Goal: Communication & Community: Ask a question

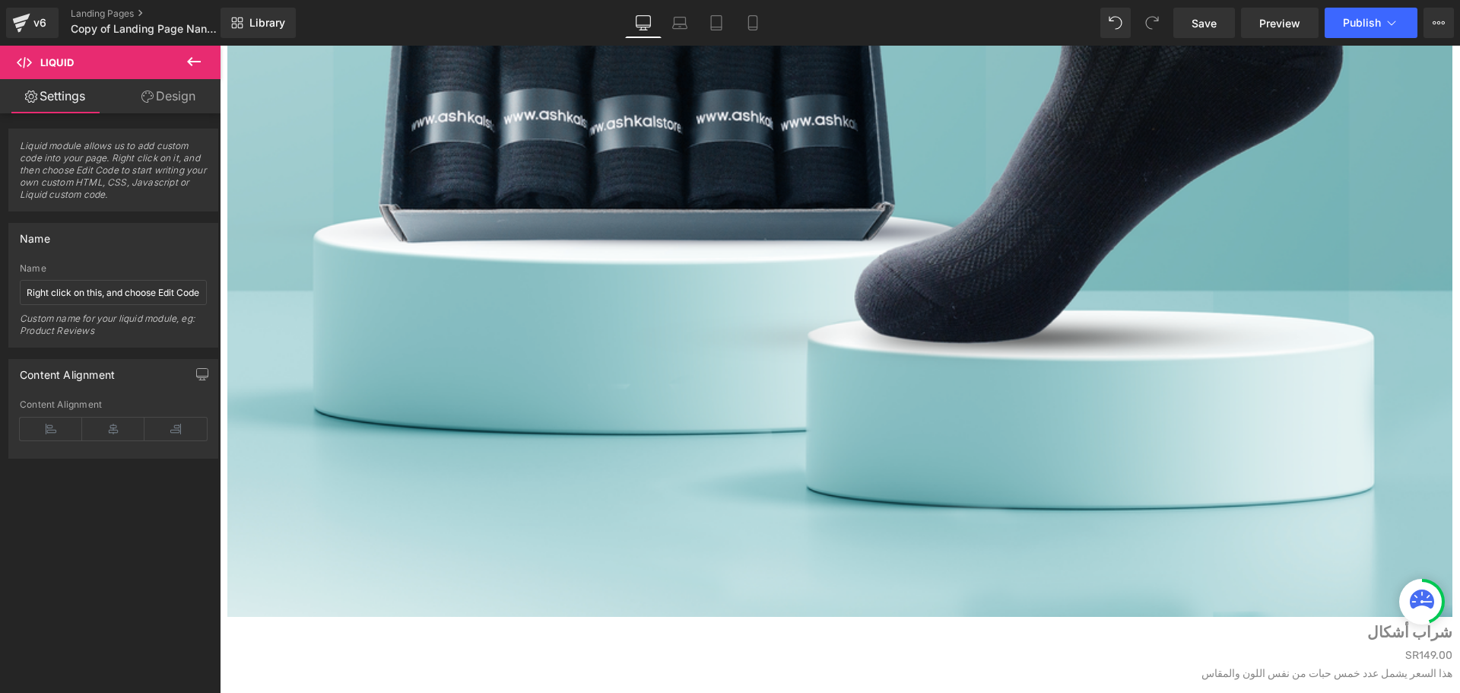
click at [220, 46] on span "Liquid" at bounding box center [220, 46] width 0 height 0
click at [220, 46] on icon at bounding box center [220, 46] width 0 height 0
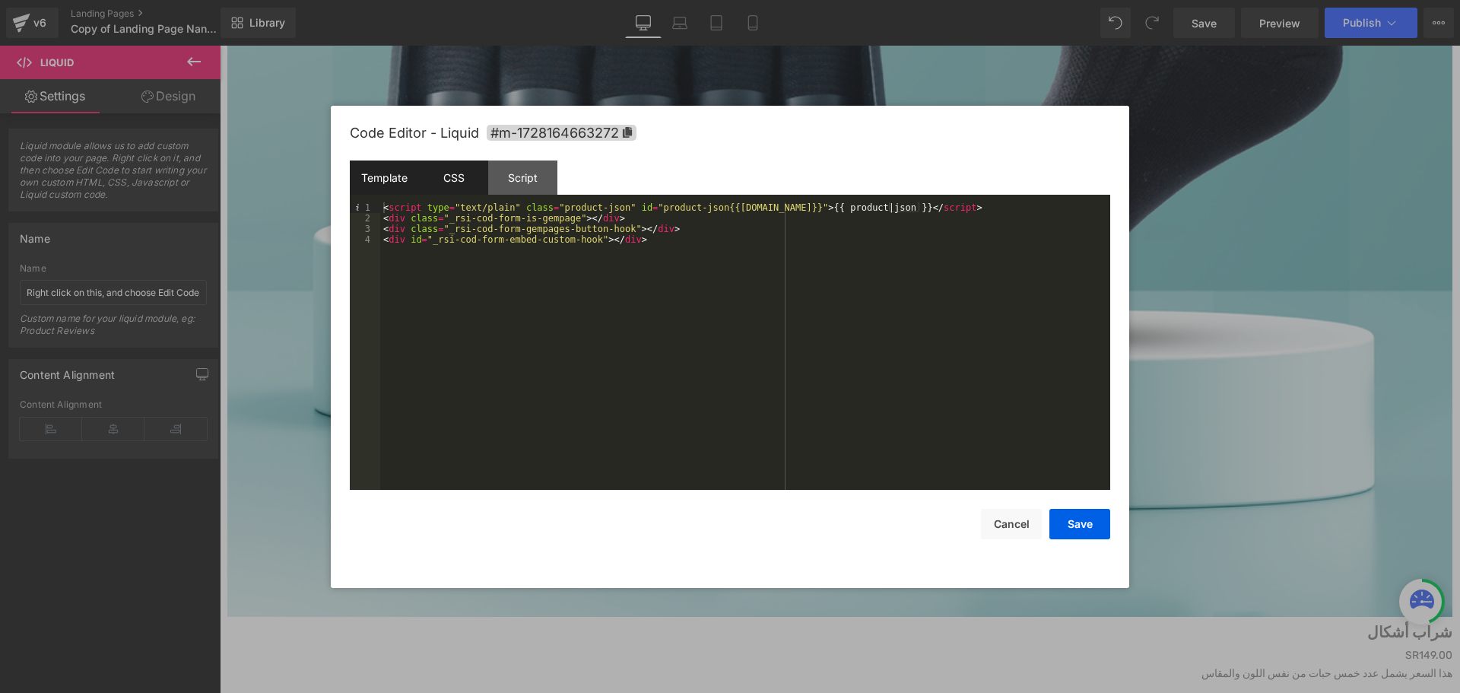
click at [0, 0] on div "CSS" at bounding box center [0, 0] width 0 height 0
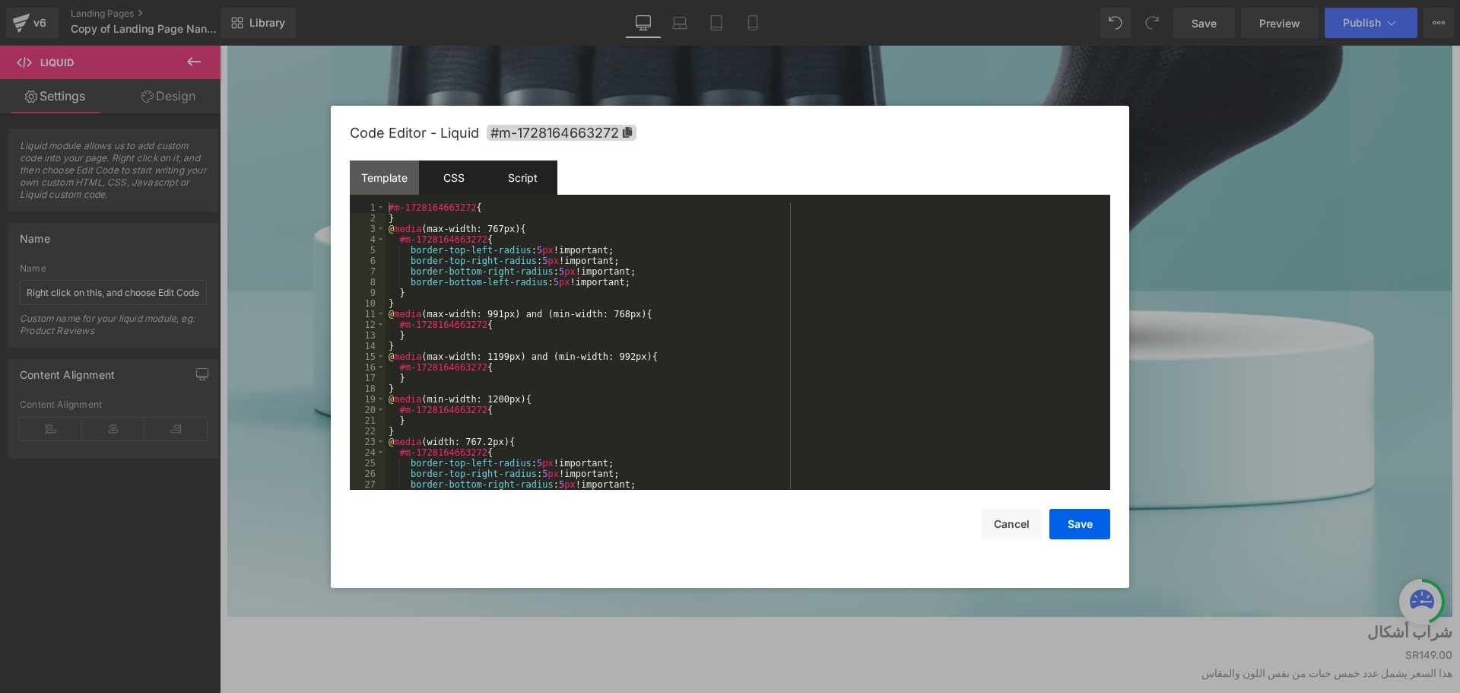
click at [0, 0] on div "Script" at bounding box center [0, 0] width 0 height 0
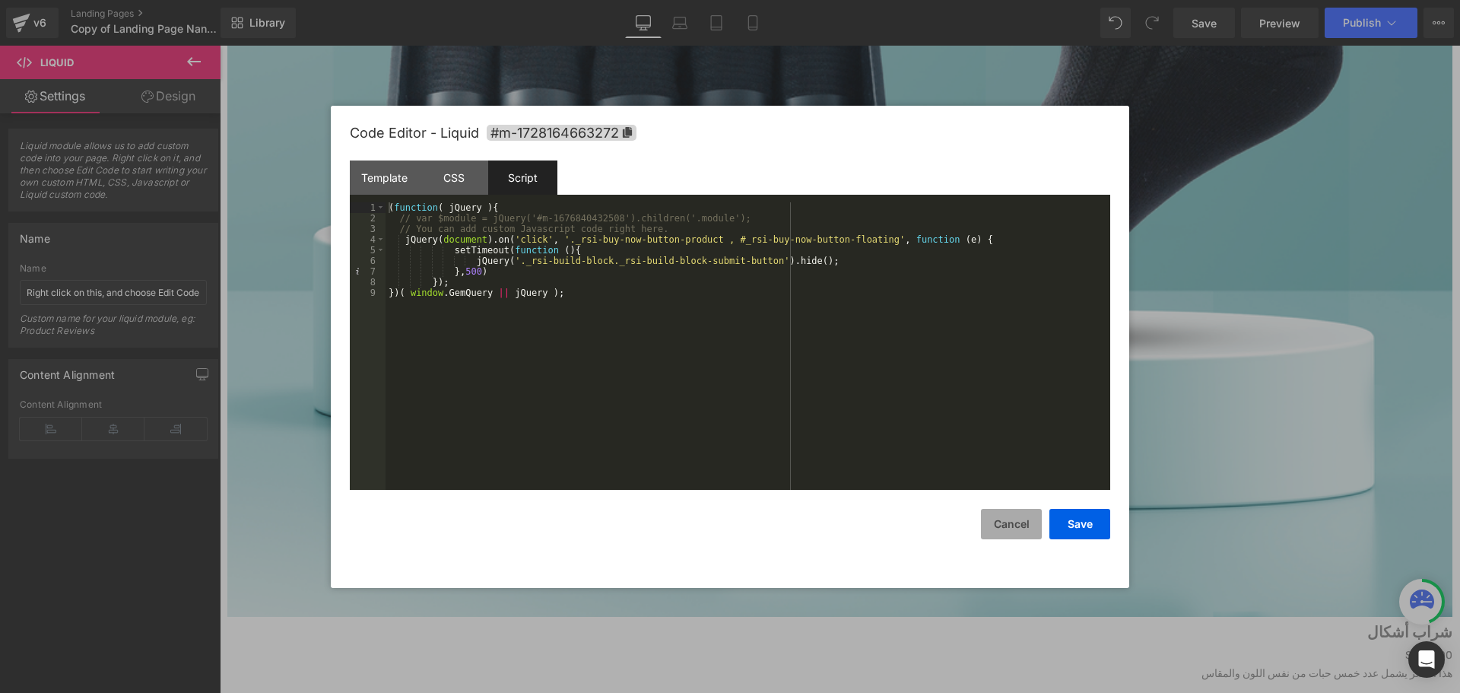
click at [0, 0] on button "Cancel" at bounding box center [0, 0] width 0 height 0
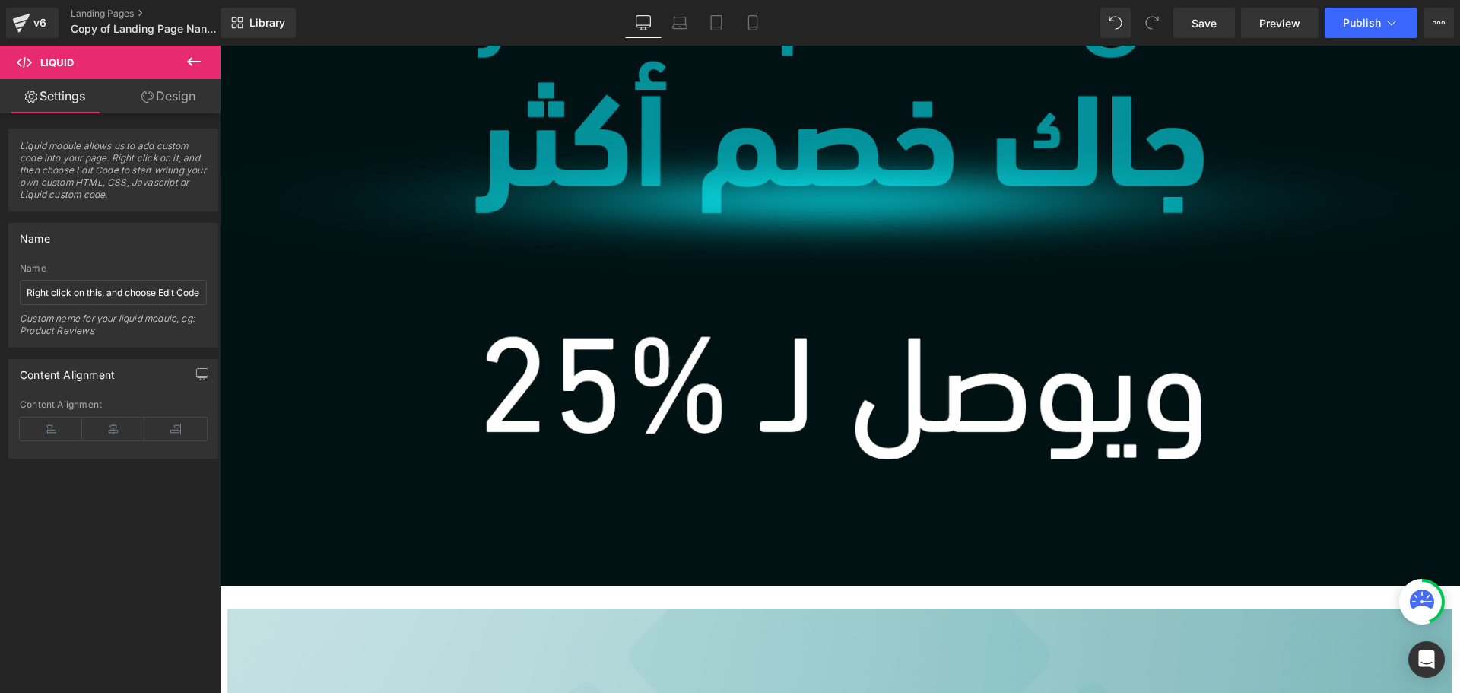
scroll to position [4563, 0]
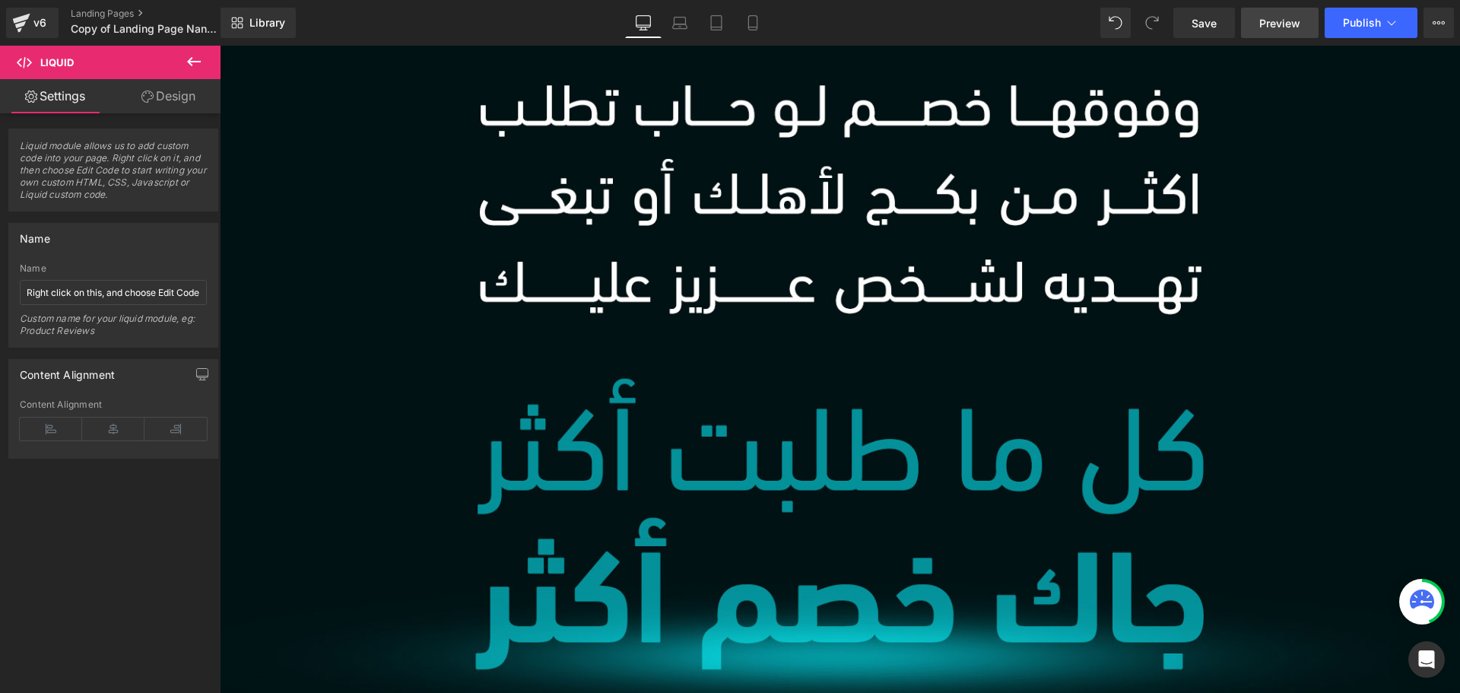
click at [1289, 17] on span "Preview" at bounding box center [1279, 23] width 41 height 16
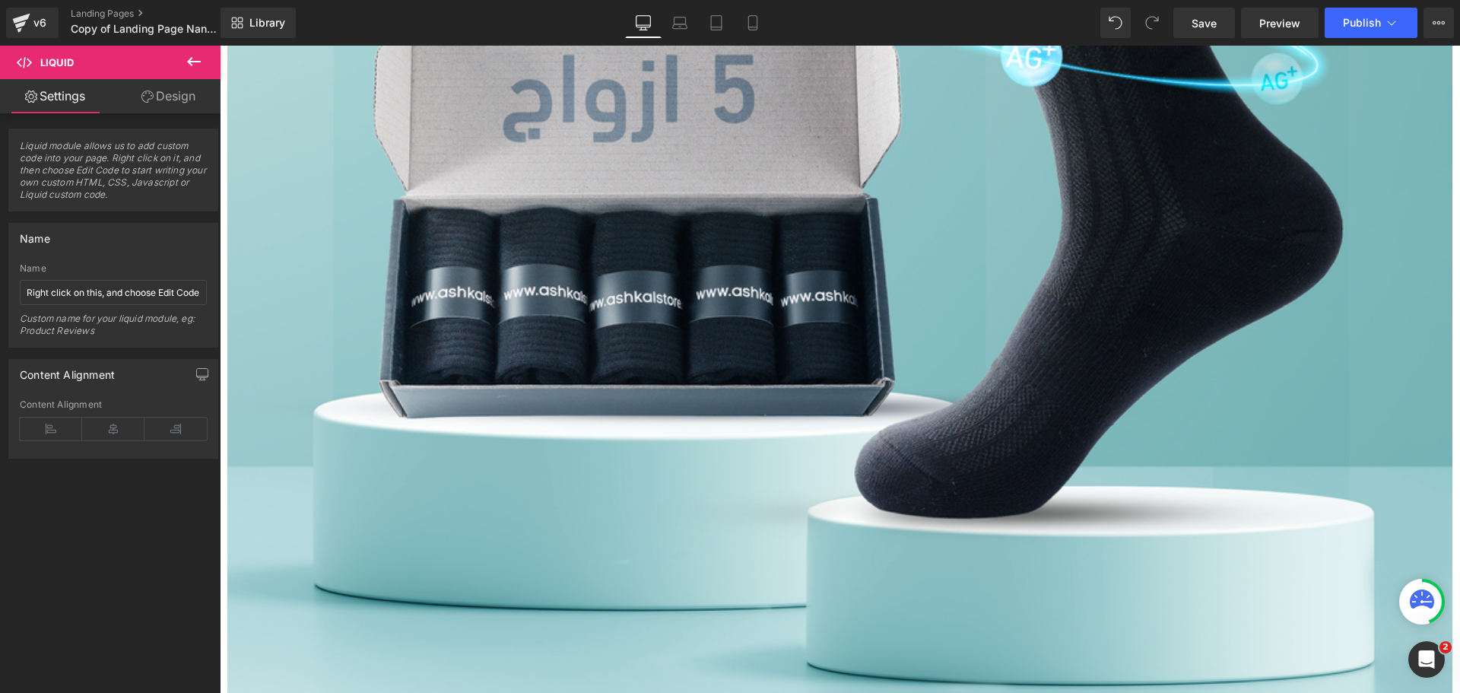
scroll to position [6160, 0]
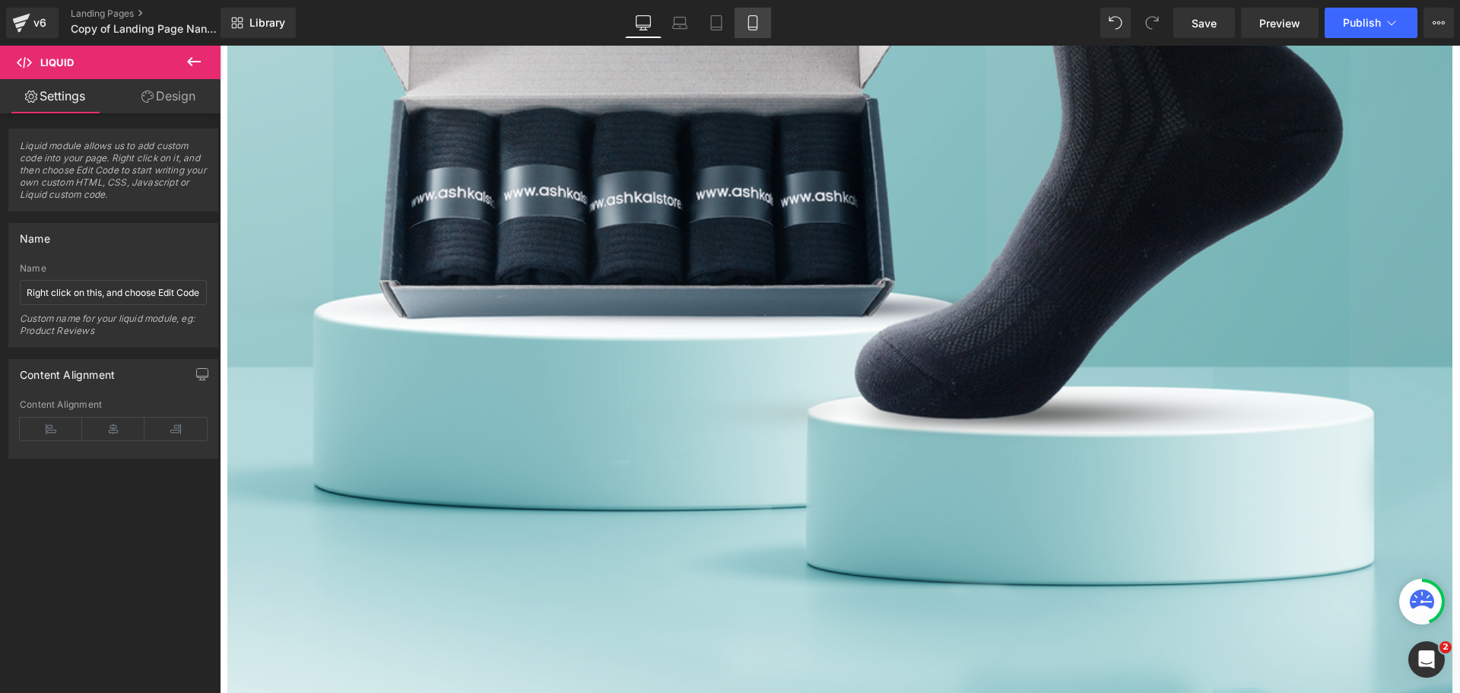
click at [751, 22] on icon at bounding box center [752, 22] width 15 height 15
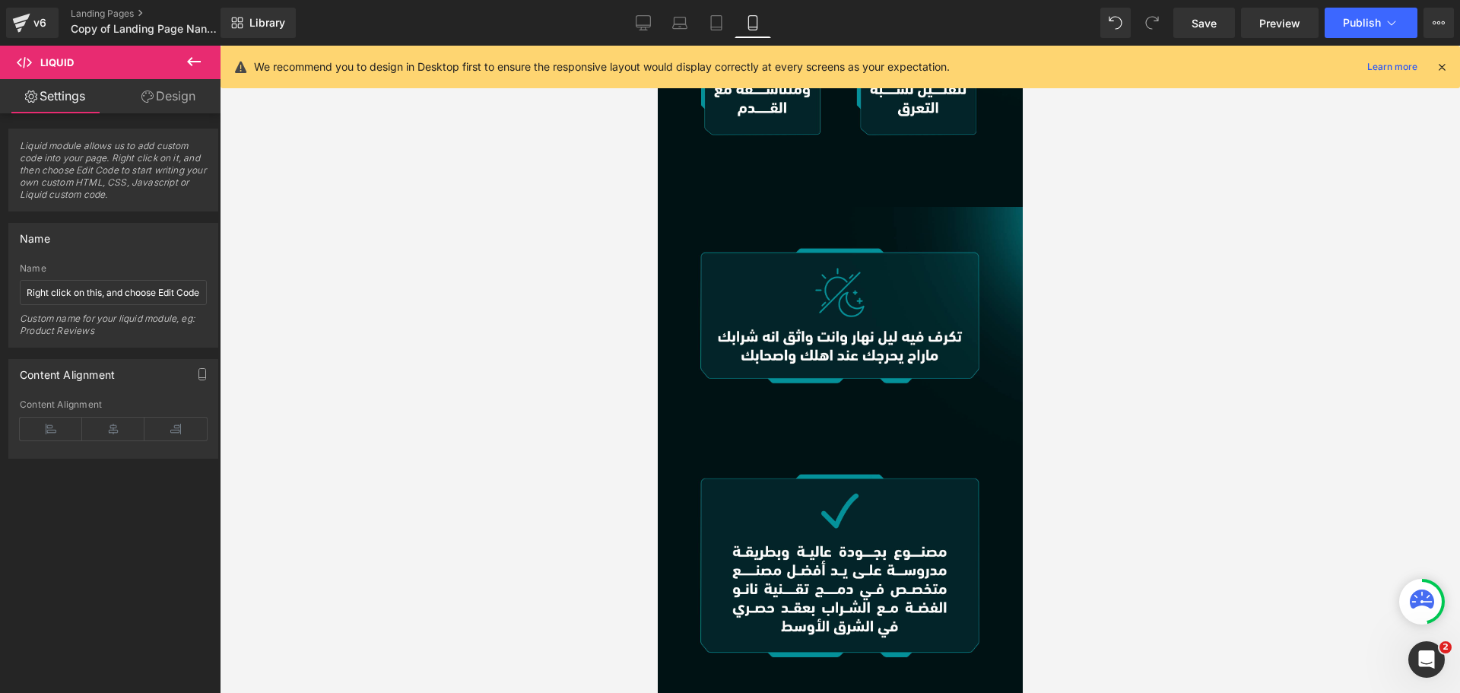
scroll to position [1552, 0]
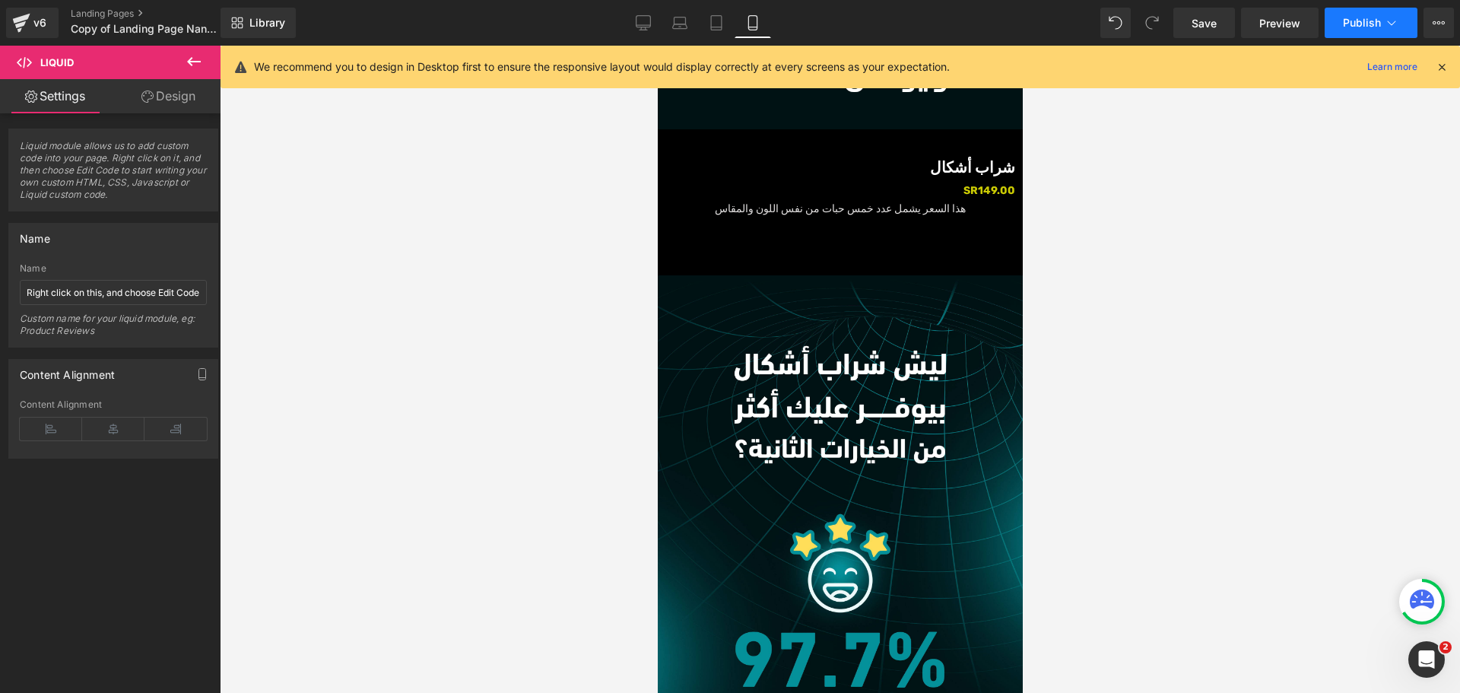
click at [1399, 23] on icon at bounding box center [1391, 22] width 15 height 15
click at [1440, 22] on icon at bounding box center [1439, 22] width 4 height 3
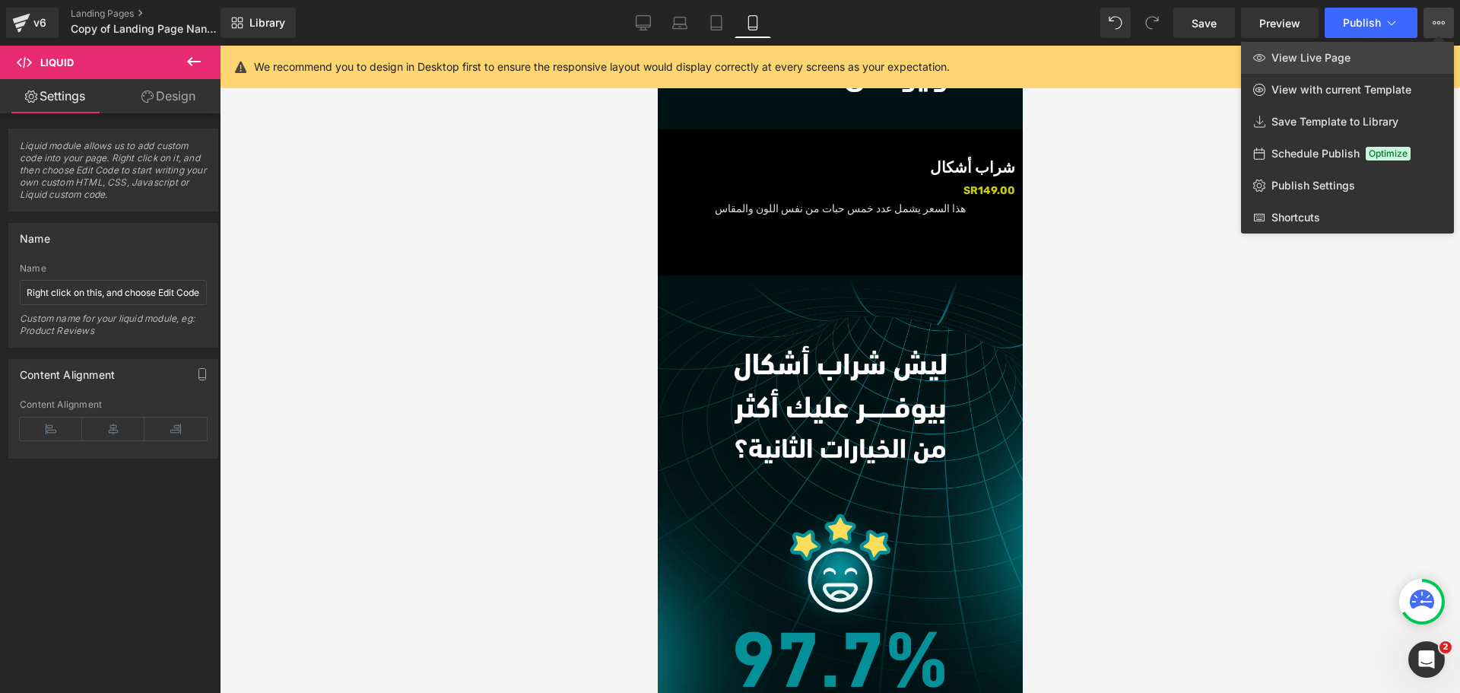
click at [1348, 50] on link "View Live Page" at bounding box center [1347, 58] width 213 height 32
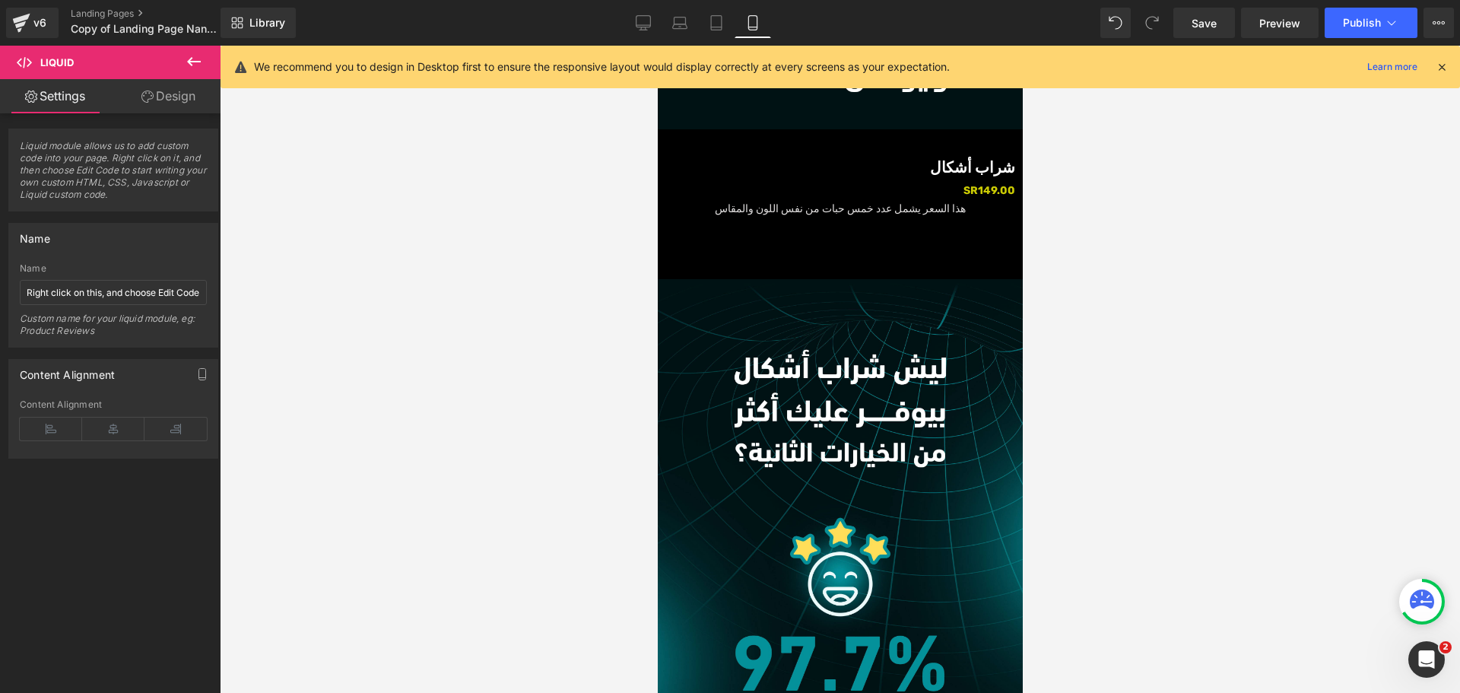
click at [657, 46] on icon at bounding box center [657, 46] width 0 height 0
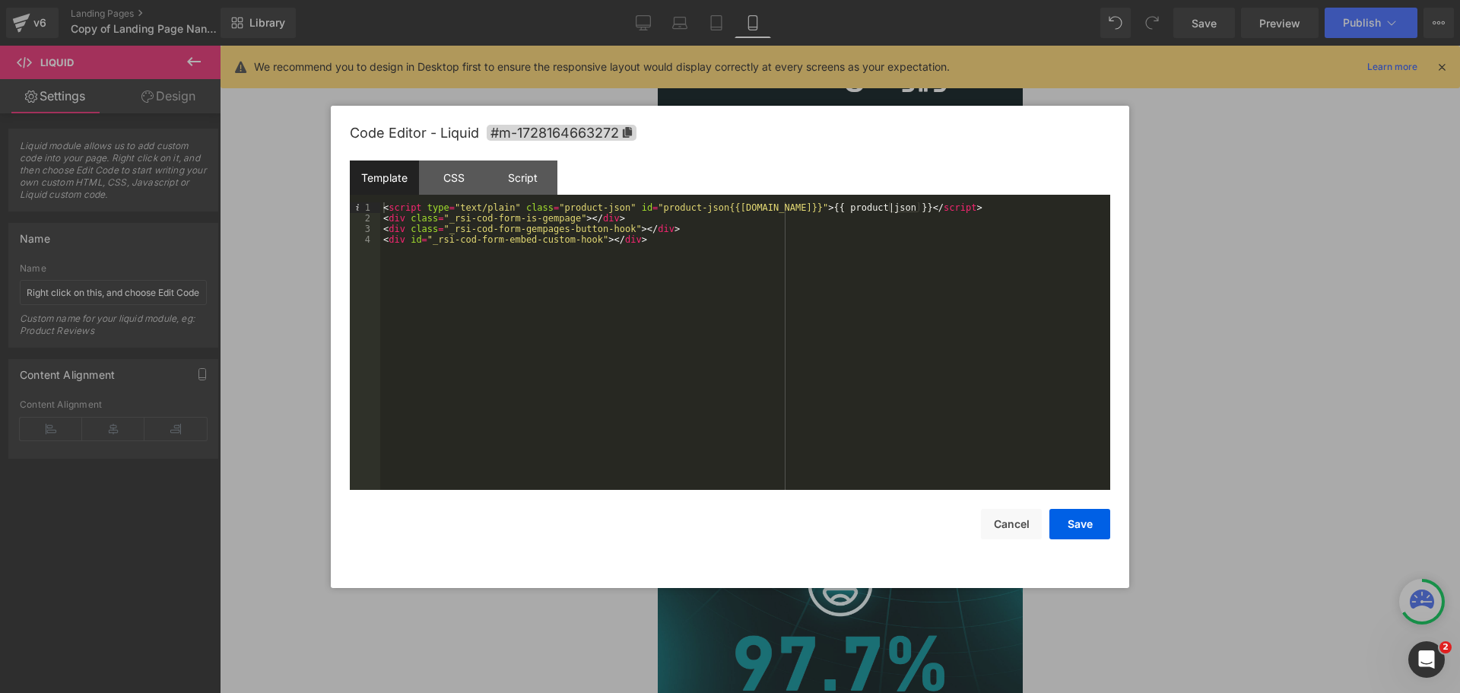
click at [586, 313] on div "< script type = "text/plain" class = "product-json" id = "product-json{{[DOMAIN…" at bounding box center [745, 356] width 730 height 309
click at [451, 174] on div "CSS" at bounding box center [453, 177] width 69 height 34
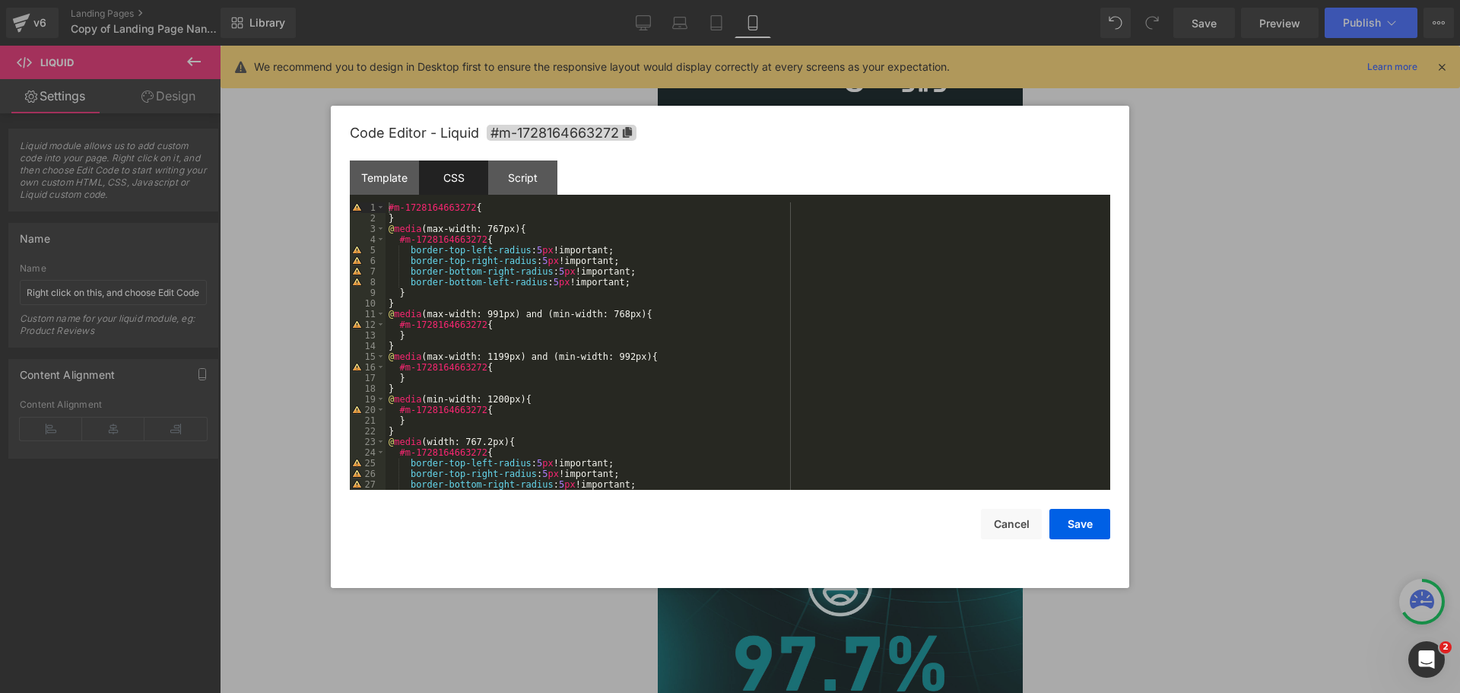
scroll to position [43, 0]
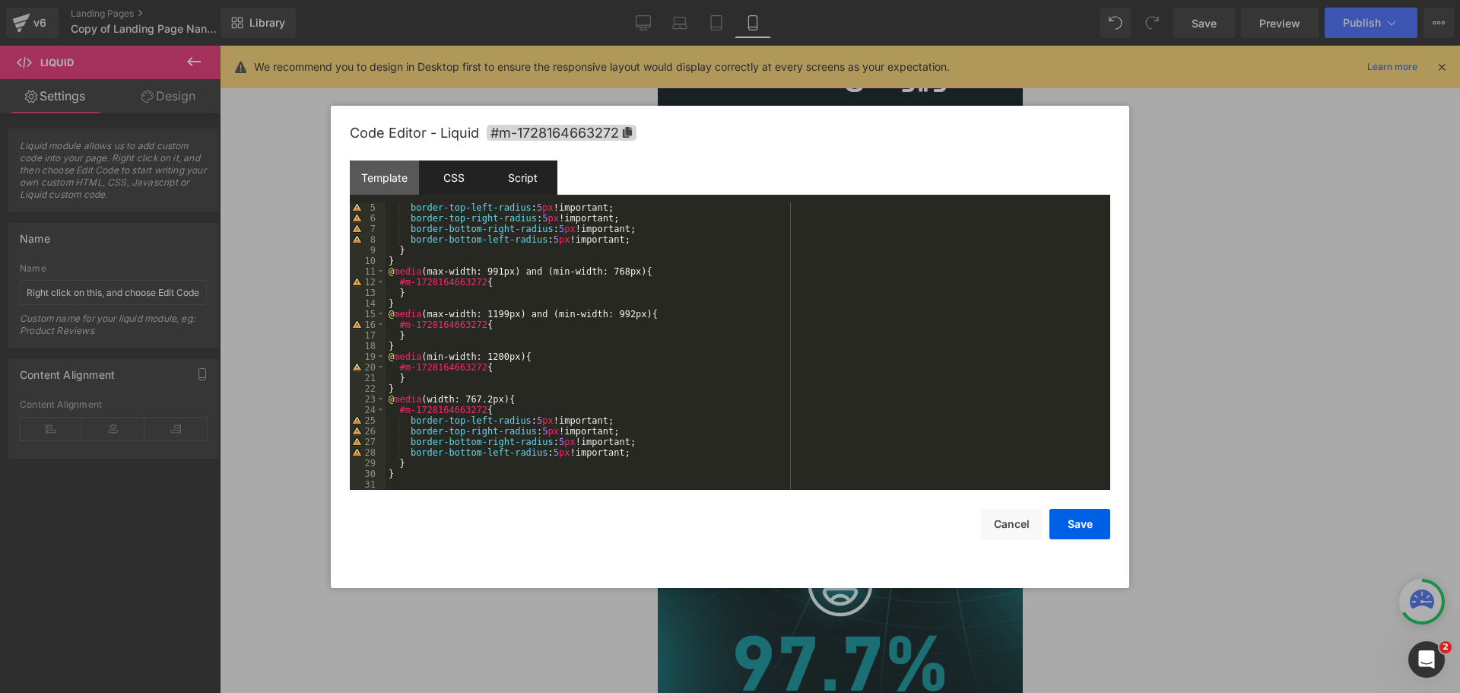
click at [521, 187] on div "Script" at bounding box center [522, 177] width 69 height 34
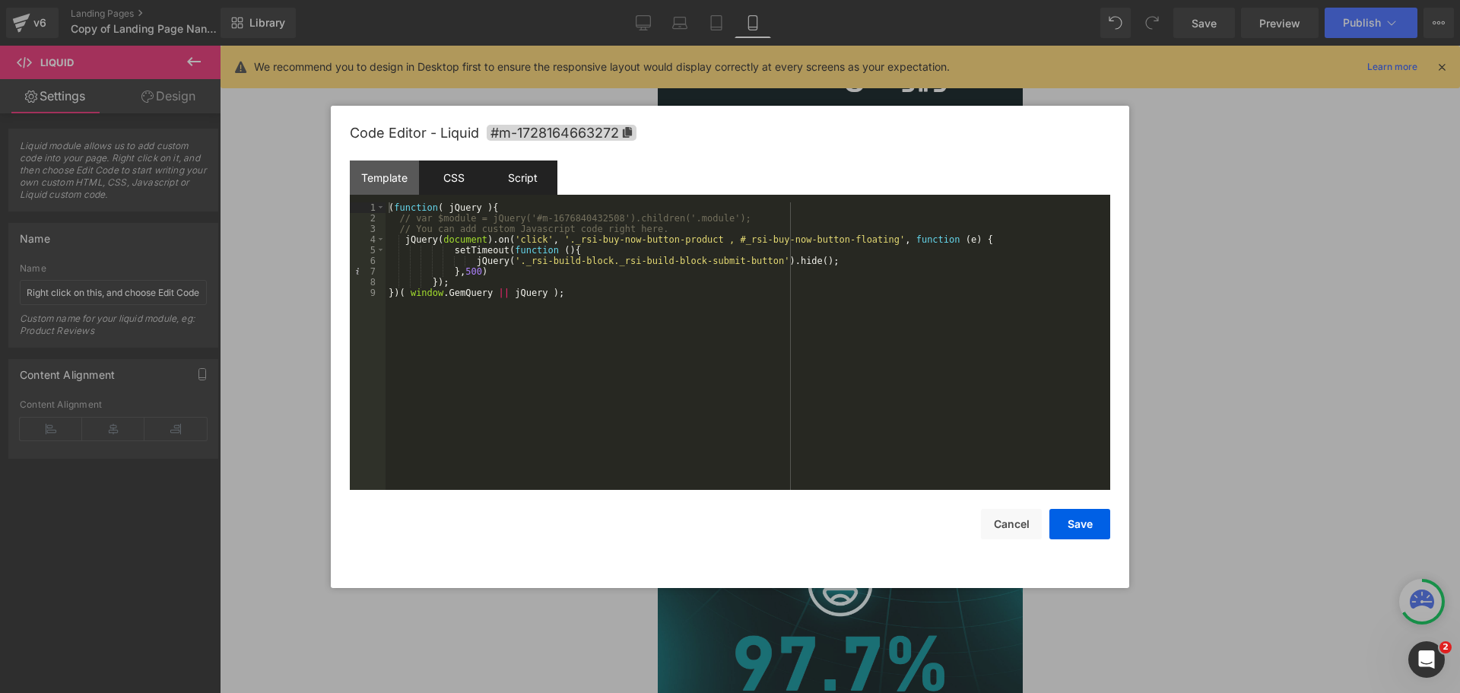
click at [441, 181] on div "CSS" at bounding box center [453, 177] width 69 height 34
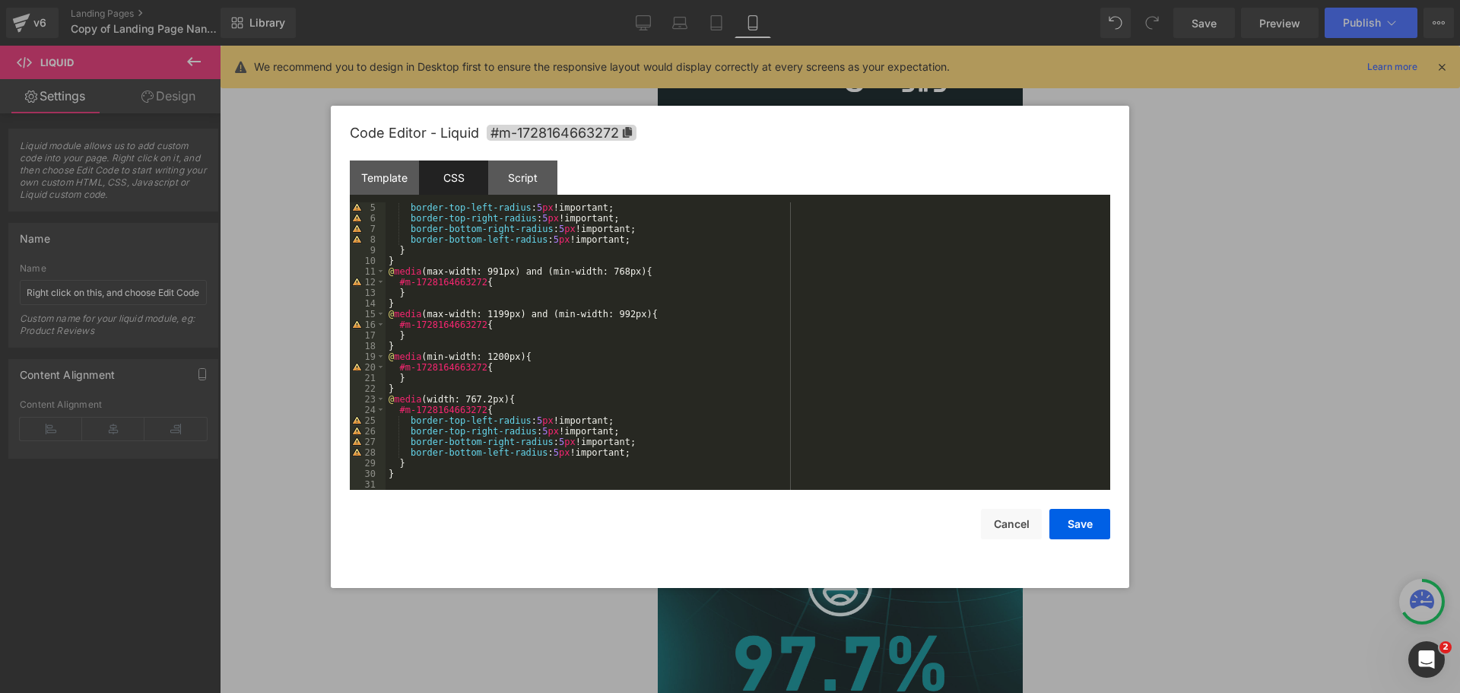
scroll to position [0, 0]
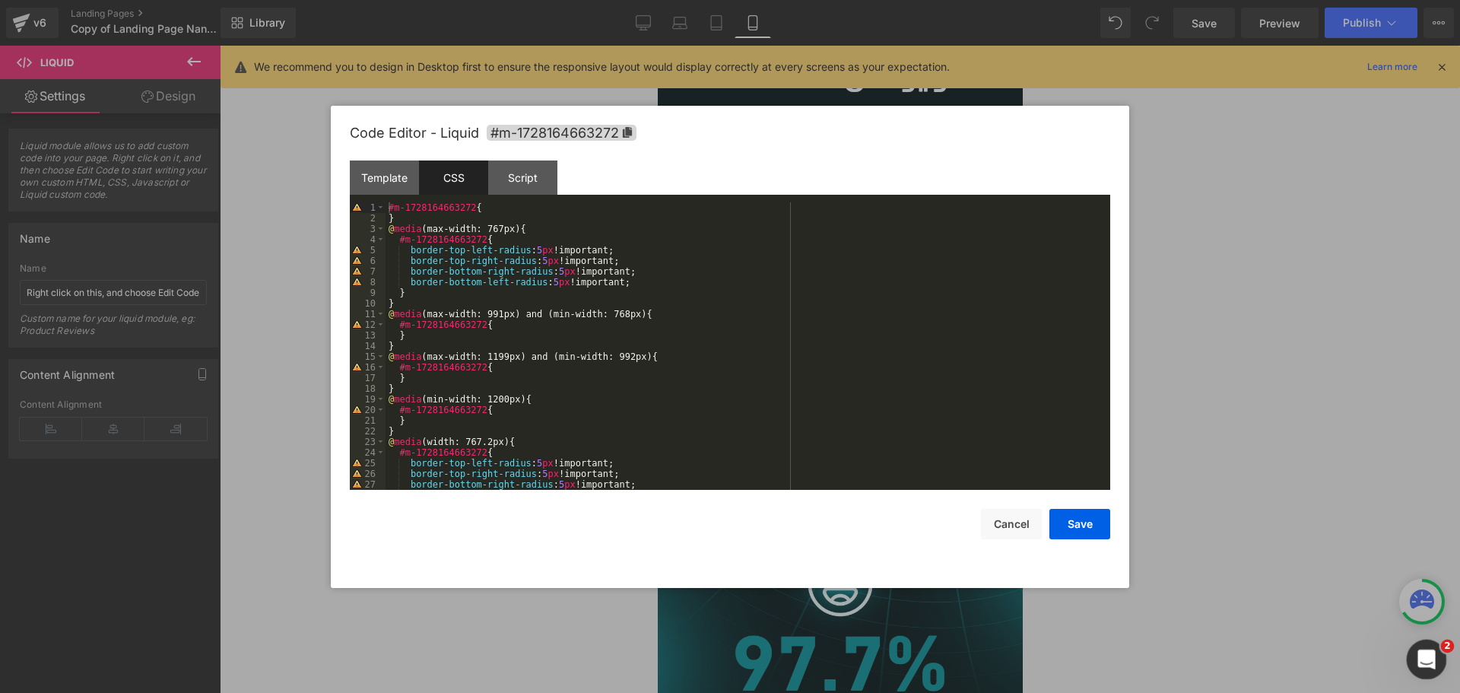
click at [1428, 658] on icon "Open Intercom Messenger" at bounding box center [1424, 657] width 25 height 25
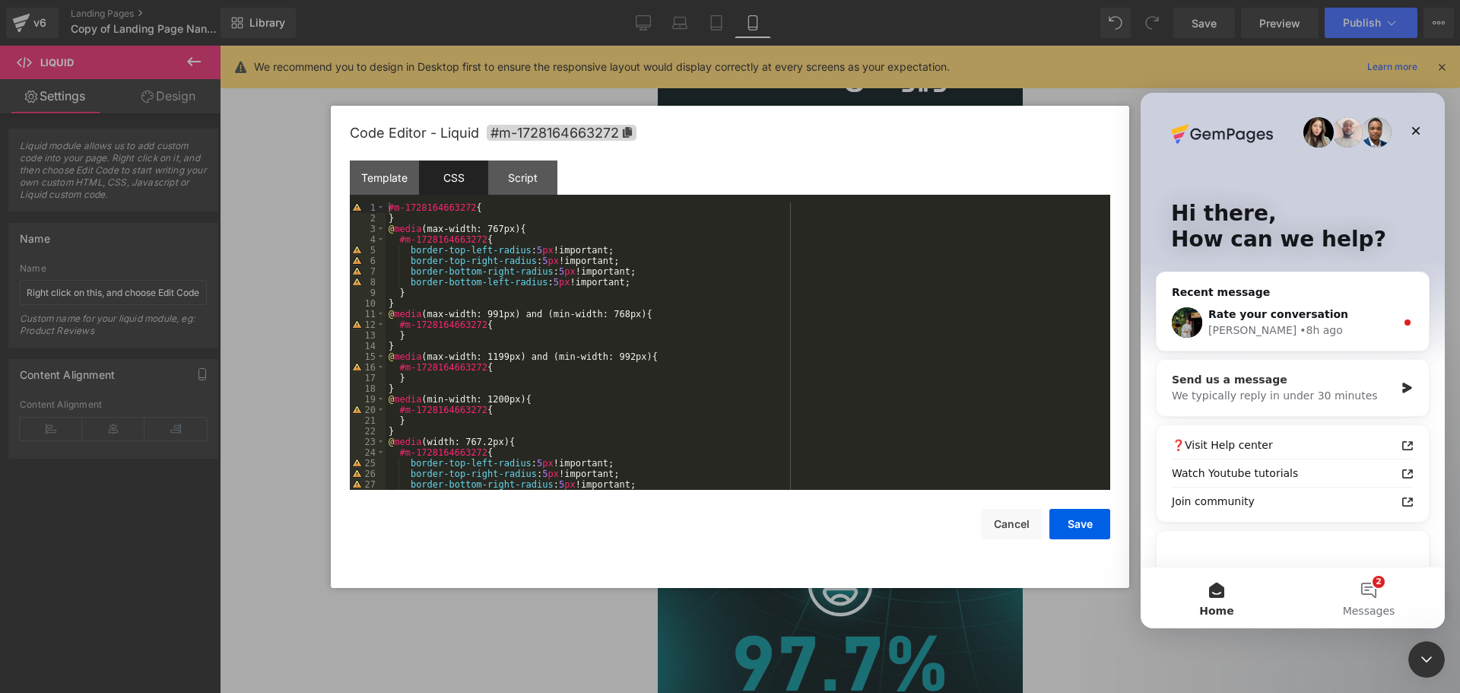
click at [1229, 382] on div "Send us a message" at bounding box center [1283, 380] width 223 height 16
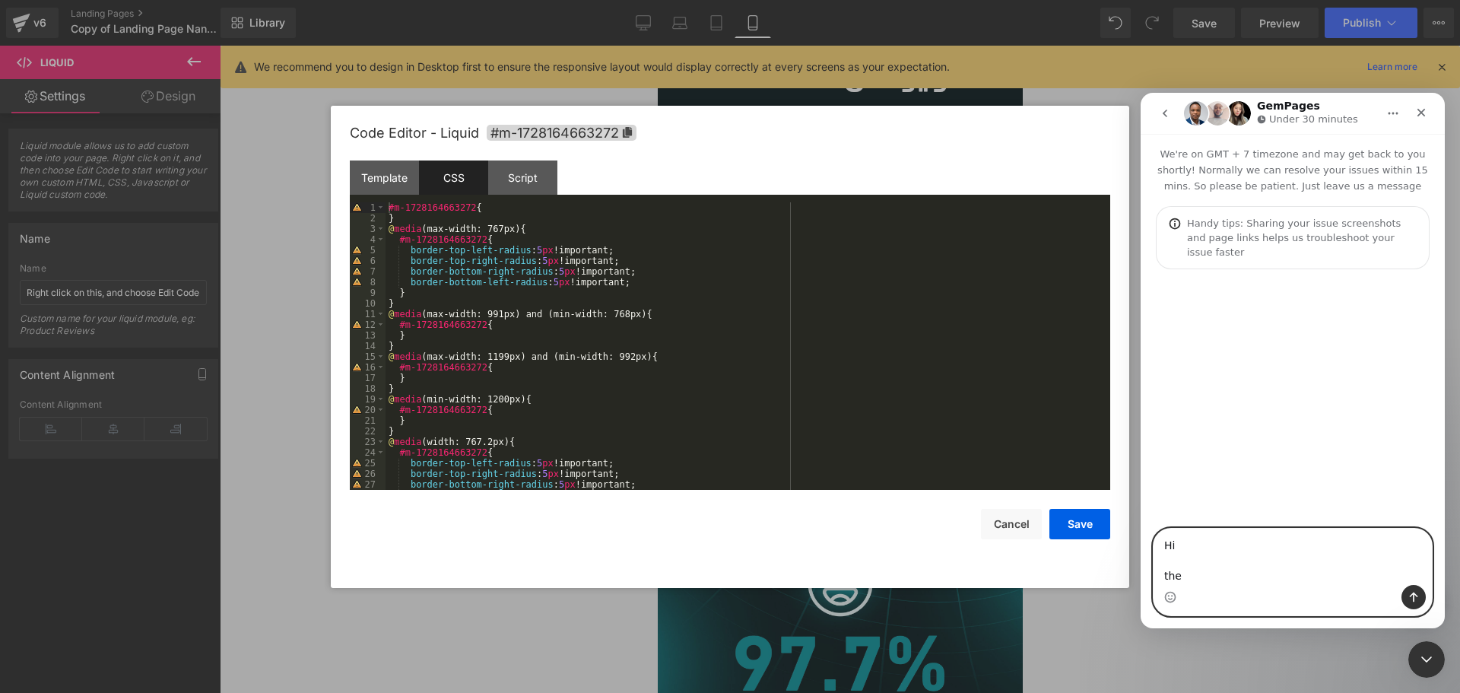
paste textarea "Releasit COD Form"
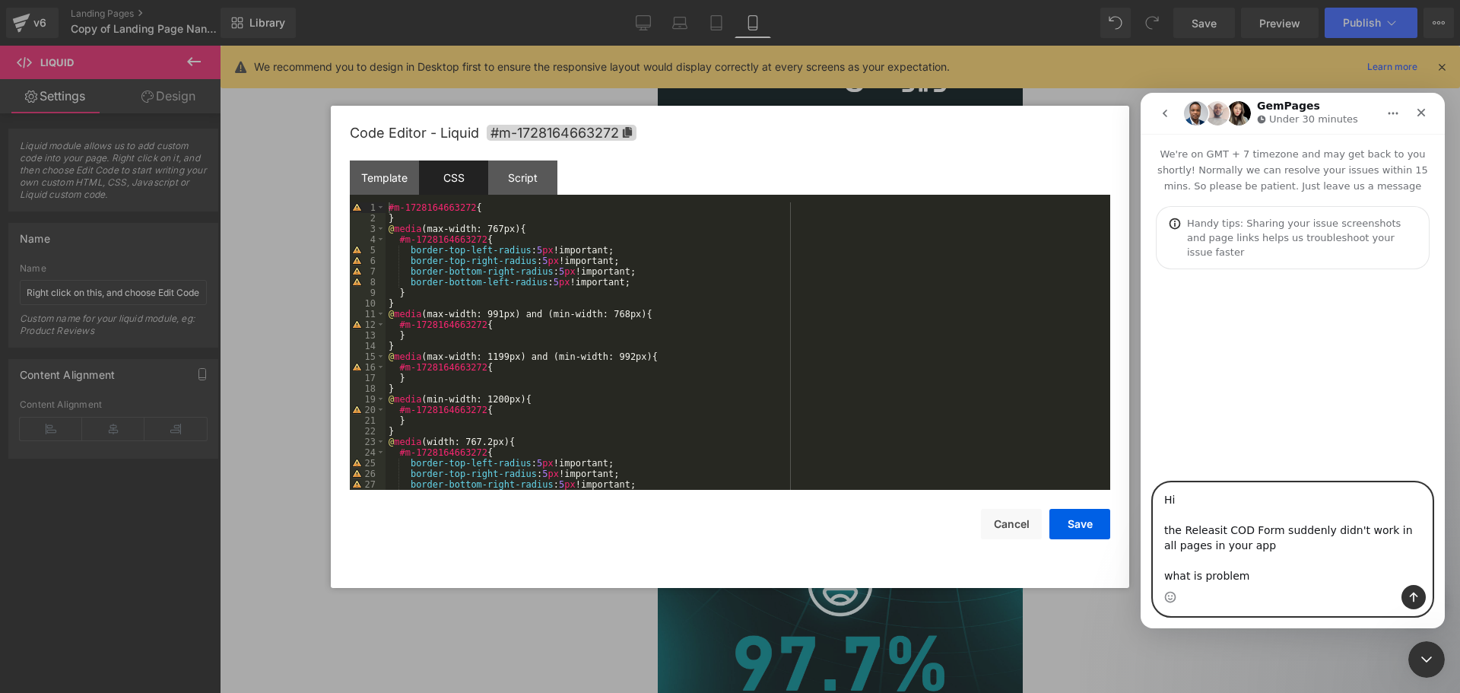
type textarea "Hi the Releasit COD Form suddenly didn't work in all pages in your app what is …"
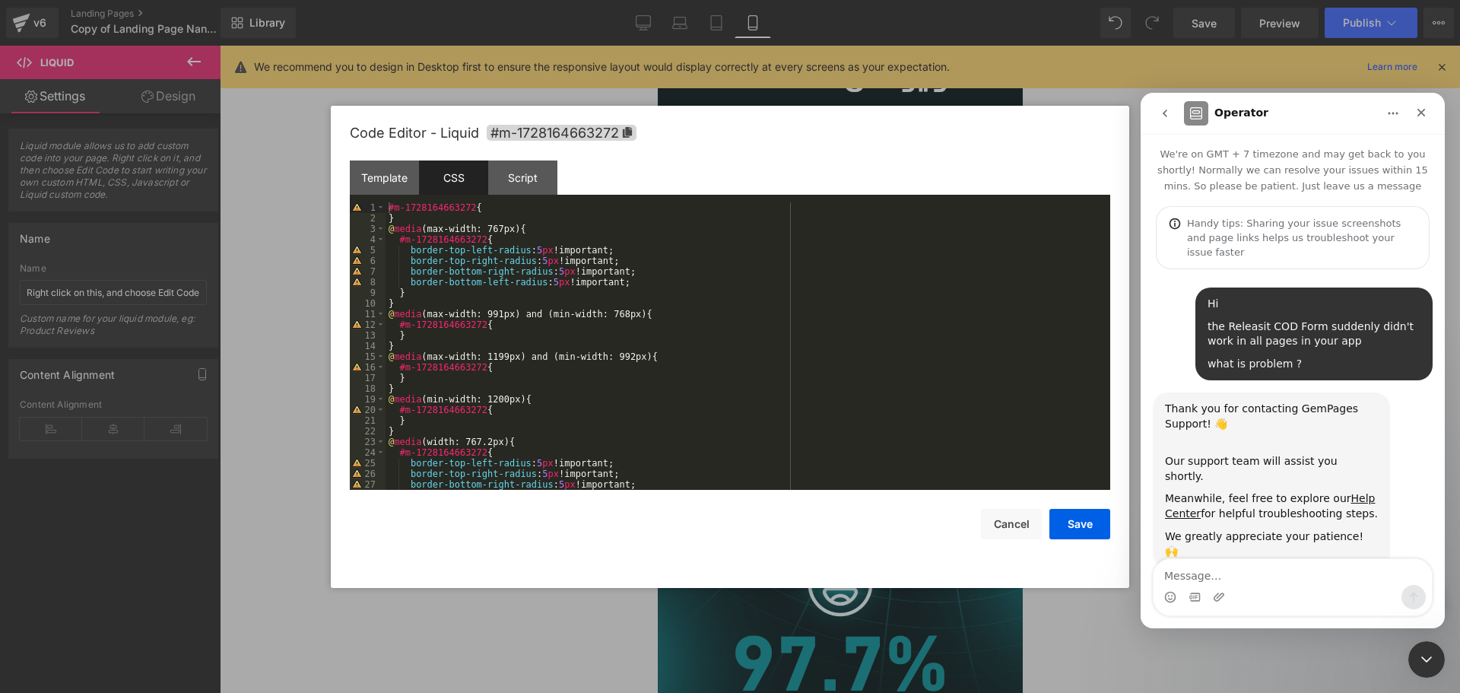
click at [536, 176] on div at bounding box center [730, 323] width 1460 height 647
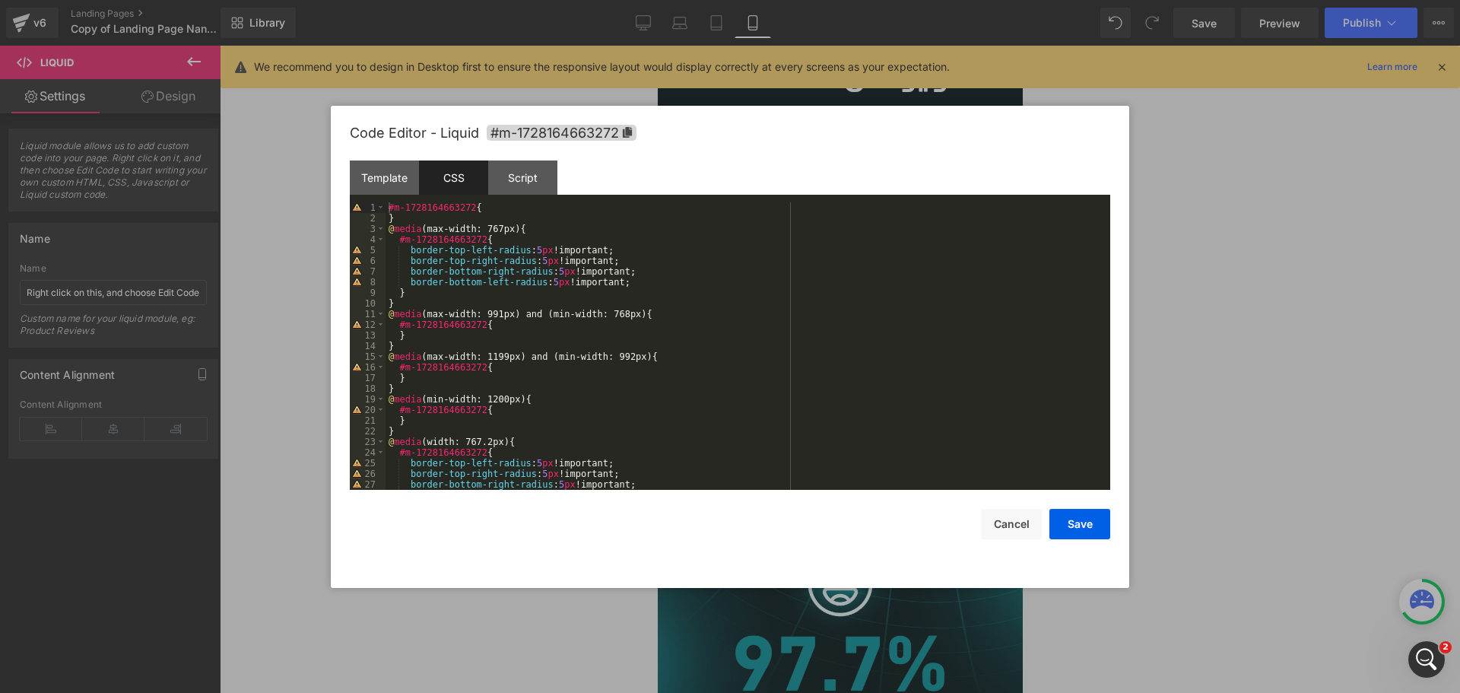
click at [536, 176] on div "Script" at bounding box center [522, 177] width 69 height 34
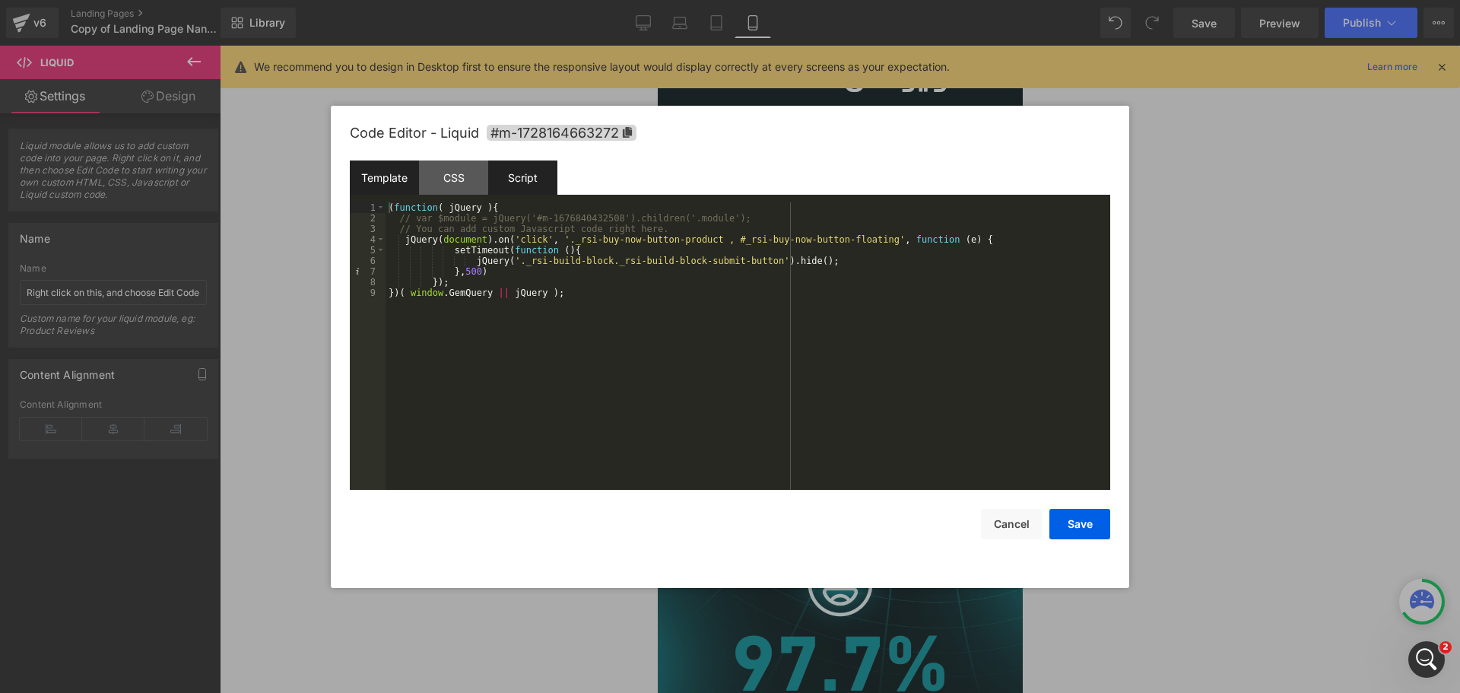
click at [395, 188] on div "Template" at bounding box center [384, 177] width 69 height 34
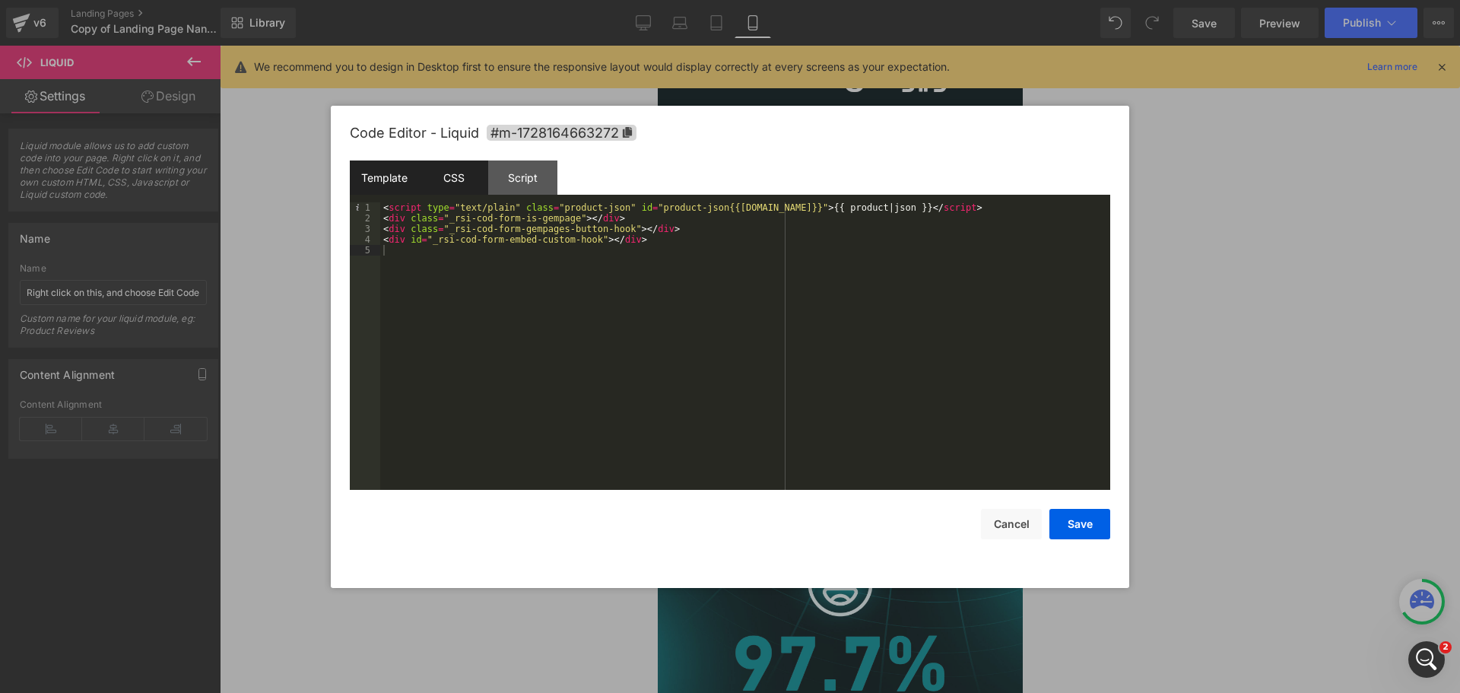
click at [476, 183] on div "CSS" at bounding box center [453, 177] width 69 height 34
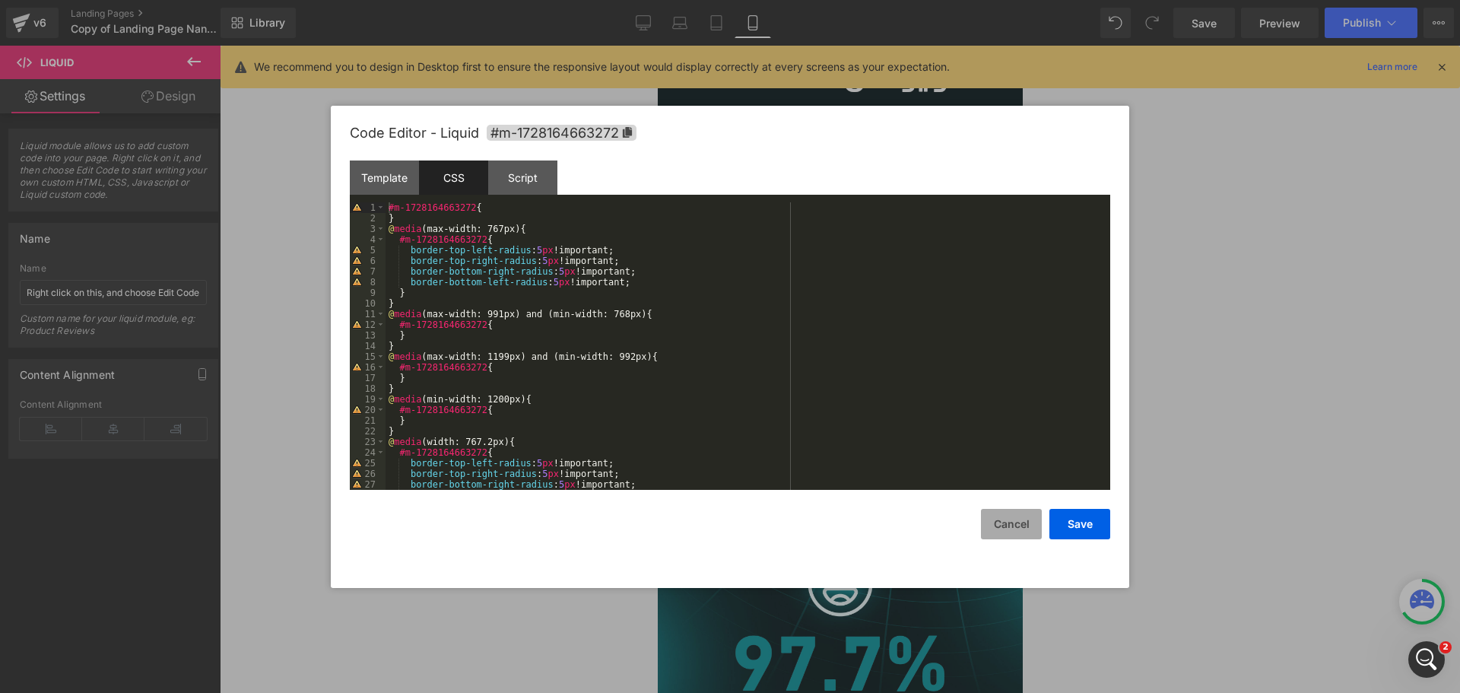
click at [1022, 532] on button "Cancel" at bounding box center [1011, 524] width 61 height 30
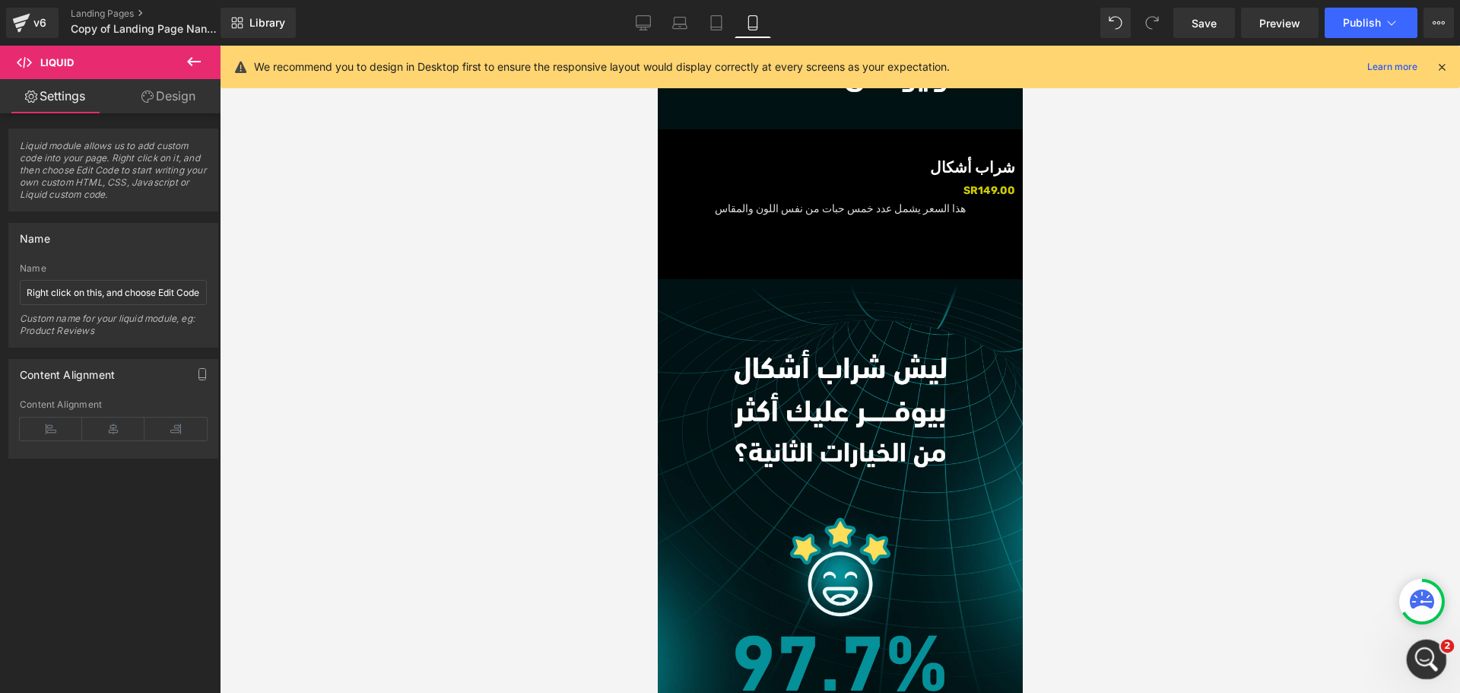
click at [1421, 665] on icon "Open Intercom Messenger" at bounding box center [1424, 657] width 25 height 25
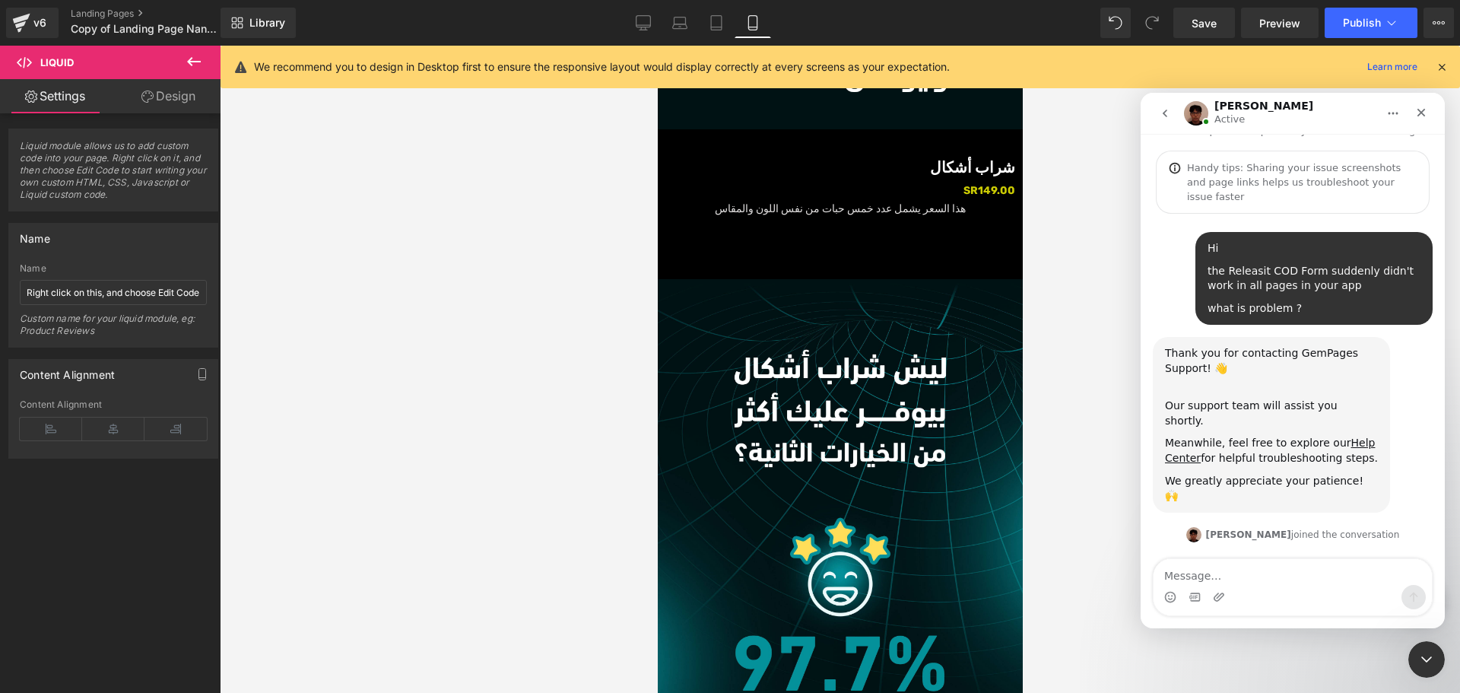
scroll to position [208, 0]
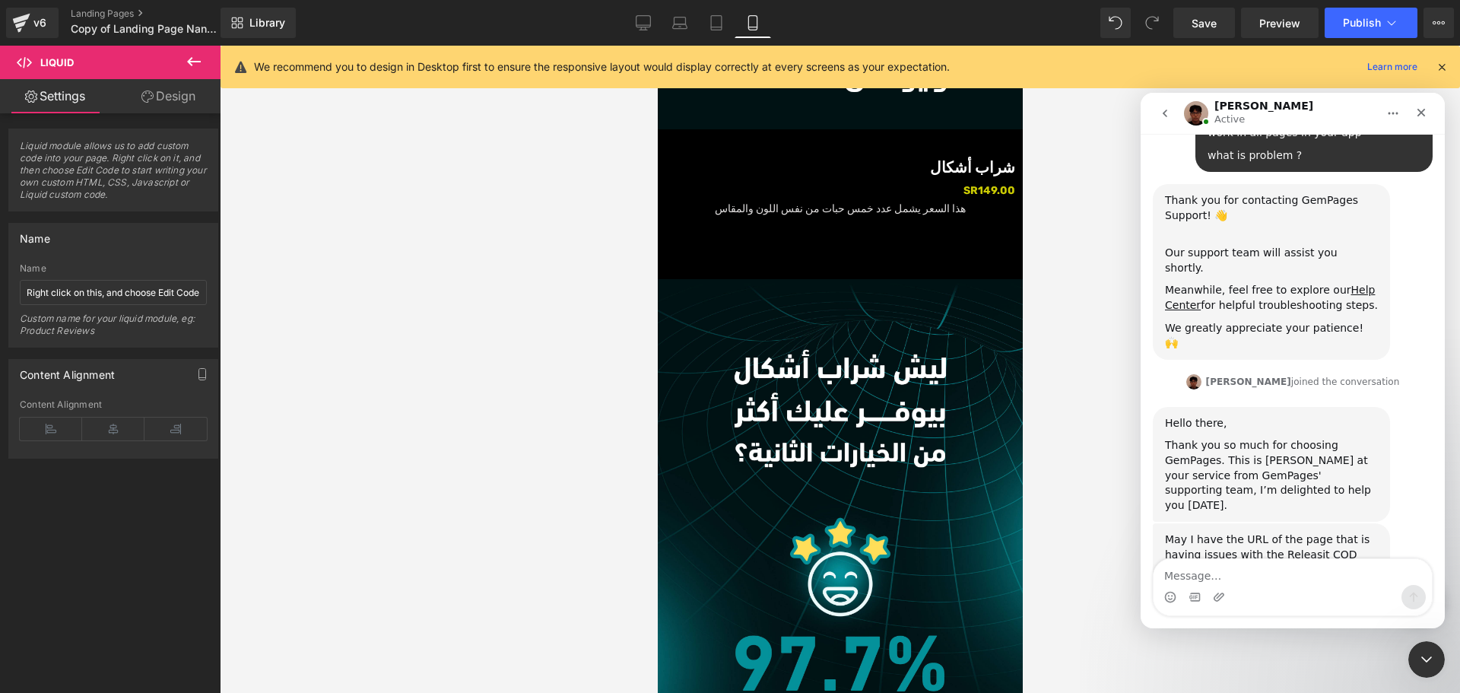
click at [1394, 27] on div at bounding box center [730, 323] width 1460 height 647
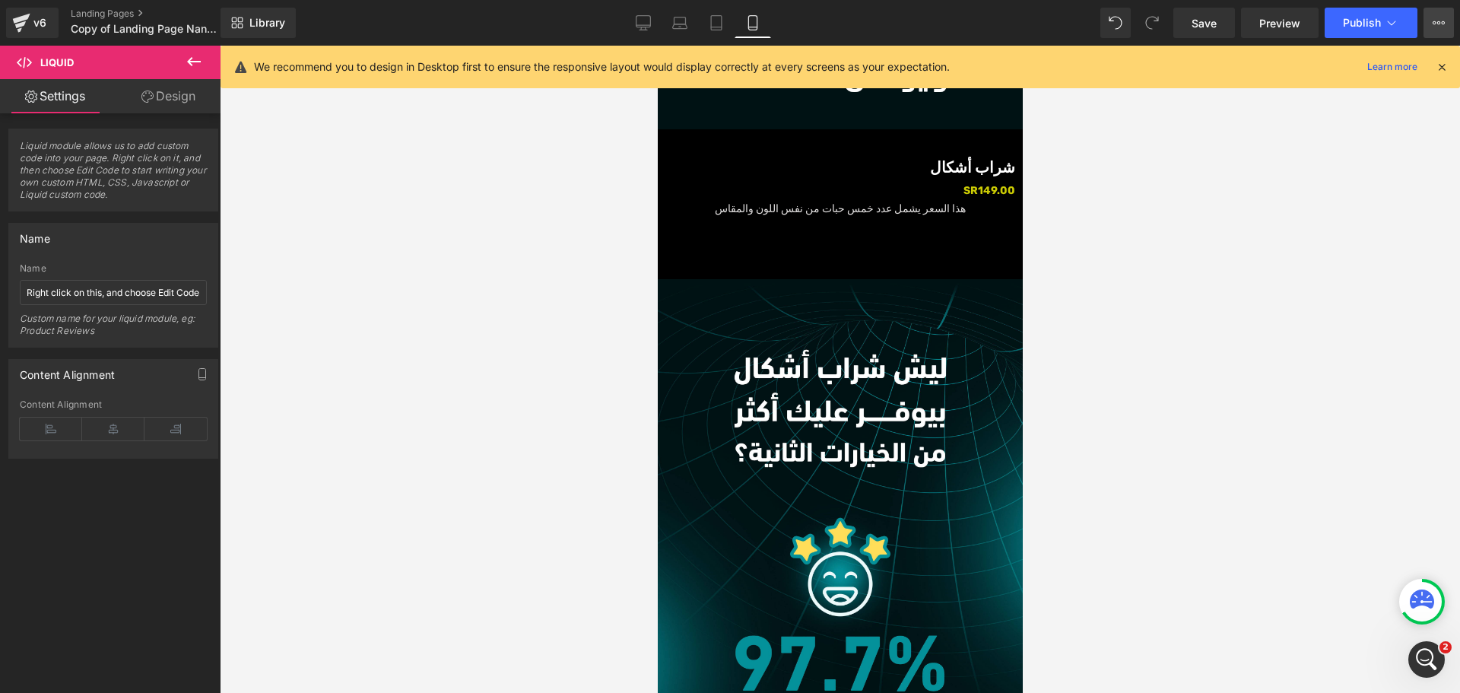
click at [1439, 24] on icon at bounding box center [1439, 23] width 12 height 12
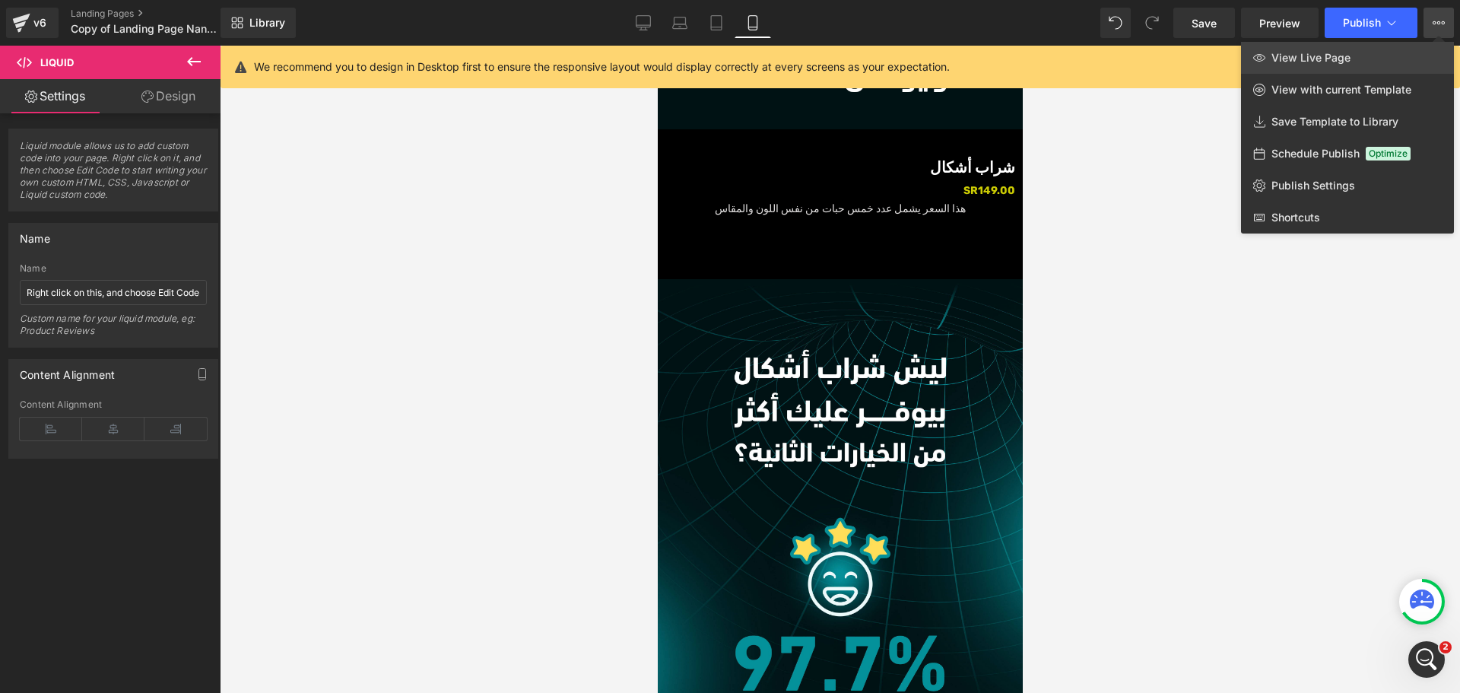
click at [1337, 56] on span "View Live Page" at bounding box center [1311, 58] width 79 height 14
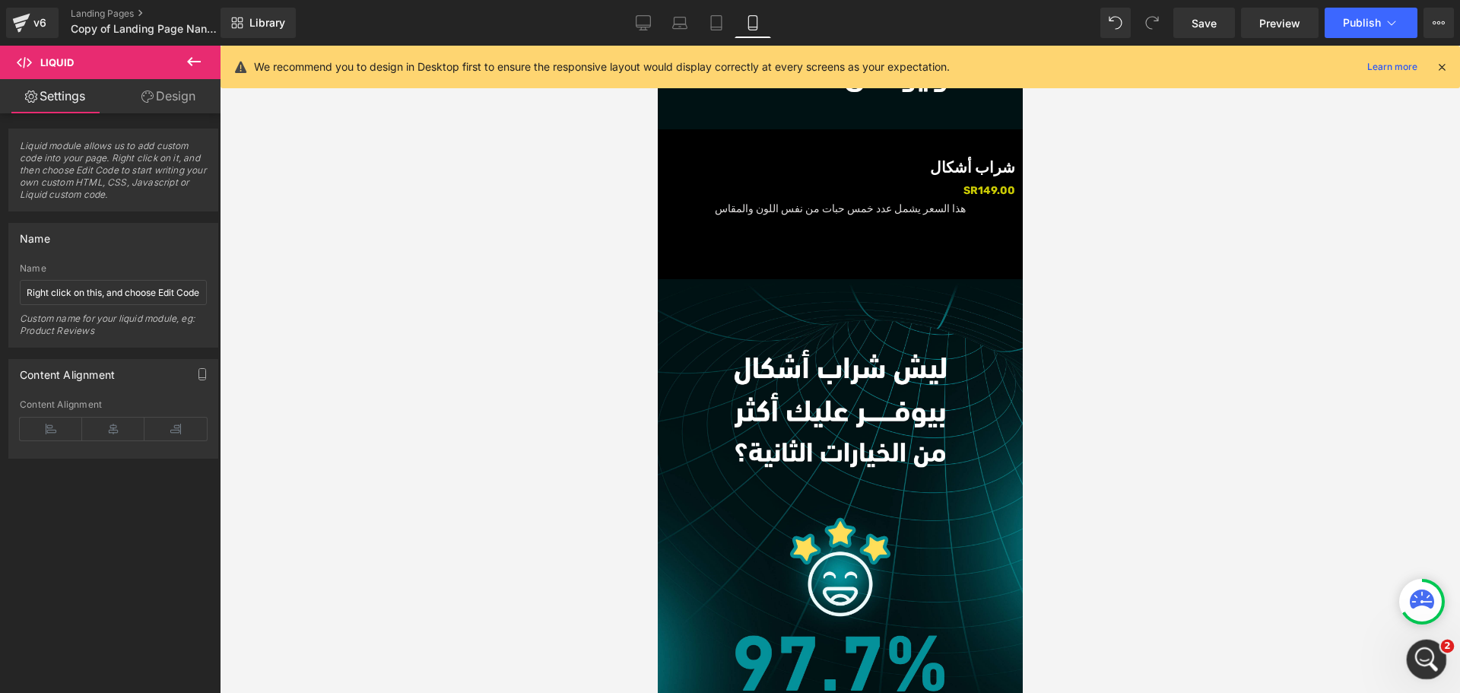
click at [1415, 652] on div "Open Intercom Messenger" at bounding box center [1424, 657] width 50 height 50
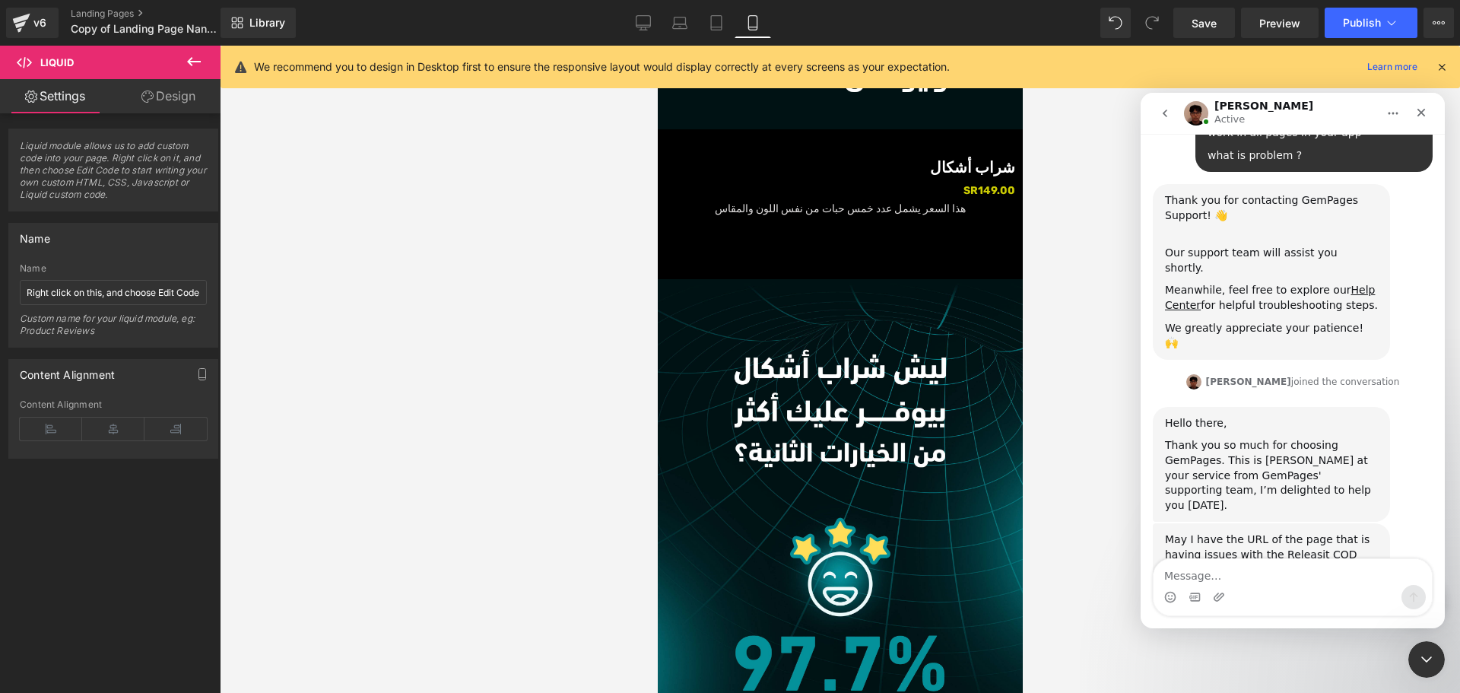
click at [1256, 576] on textarea "Message…" at bounding box center [1293, 572] width 278 height 26
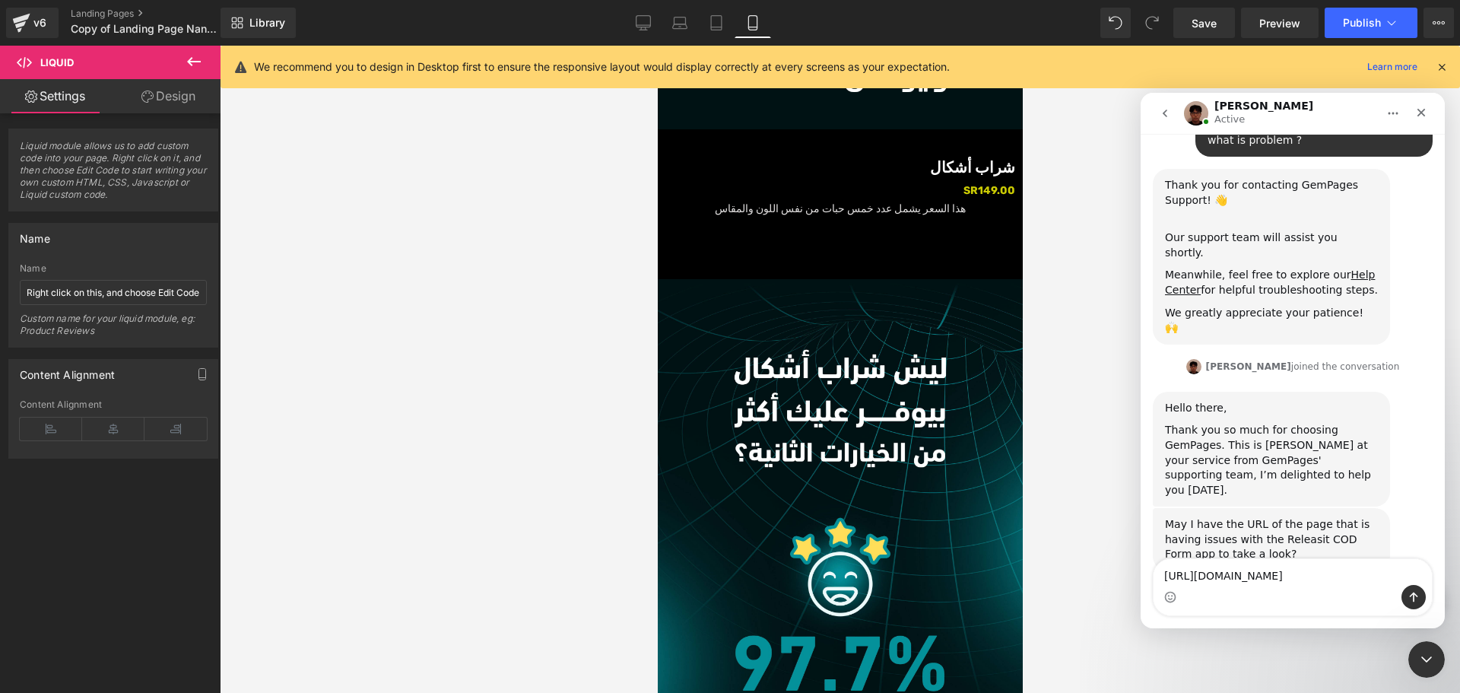
type textarea "[URL][DOMAIN_NAME]"
click at [1420, 595] on button "Send a message…" at bounding box center [1414, 597] width 24 height 24
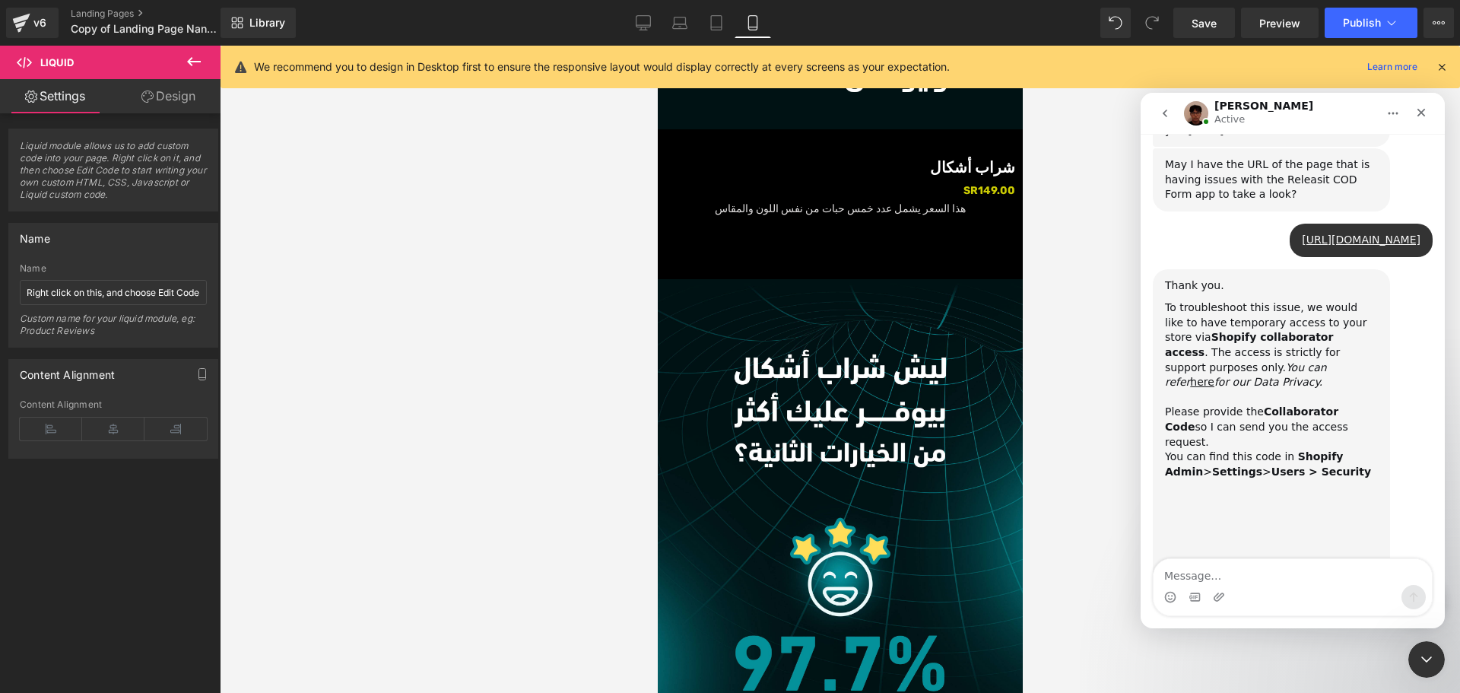
scroll to position [589, 0]
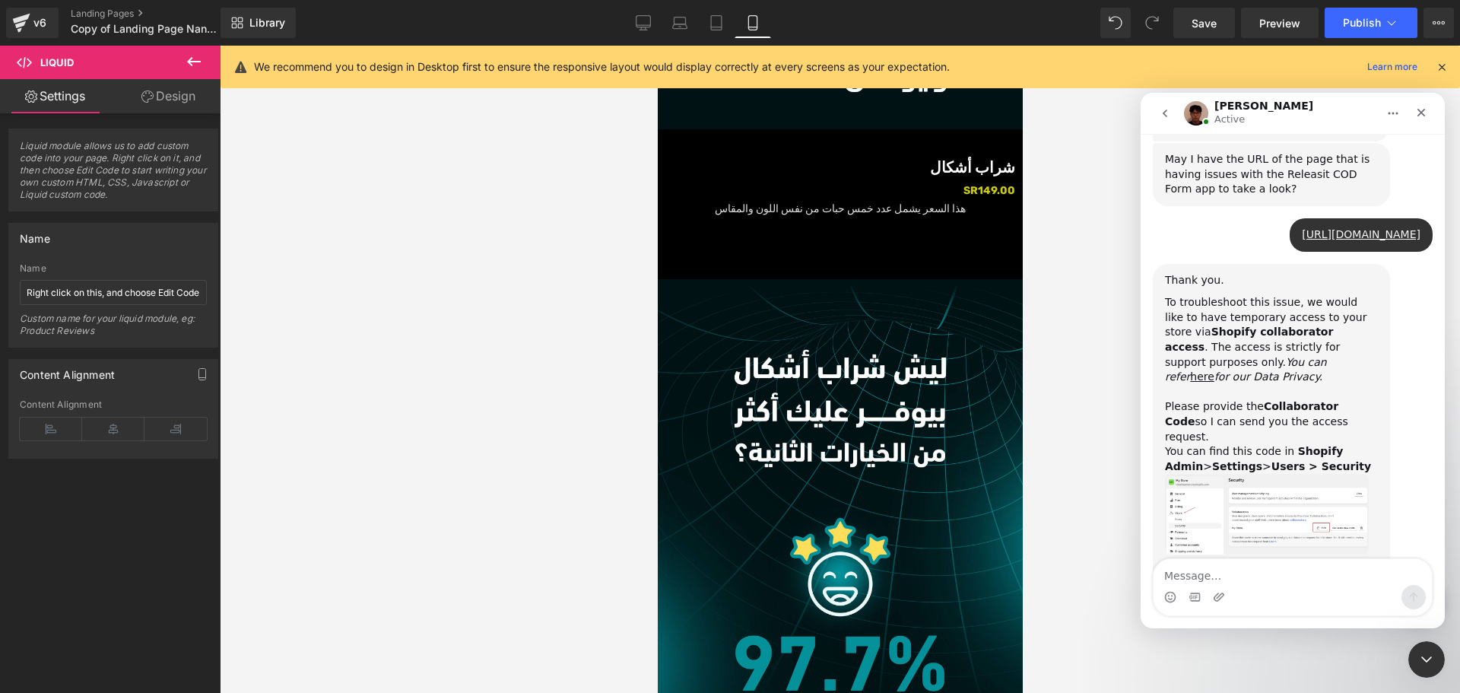
click at [1221, 474] on img "Kyle says…" at bounding box center [1267, 514] width 204 height 81
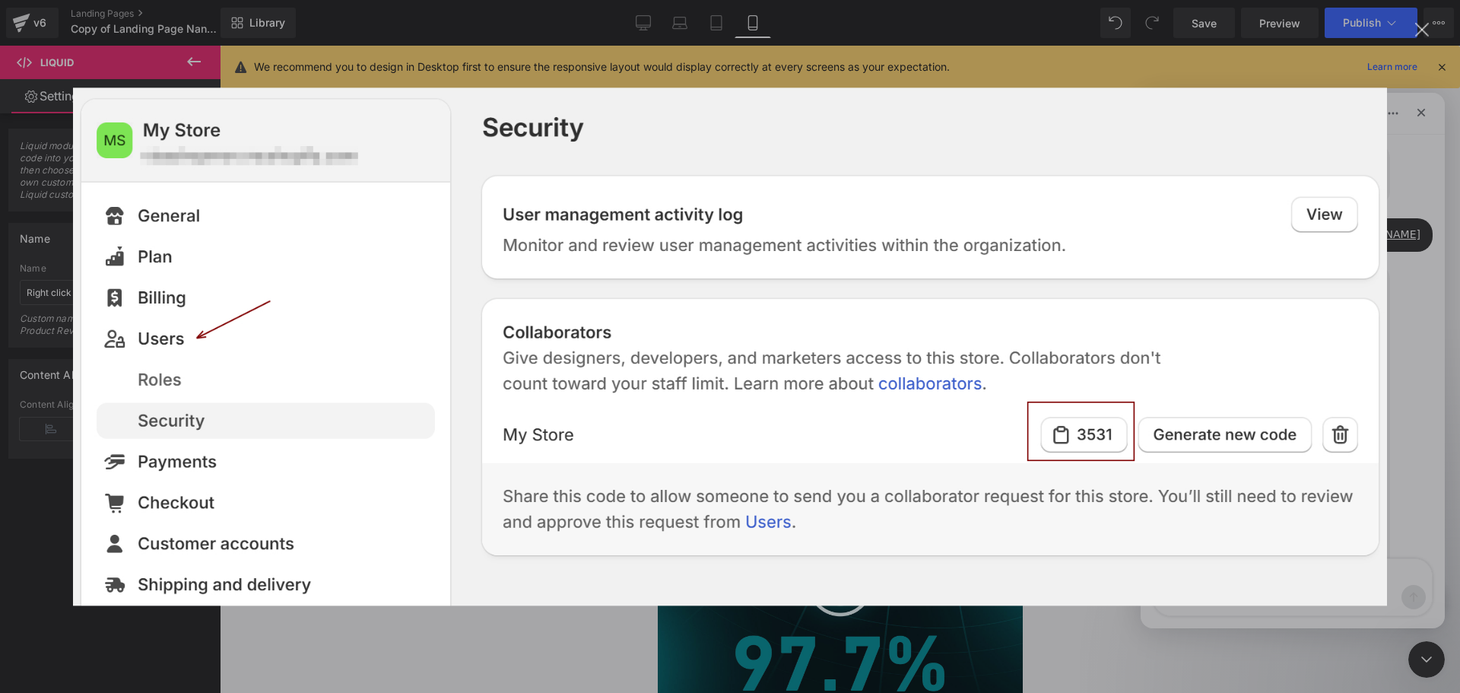
click at [1402, 382] on div "Intercom messenger" at bounding box center [730, 346] width 1460 height 693
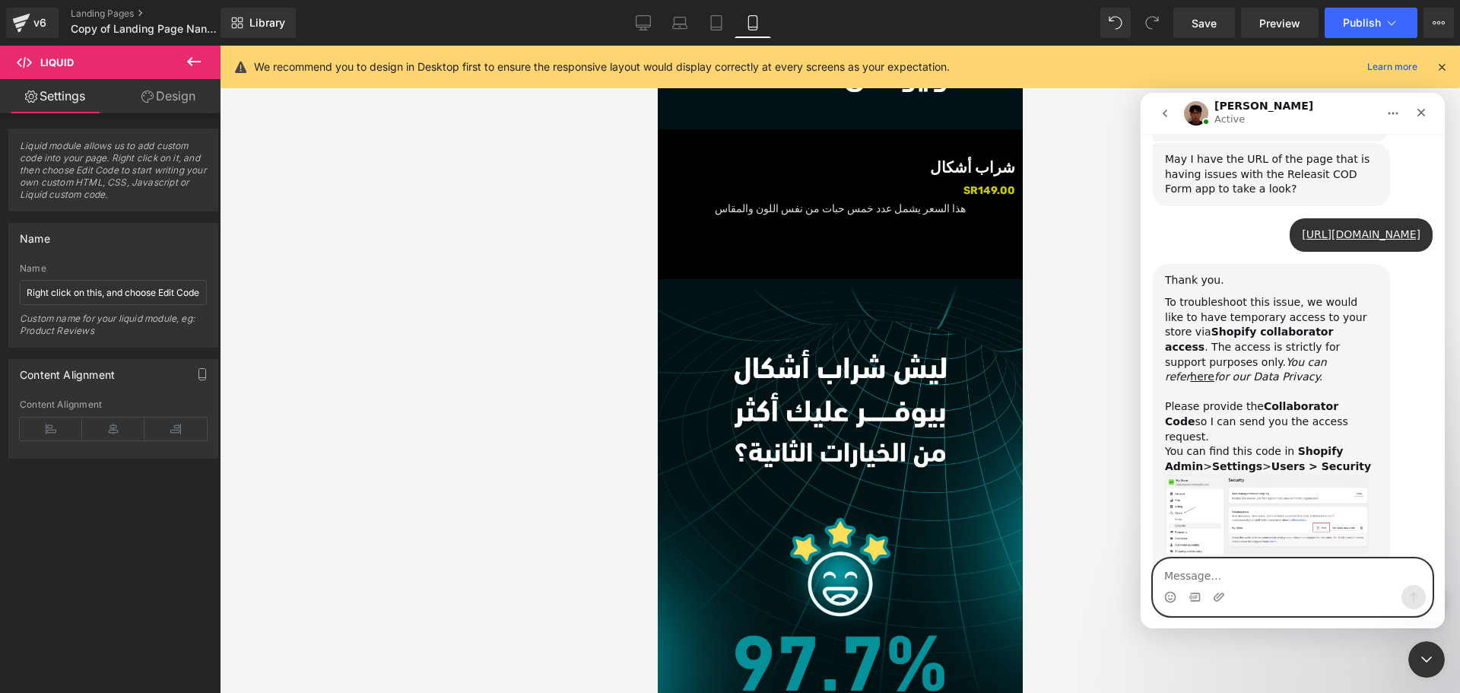
click at [1243, 573] on textarea "Message…" at bounding box center [1293, 572] width 278 height 26
paste textarea "5302"
type textarea "5302"
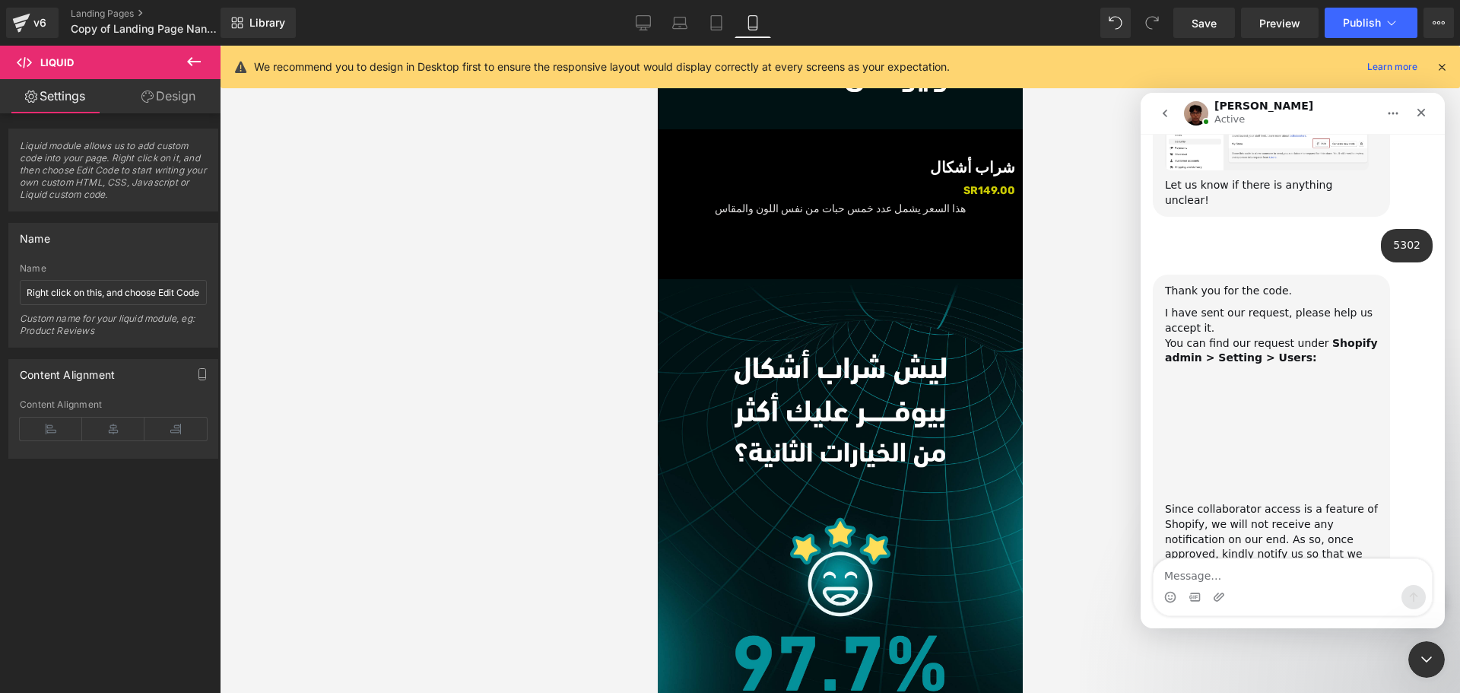
scroll to position [946, 0]
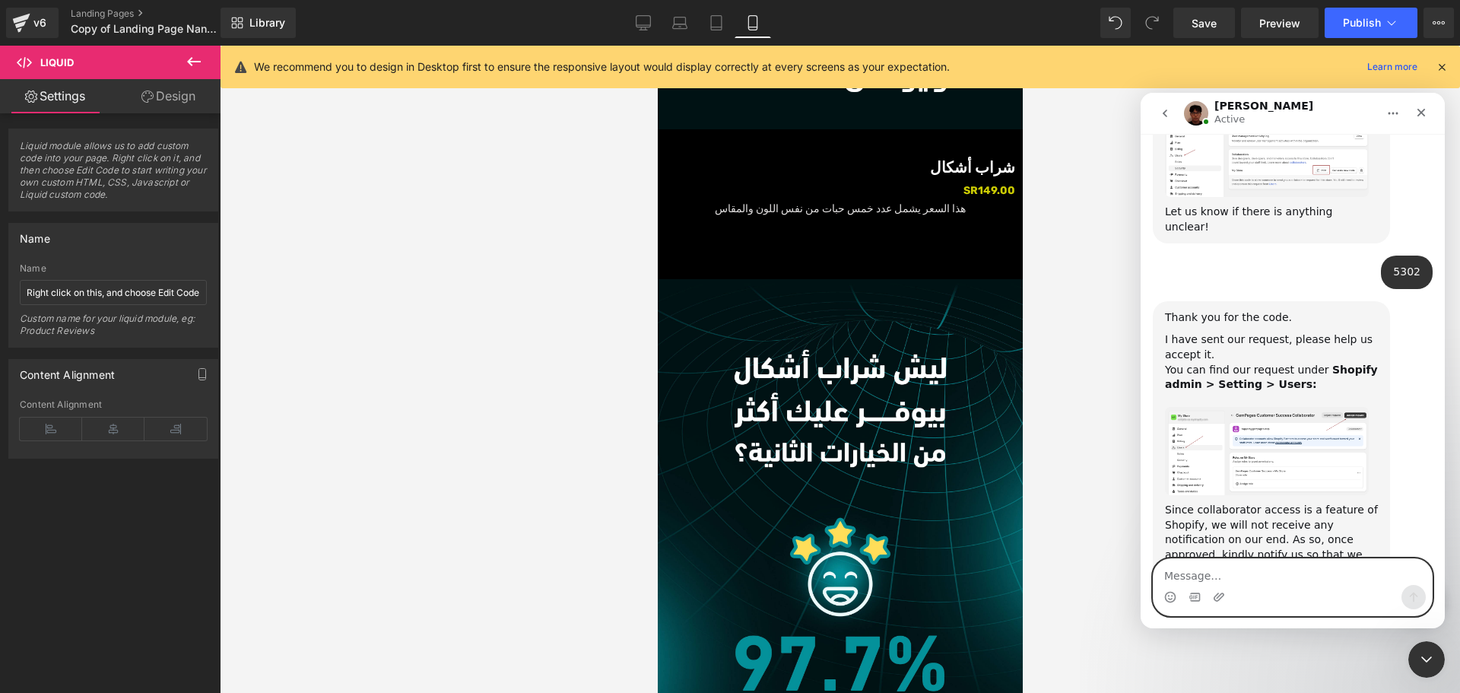
click at [1223, 576] on textarea "Message…" at bounding box center [1293, 572] width 278 height 26
type textarea "accepted"
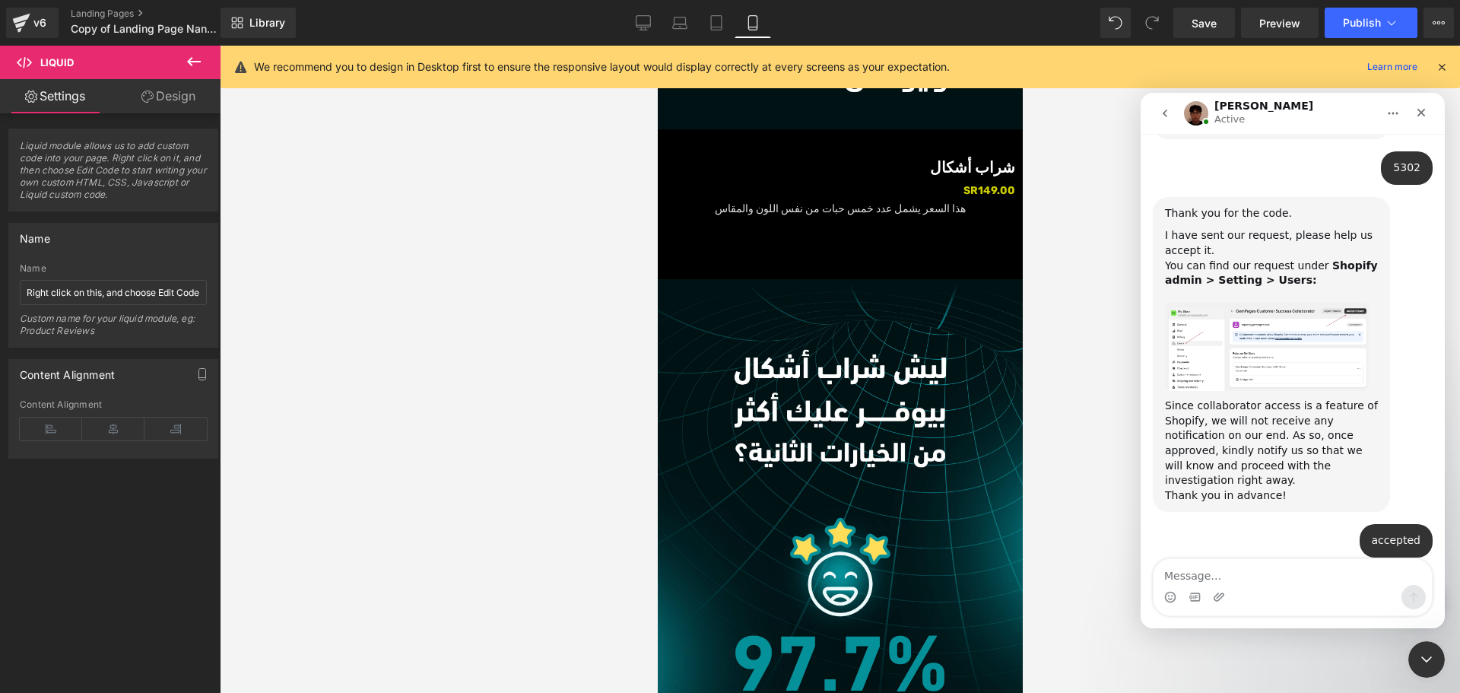
scroll to position [1037, 0]
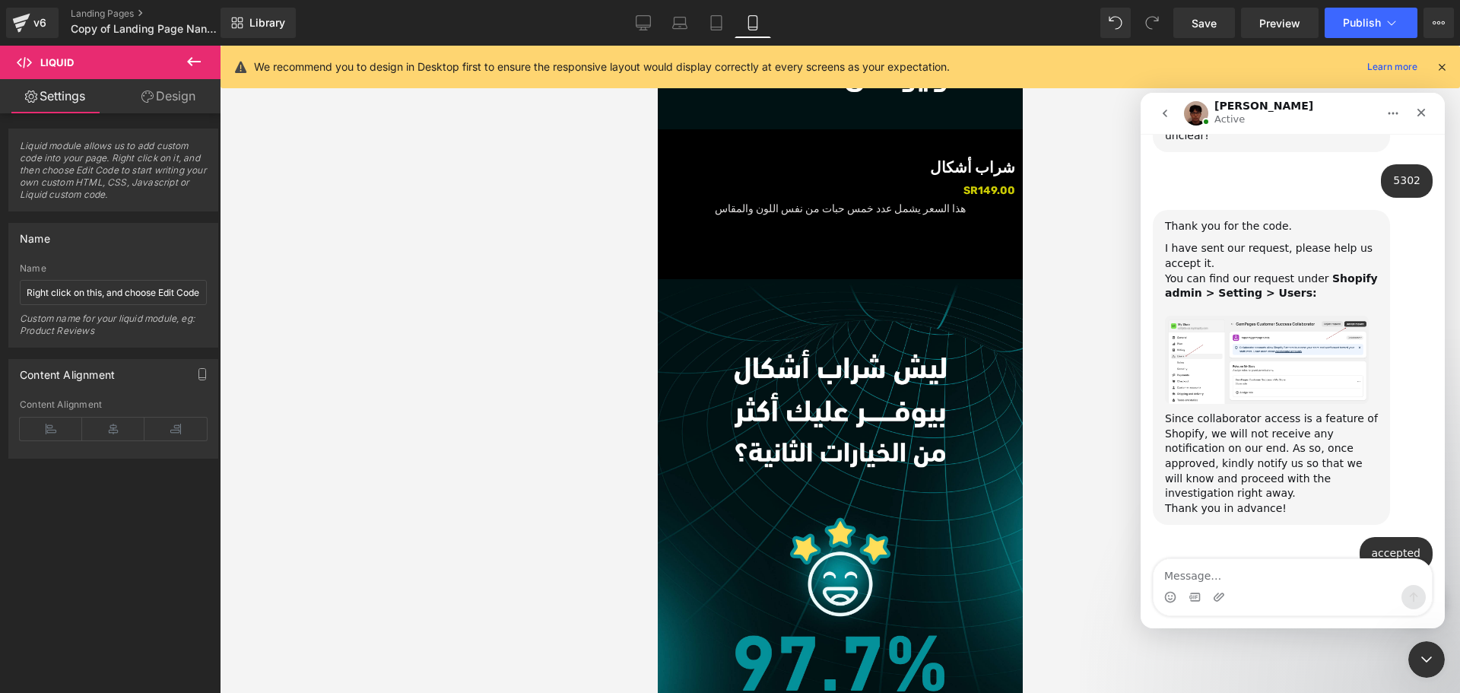
click at [644, 18] on div at bounding box center [730, 323] width 1460 height 647
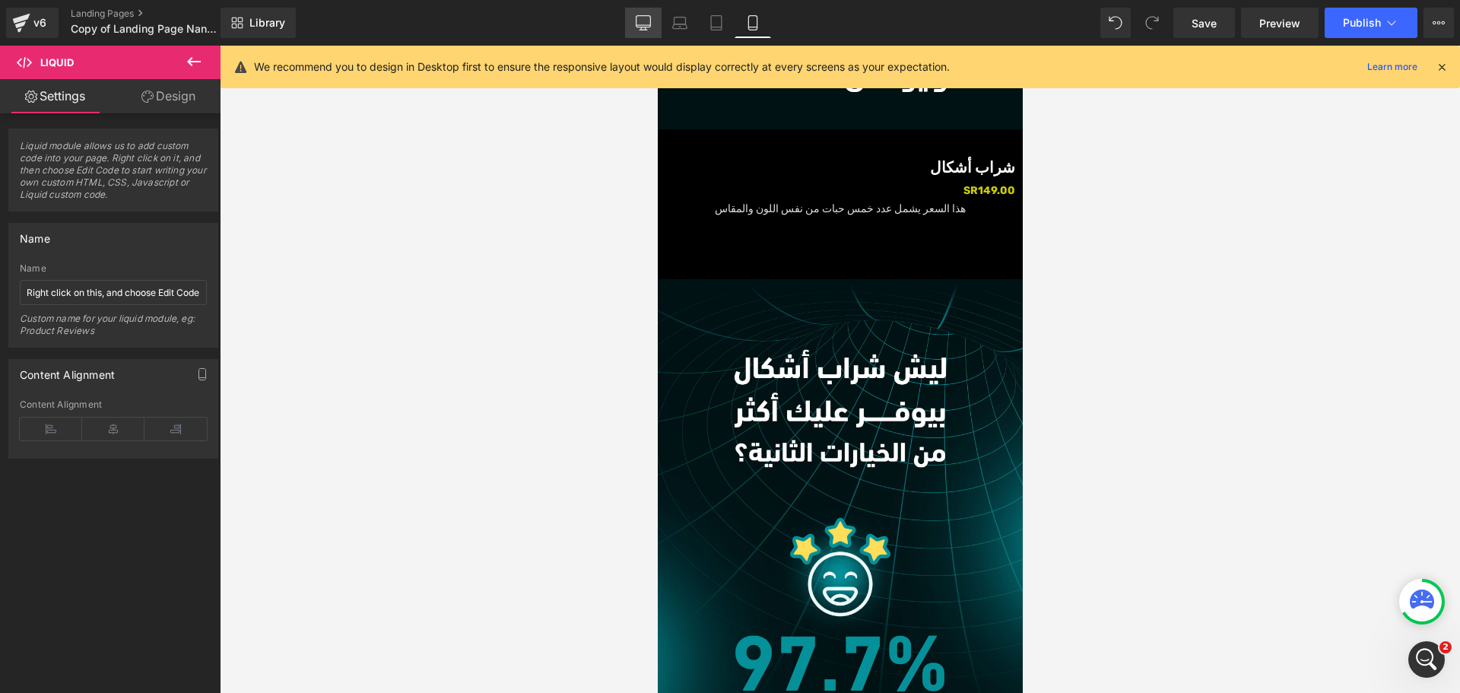
click at [644, 18] on icon at bounding box center [643, 22] width 15 height 15
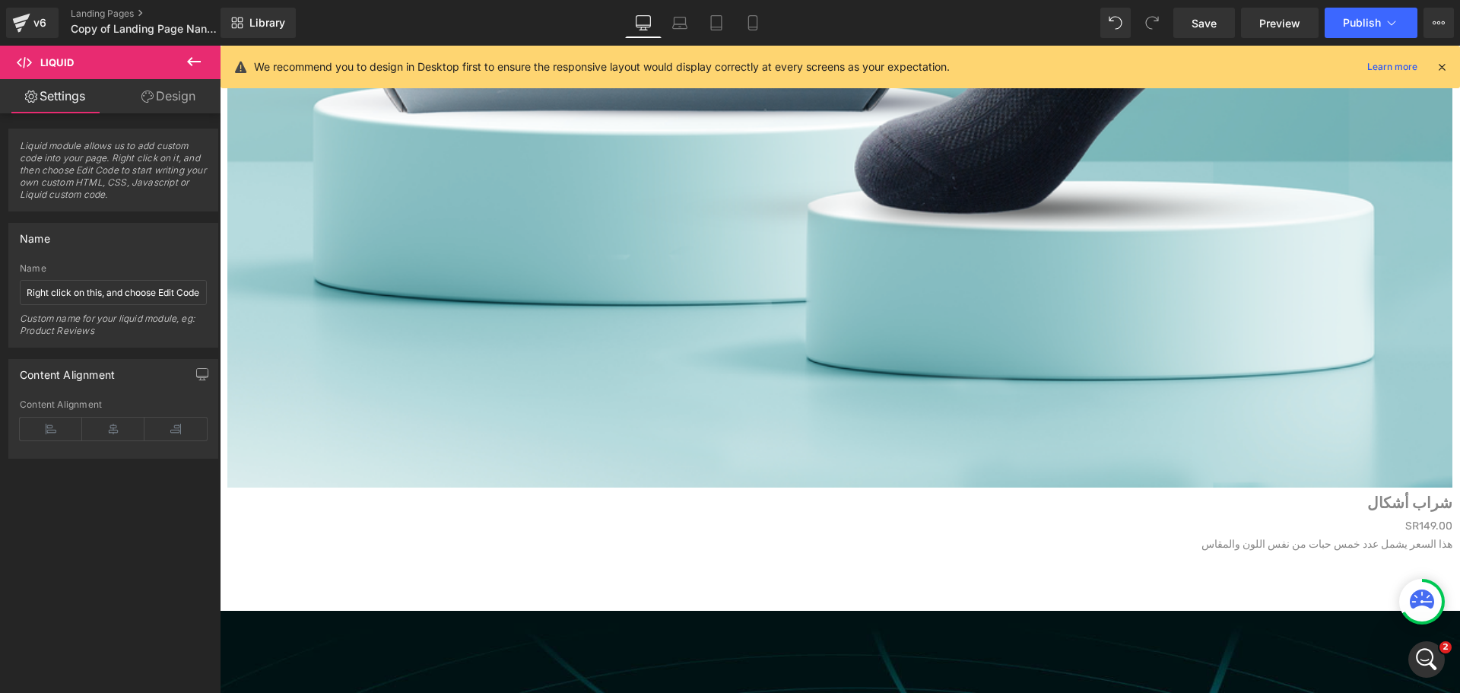
click at [717, 554] on div "Liquid" at bounding box center [839, 556] width 1225 height 4
click at [177, 100] on link "Design" at bounding box center [168, 96] width 110 height 34
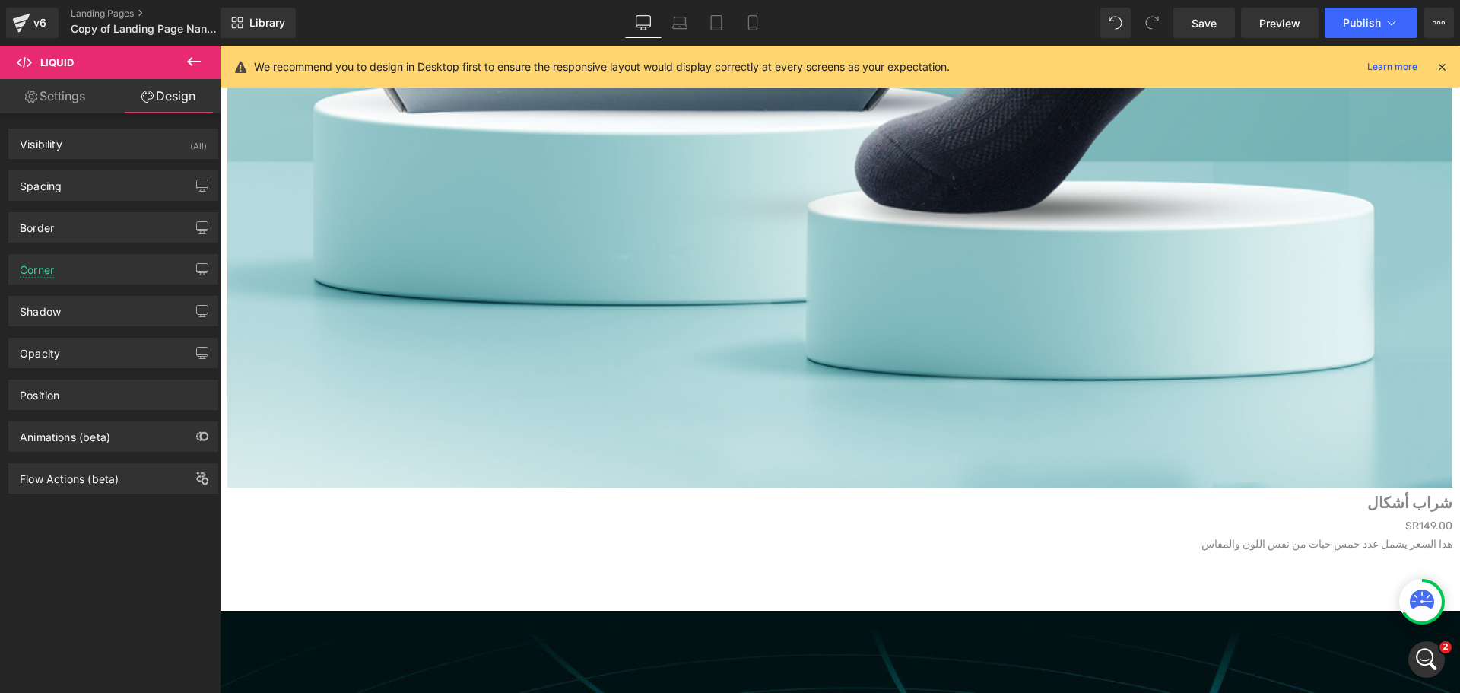
click at [431, 487] on h3 "شراب أشكال" at bounding box center [839, 502] width 1225 height 30
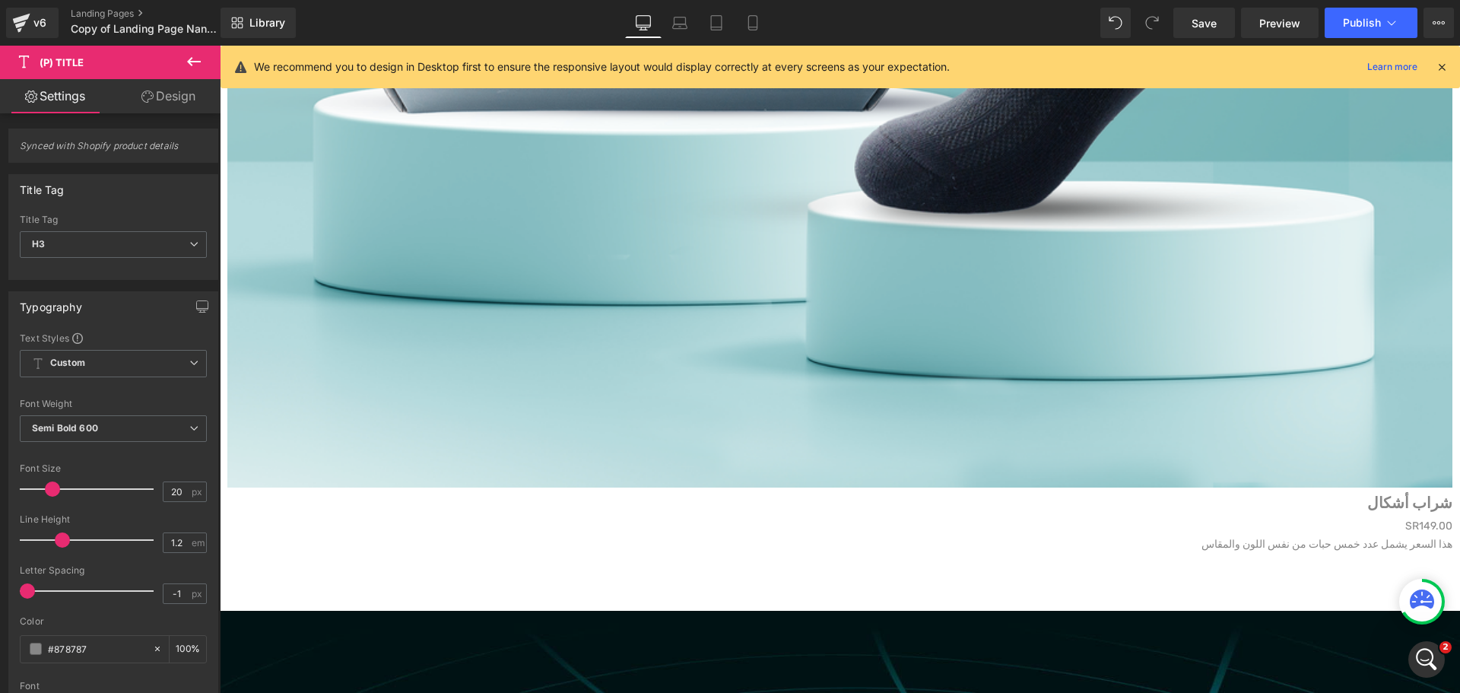
click at [177, 95] on link "Design" at bounding box center [168, 96] width 110 height 34
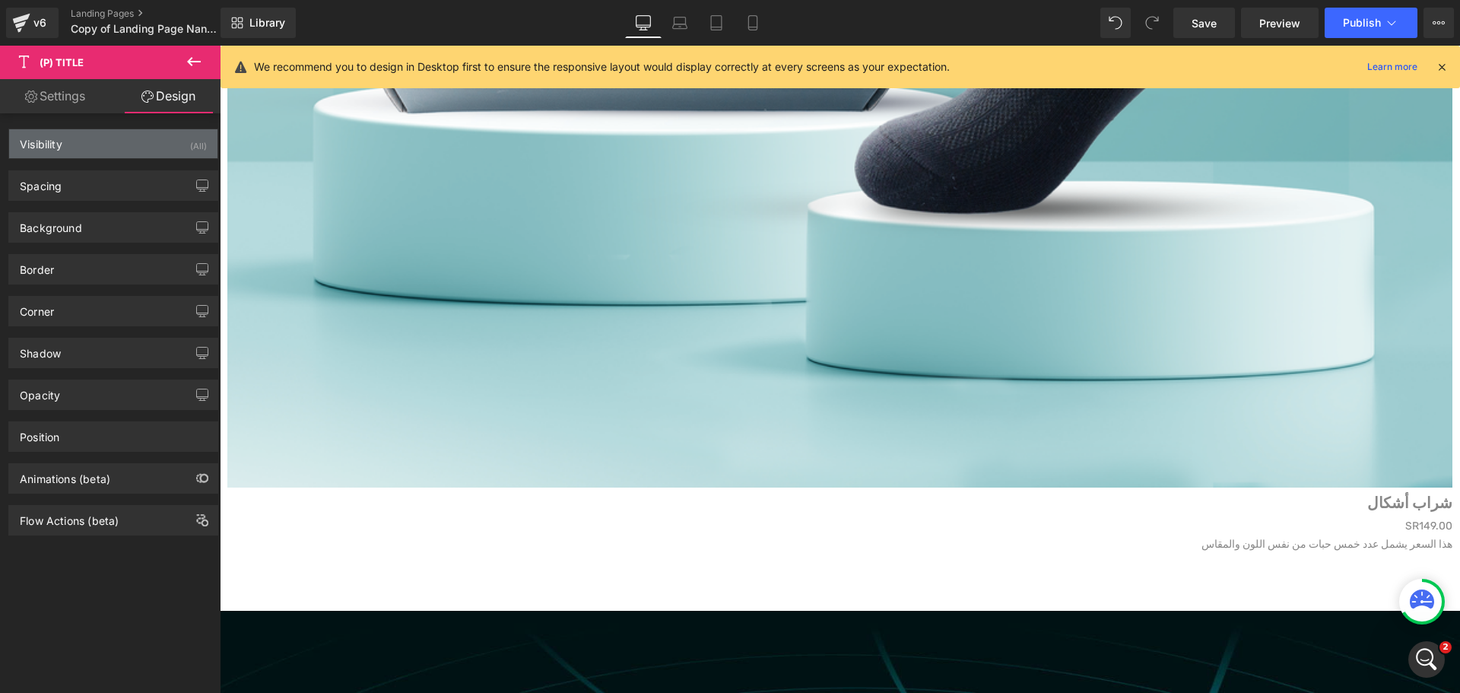
click at [128, 150] on div "Visibility (All)" at bounding box center [113, 143] width 208 height 29
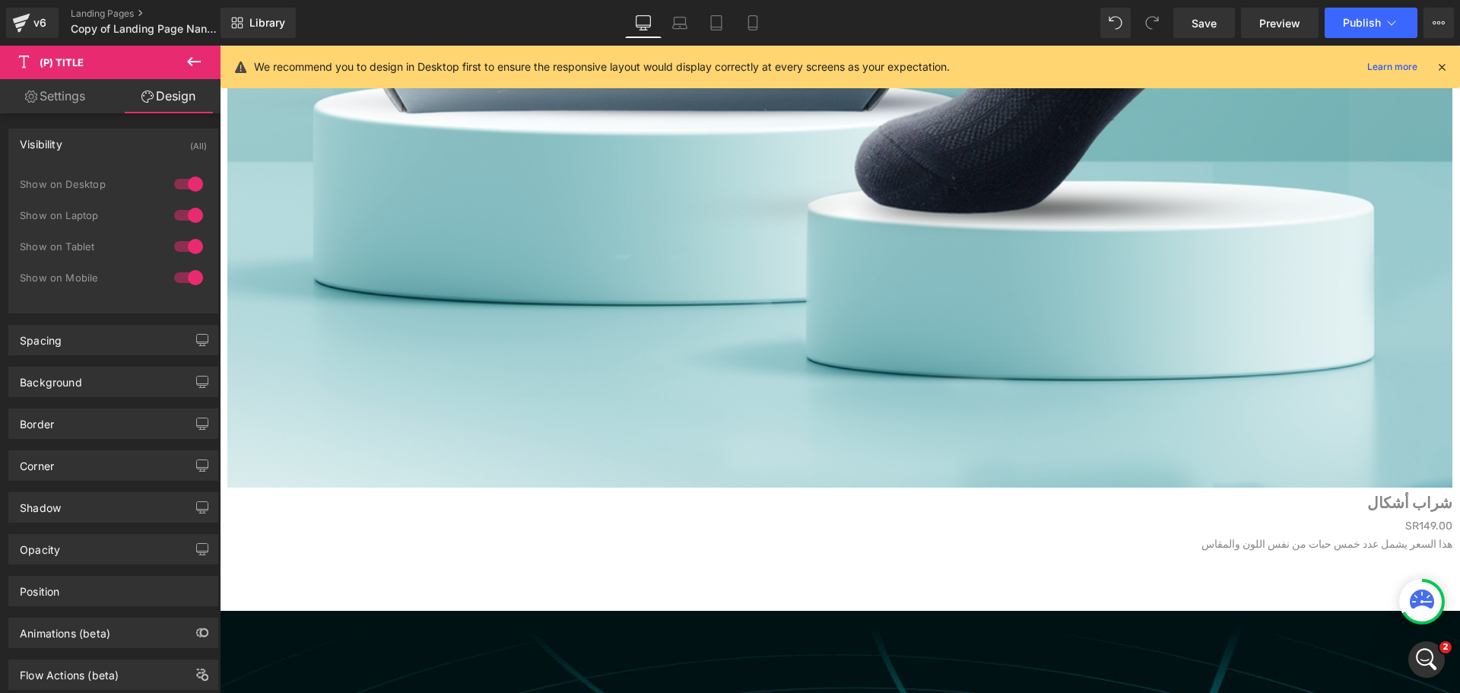
click at [128, 150] on div "Visibility (All)" at bounding box center [113, 143] width 208 height 29
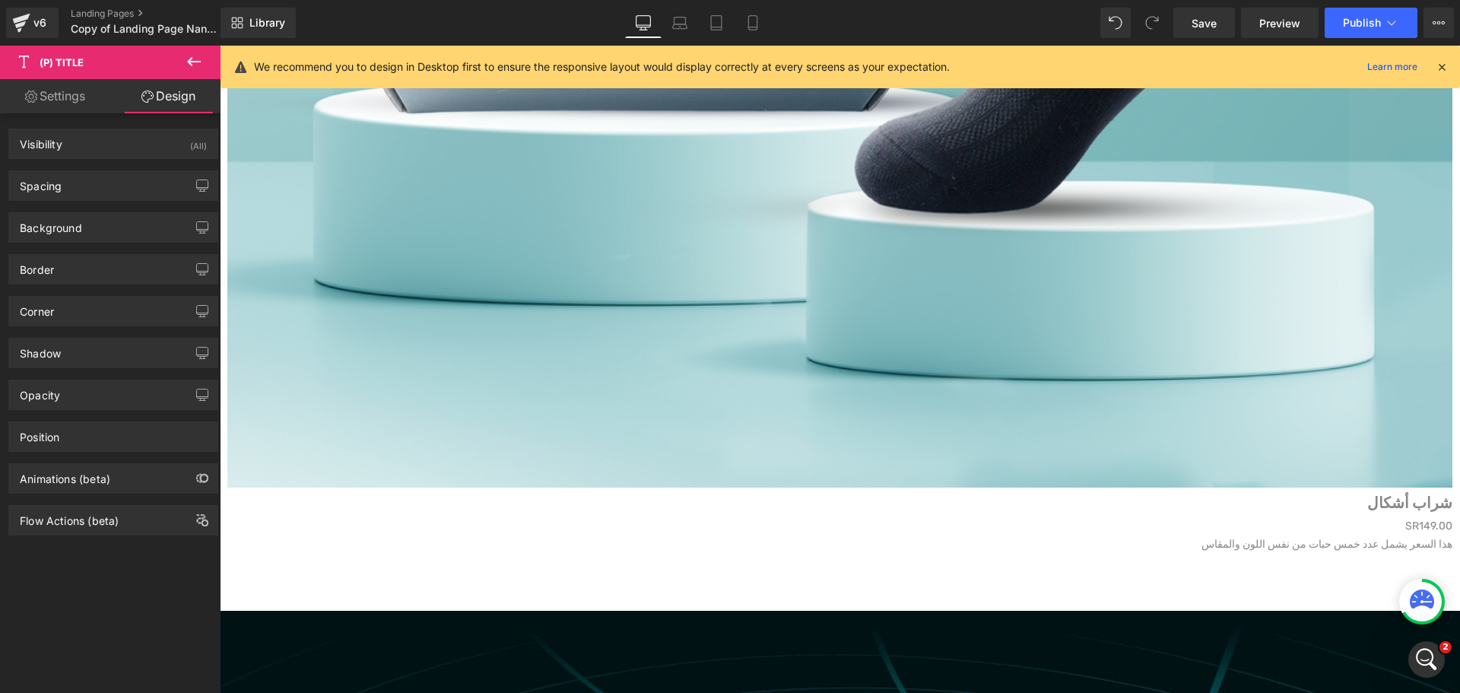
scroll to position [5909, 0]
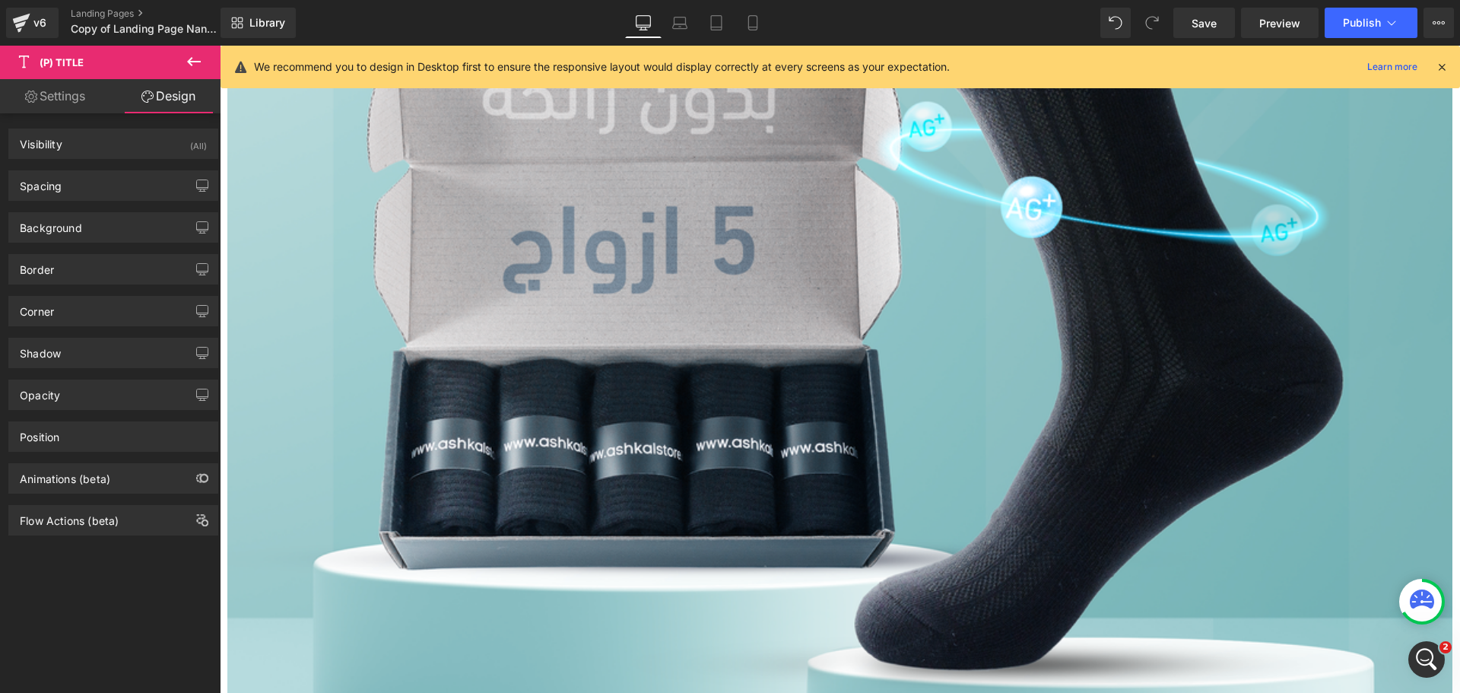
click at [424, 205] on img at bounding box center [839, 331] width 1225 height 1225
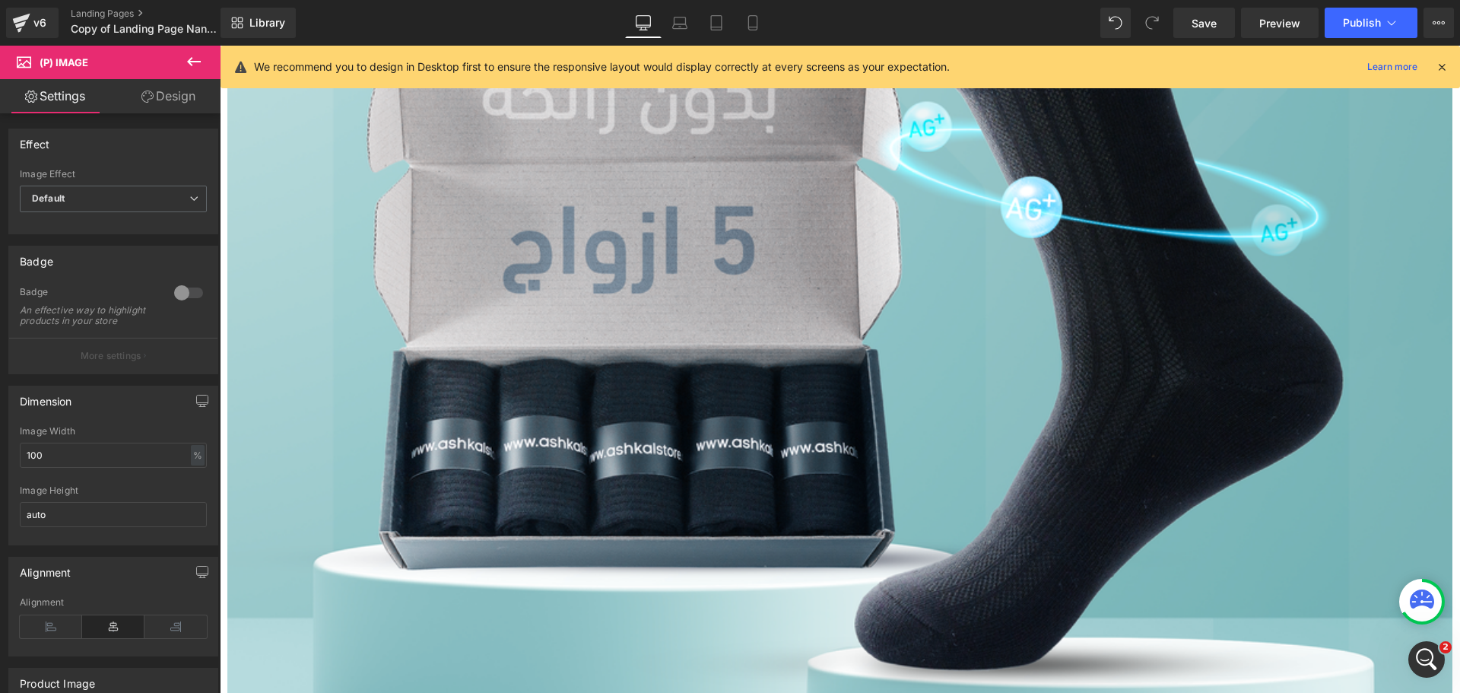
click at [159, 94] on link "Design" at bounding box center [168, 96] width 110 height 34
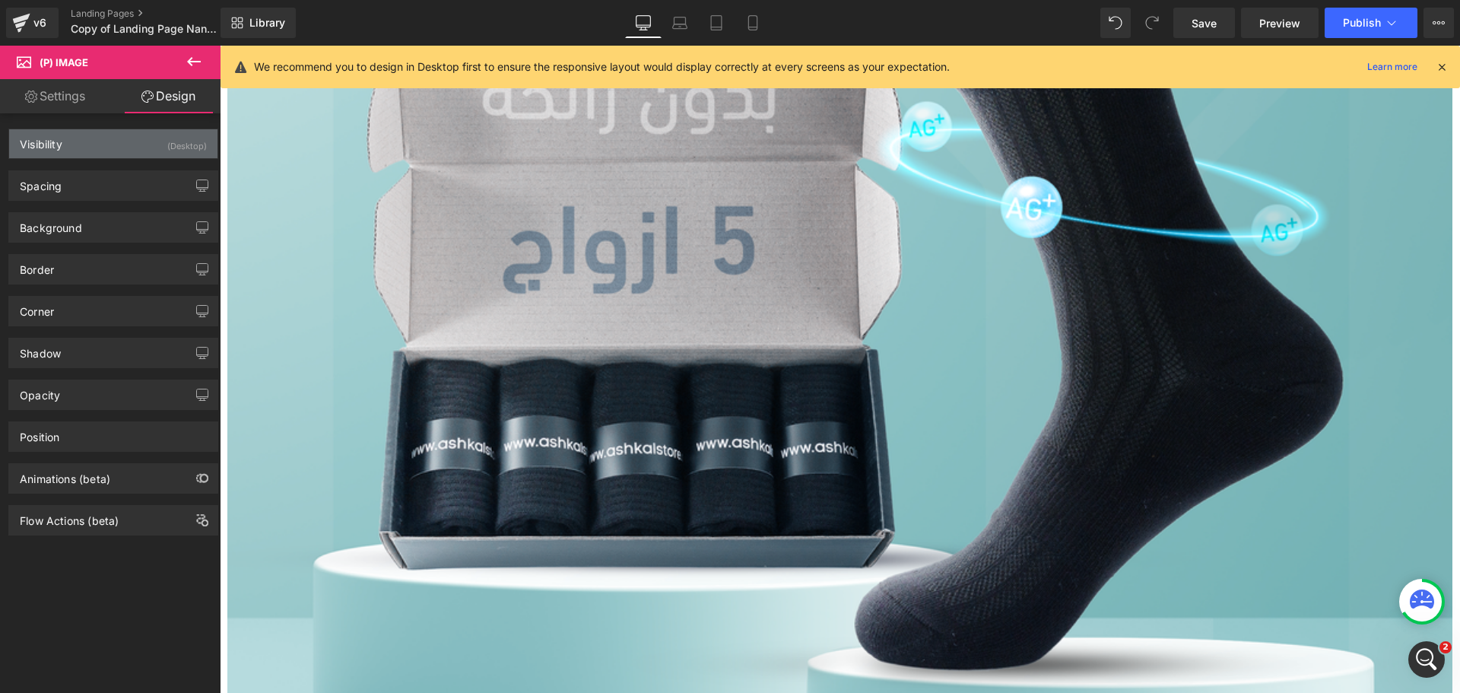
click at [145, 138] on div "Visibility (Desktop)" at bounding box center [113, 143] width 208 height 29
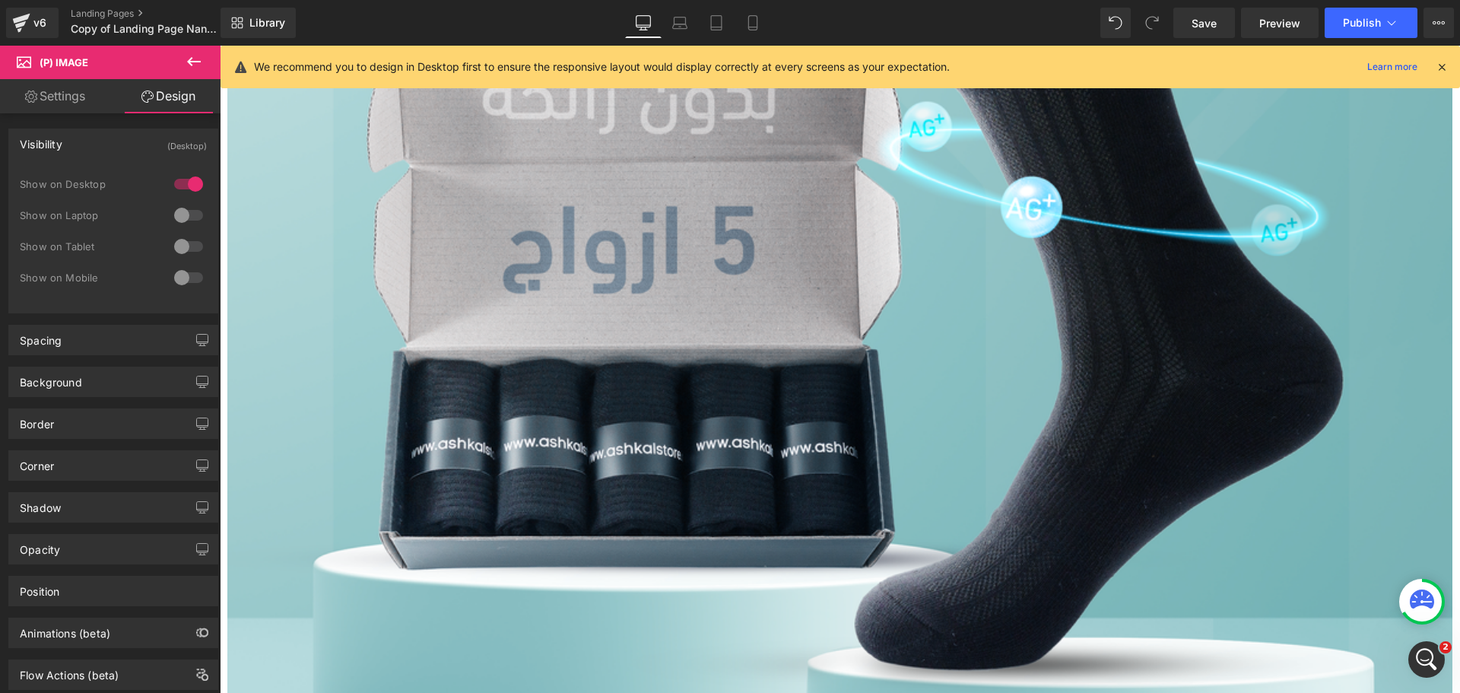
click at [145, 138] on div "Visibility (Desktop)" at bounding box center [113, 143] width 208 height 29
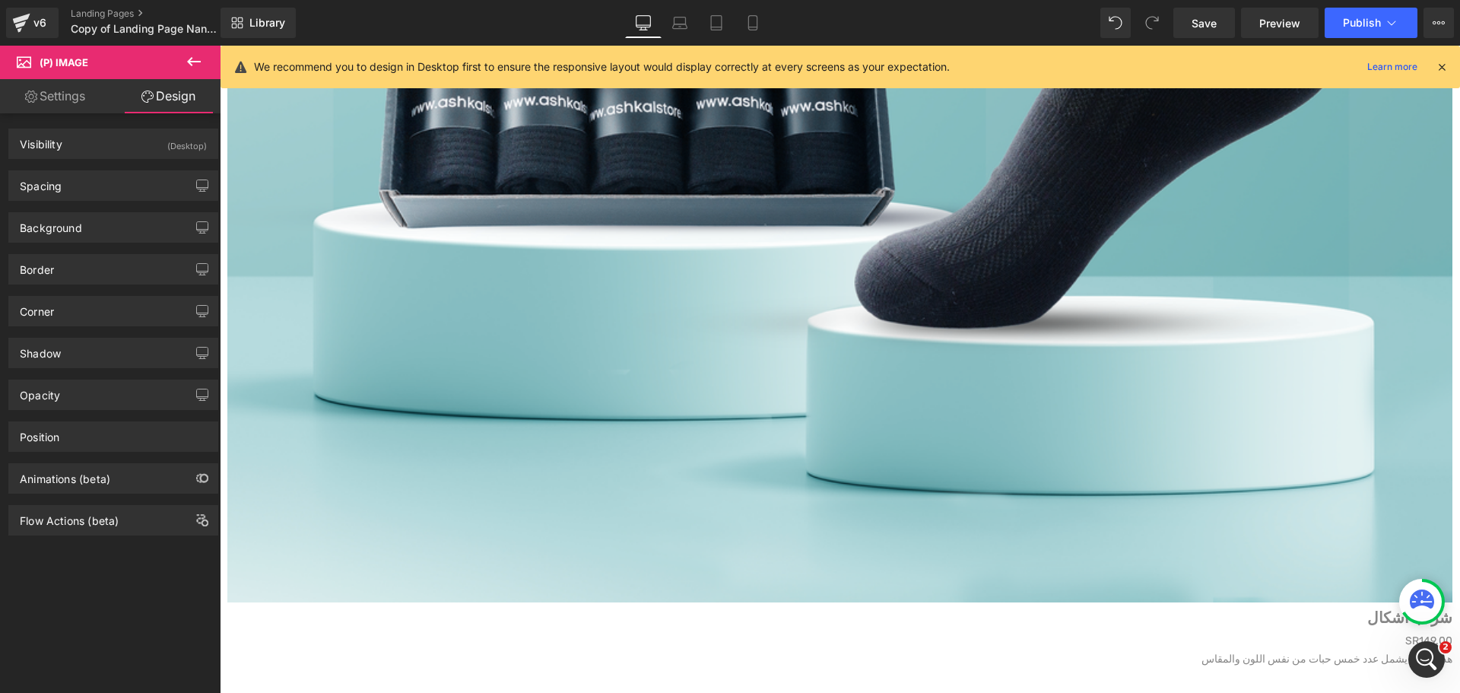
scroll to position [6366, 0]
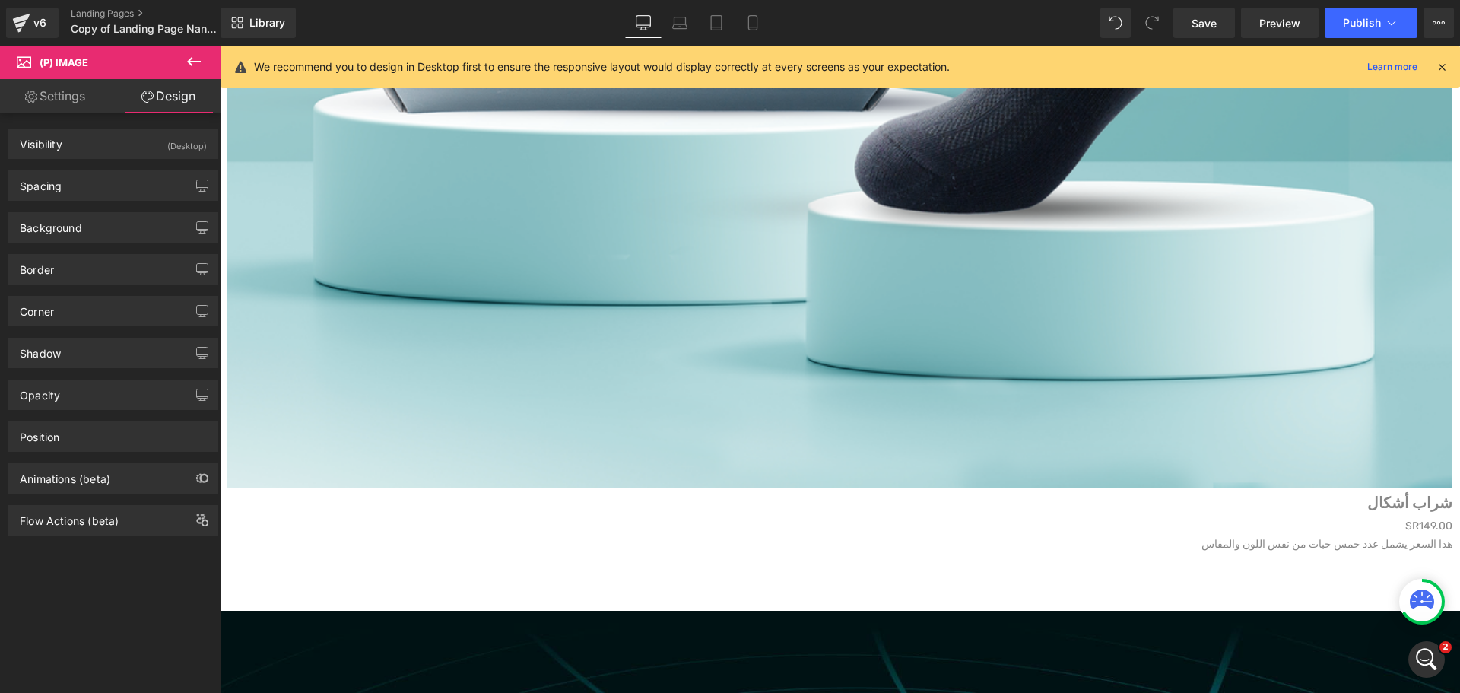
click at [432, 554] on div "Liquid" at bounding box center [839, 556] width 1225 height 4
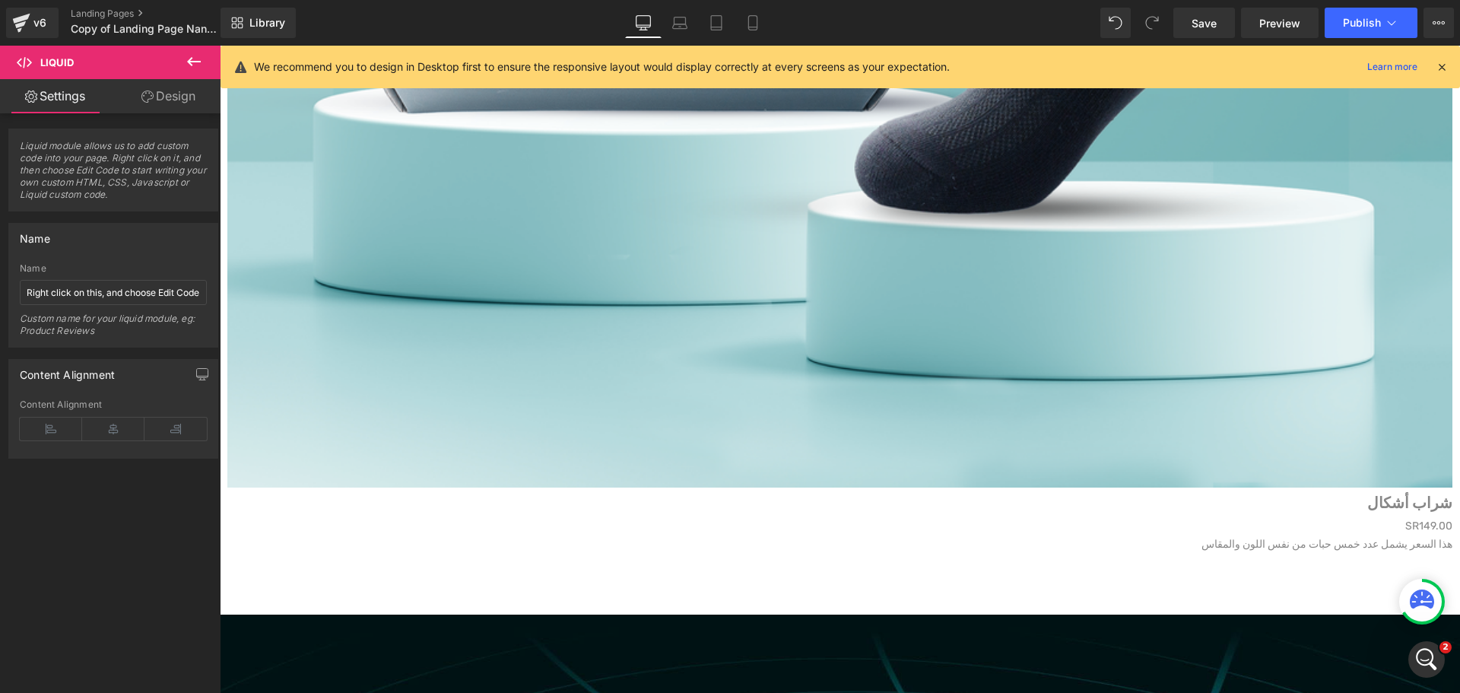
click at [170, 96] on link "Design" at bounding box center [168, 96] width 110 height 34
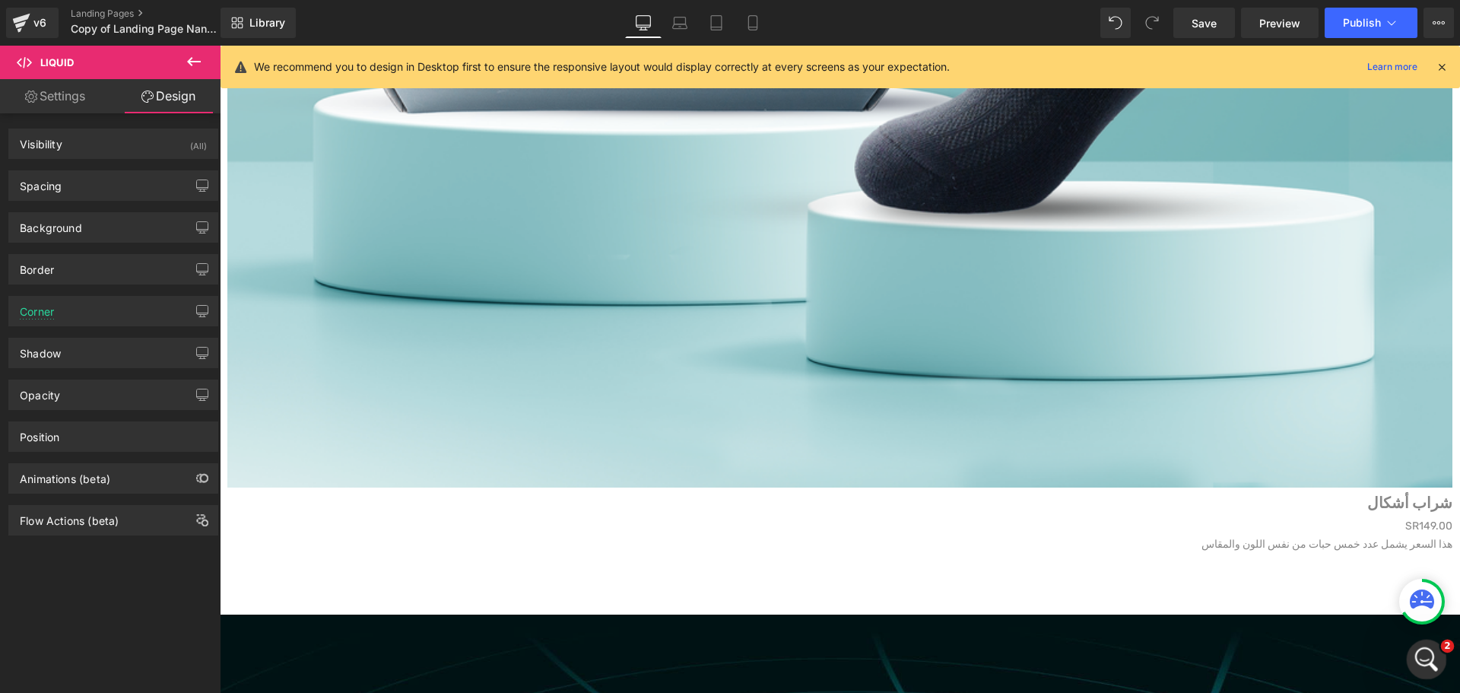
drag, startPoint x: 1414, startPoint y: 652, endPoint x: 1406, endPoint y: 659, distance: 10.8
click at [1406, 659] on div "Open Intercom Messenger" at bounding box center [1424, 657] width 50 height 50
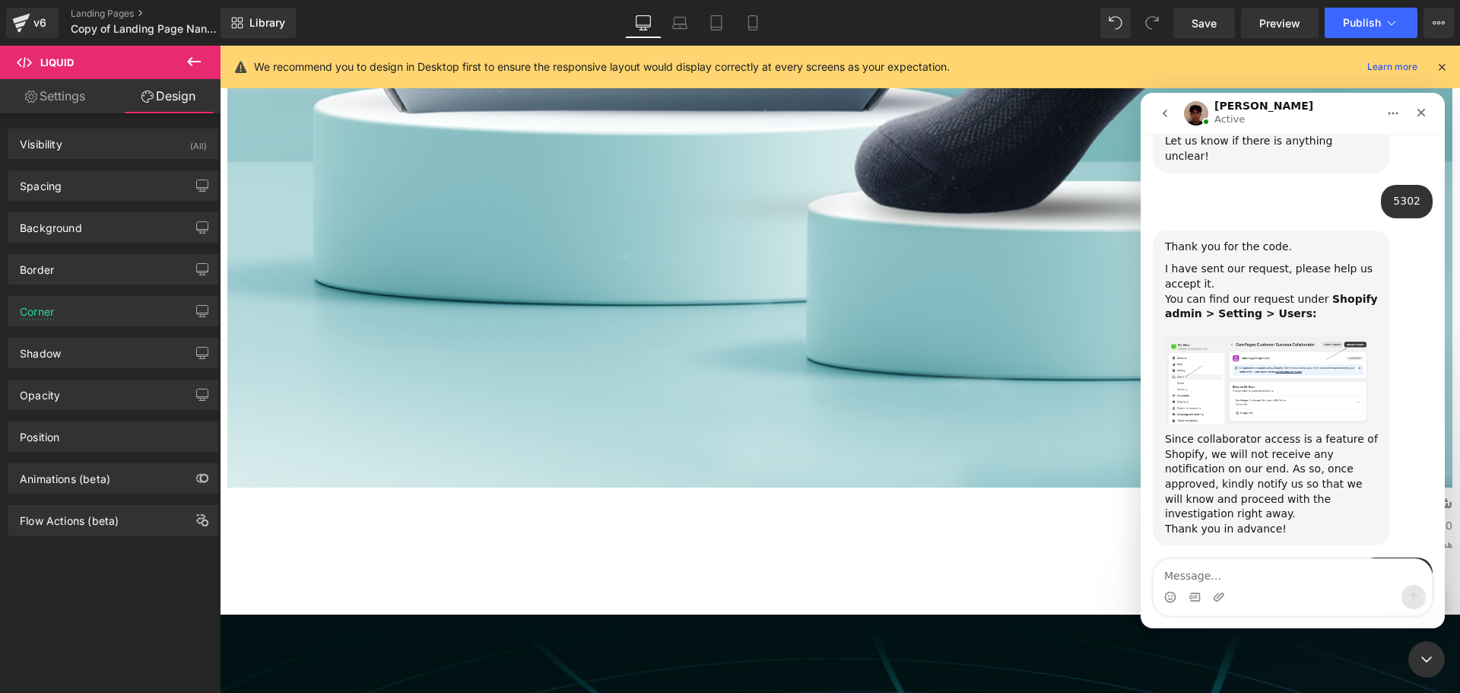
scroll to position [1037, 0]
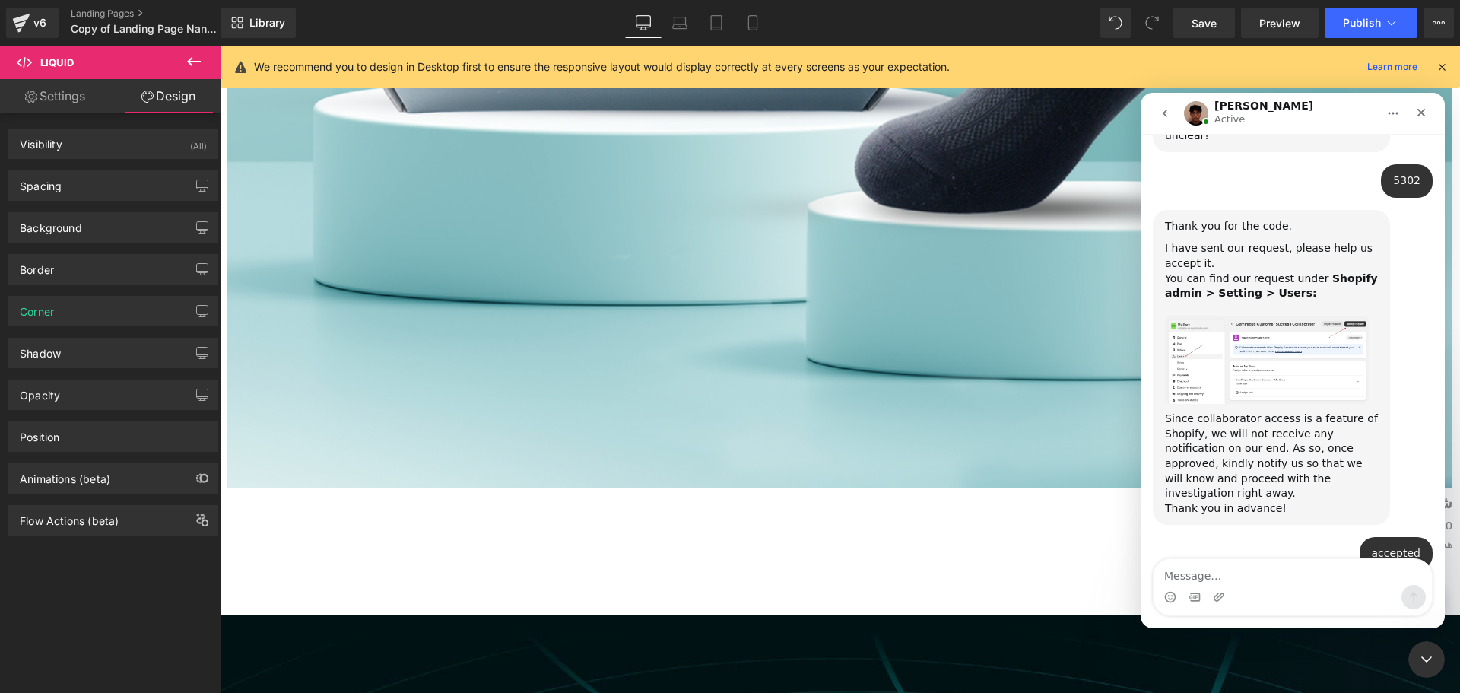
click at [1242, 576] on textarea "Message…" at bounding box center [1293, 572] width 278 height 26
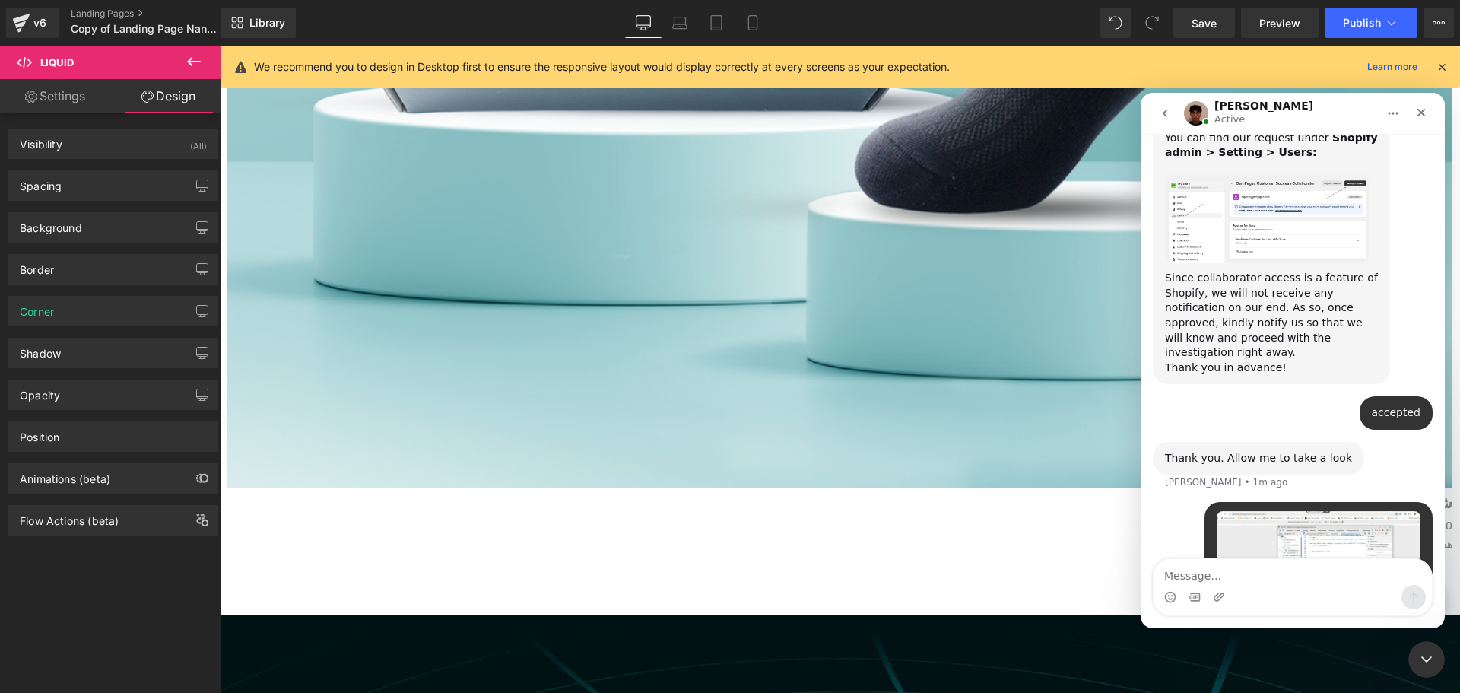
scroll to position [1179, 0]
type textarea "also check this fault"
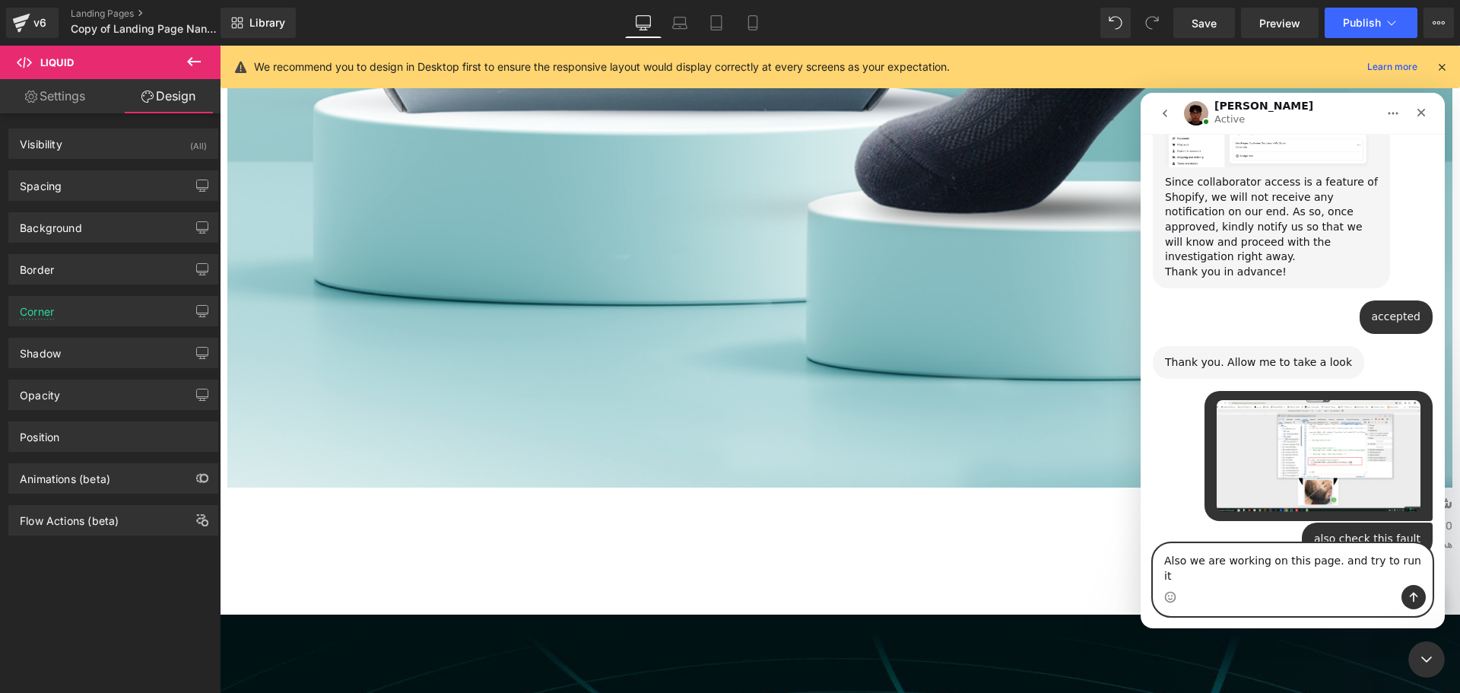
scroll to position [1289, 0]
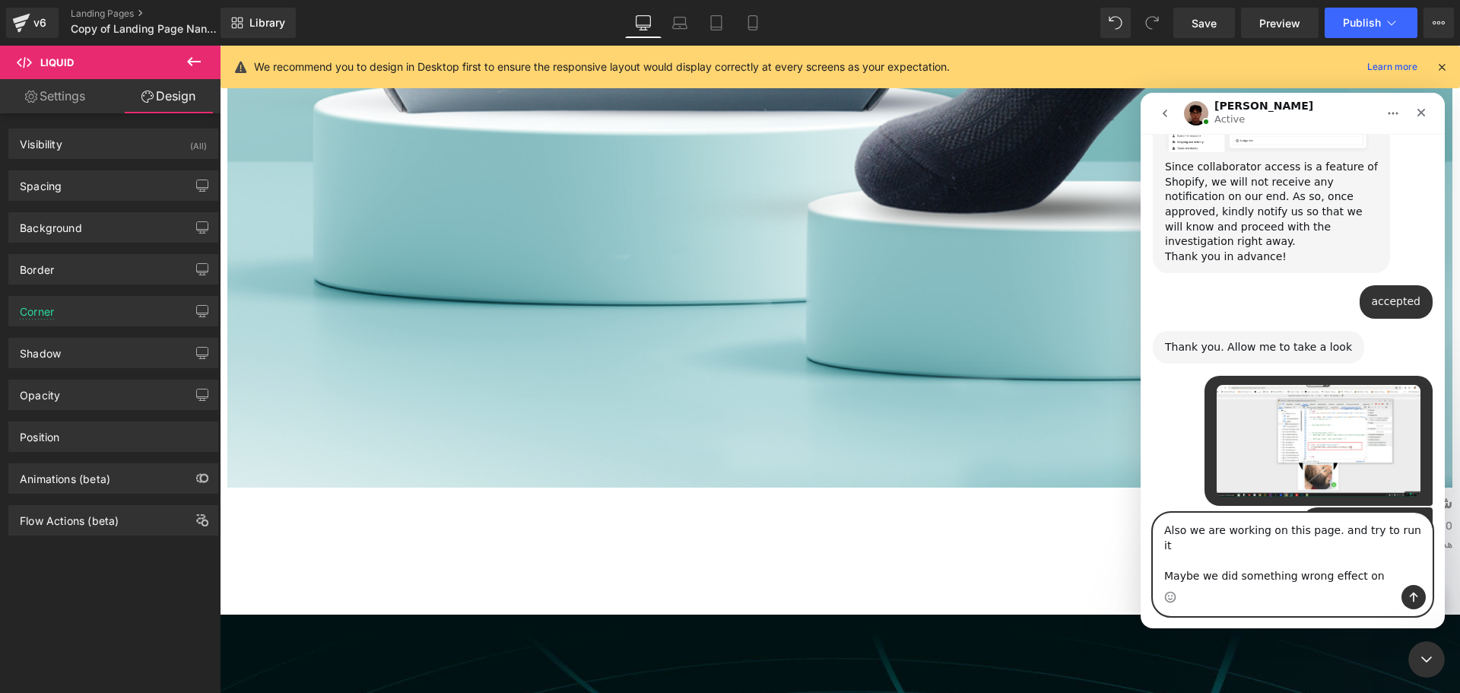
paste textarea "Releasit COD Form"
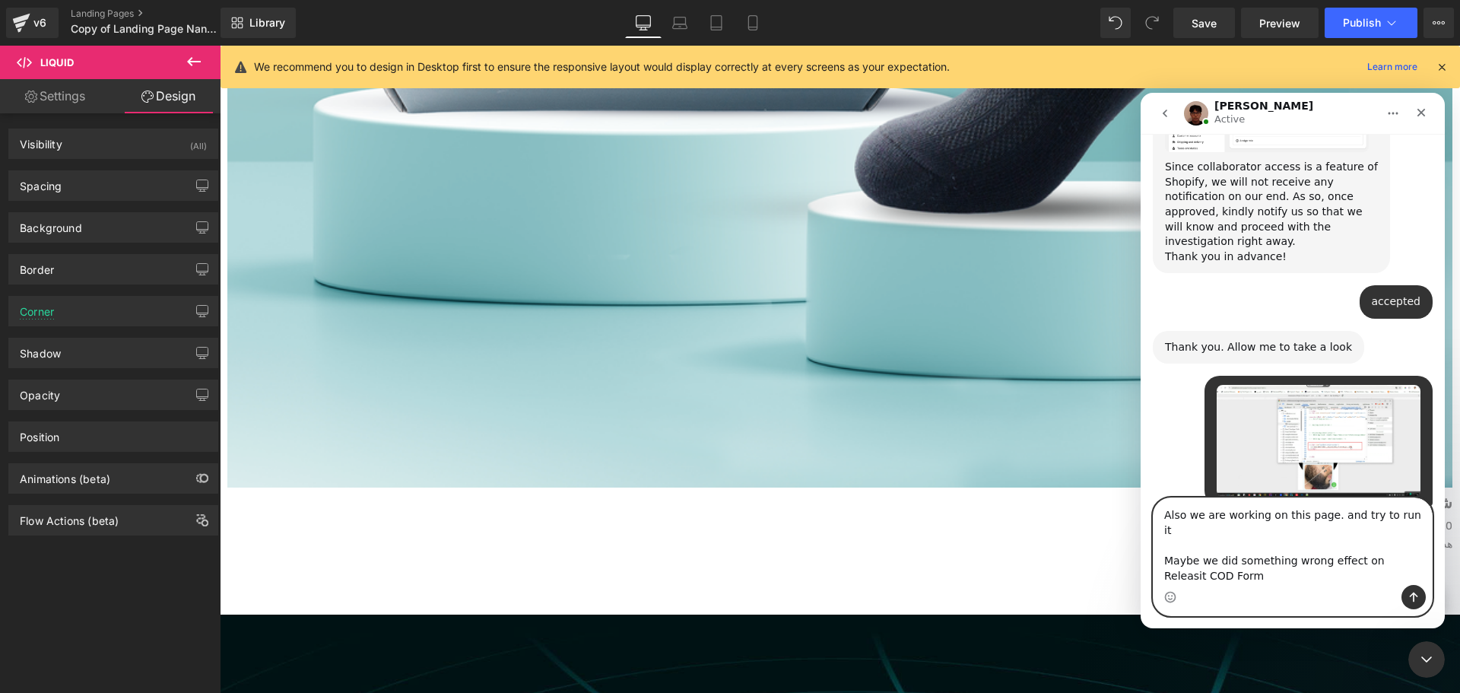
scroll to position [1304, 0]
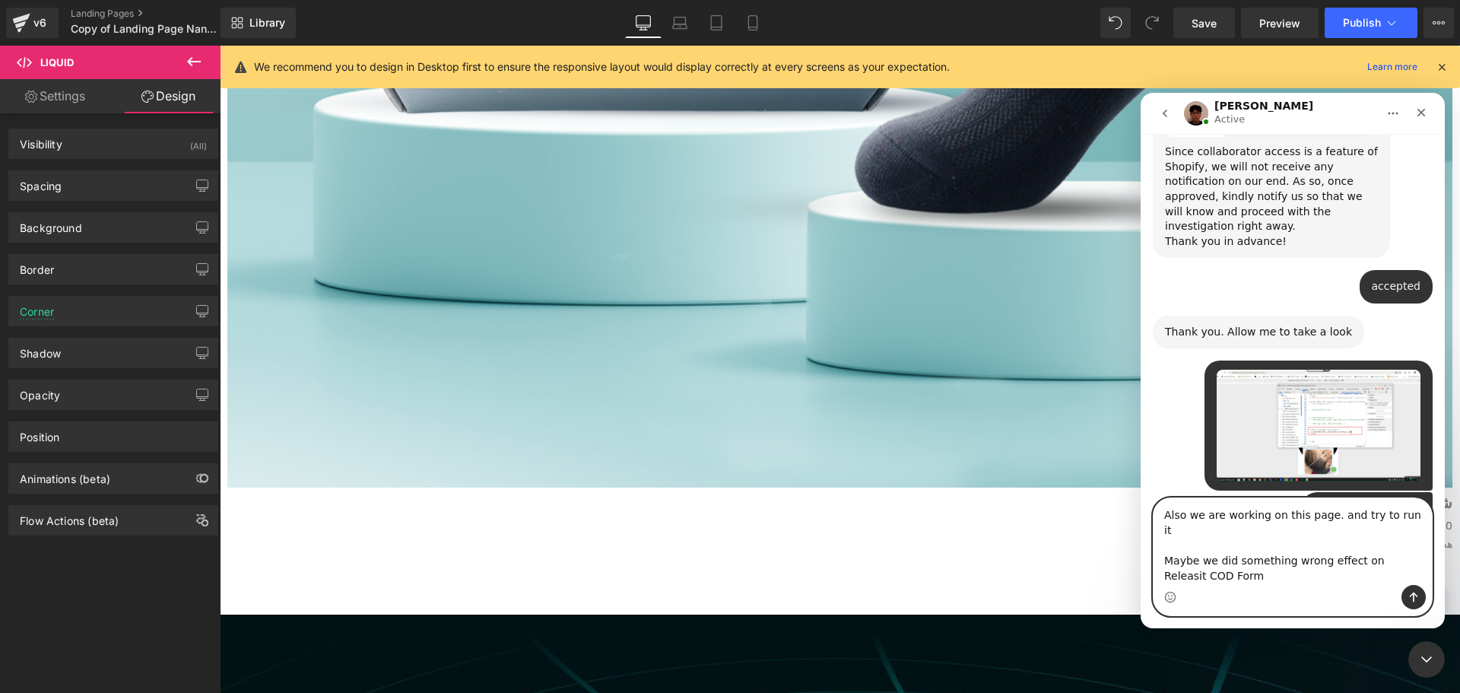
click at [1345, 560] on textarea "Also we are working on this page. and try to run it Maybe we did something wron…" at bounding box center [1293, 541] width 278 height 87
type textarea "Also we are working on this page. and try to run it Maybe we did something wron…"
click at [1414, 599] on icon "Send a message…" at bounding box center [1414, 597] width 8 height 10
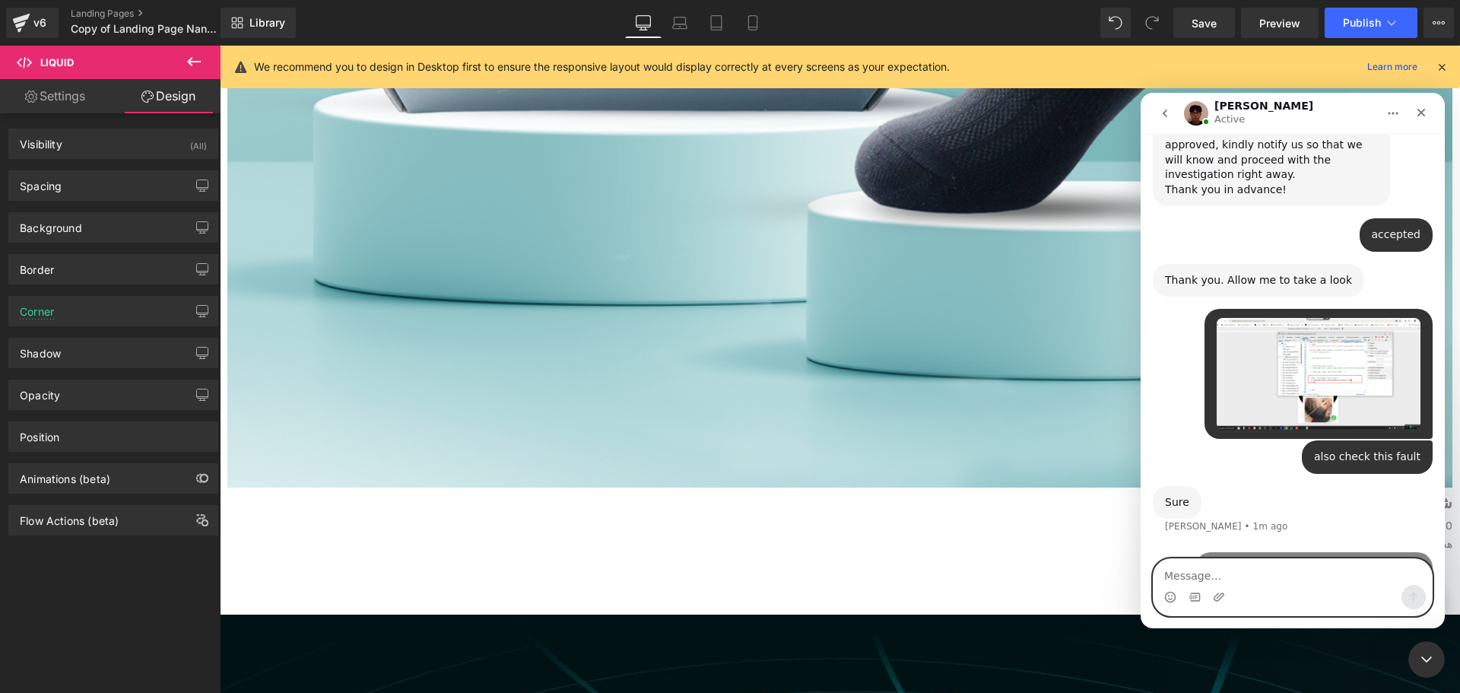
scroll to position [1357, 0]
paste textarea "Releasit COD Form"
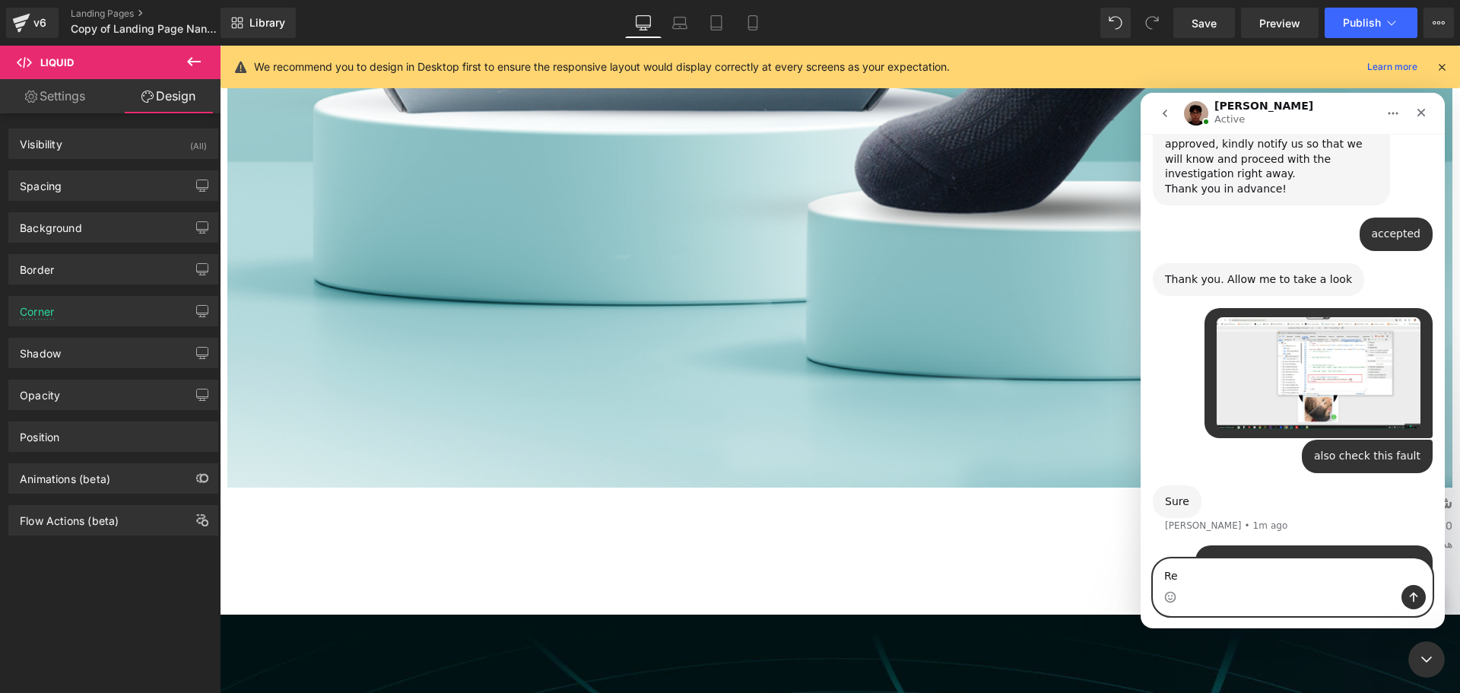
type textarea "R"
paste textarea "[URL][DOMAIN_NAME]"
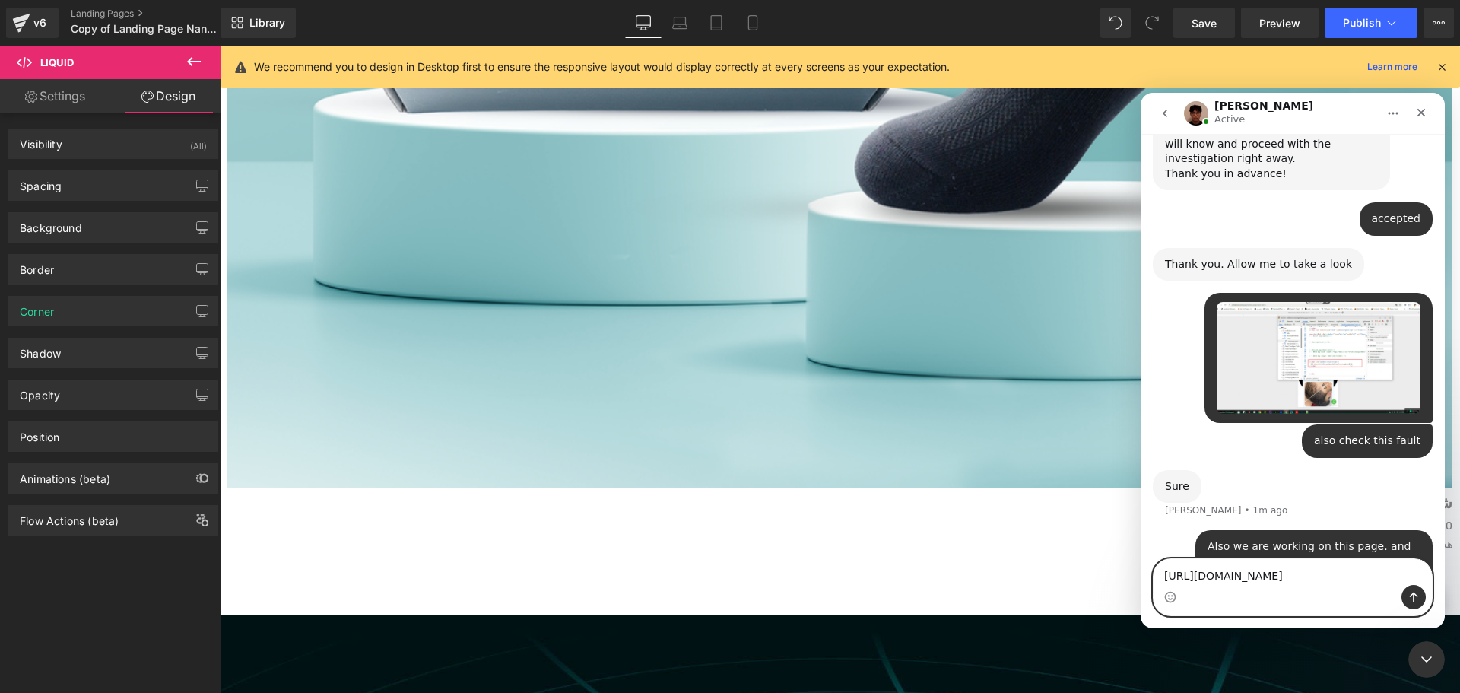
type textarea "[URL][DOMAIN_NAME]"
click at [1414, 605] on button "Send a message…" at bounding box center [1414, 597] width 24 height 24
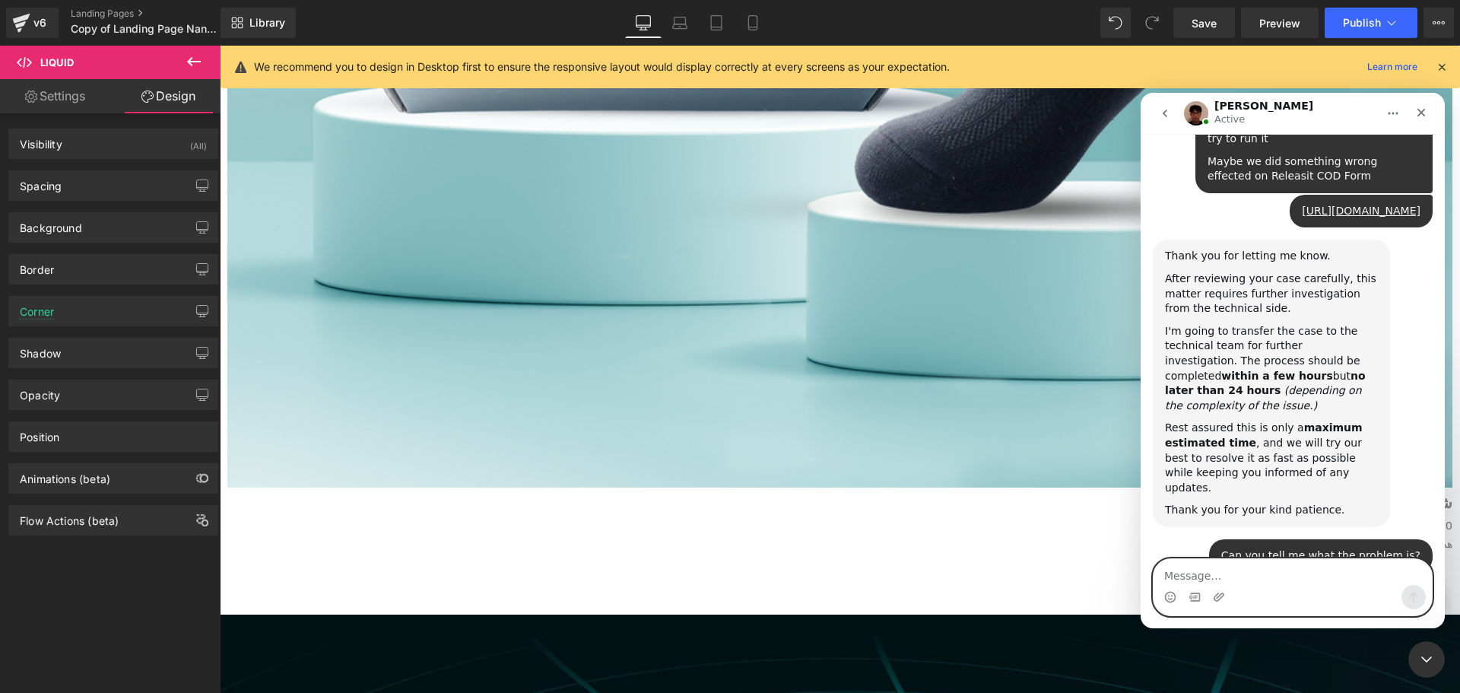
scroll to position [1826, 0]
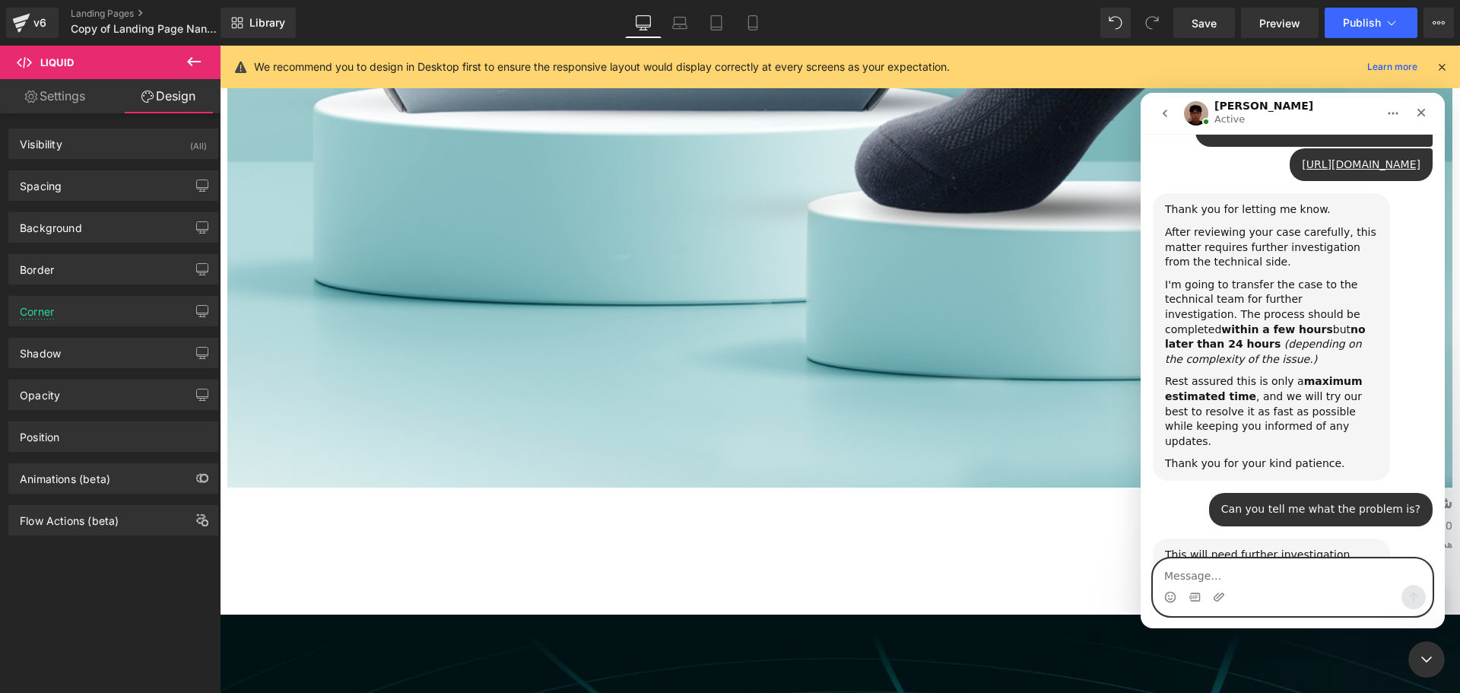
click at [1245, 583] on textarea "Message…" at bounding box center [1293, 572] width 278 height 26
type textarea "24 hours is too much time. we have running ads"
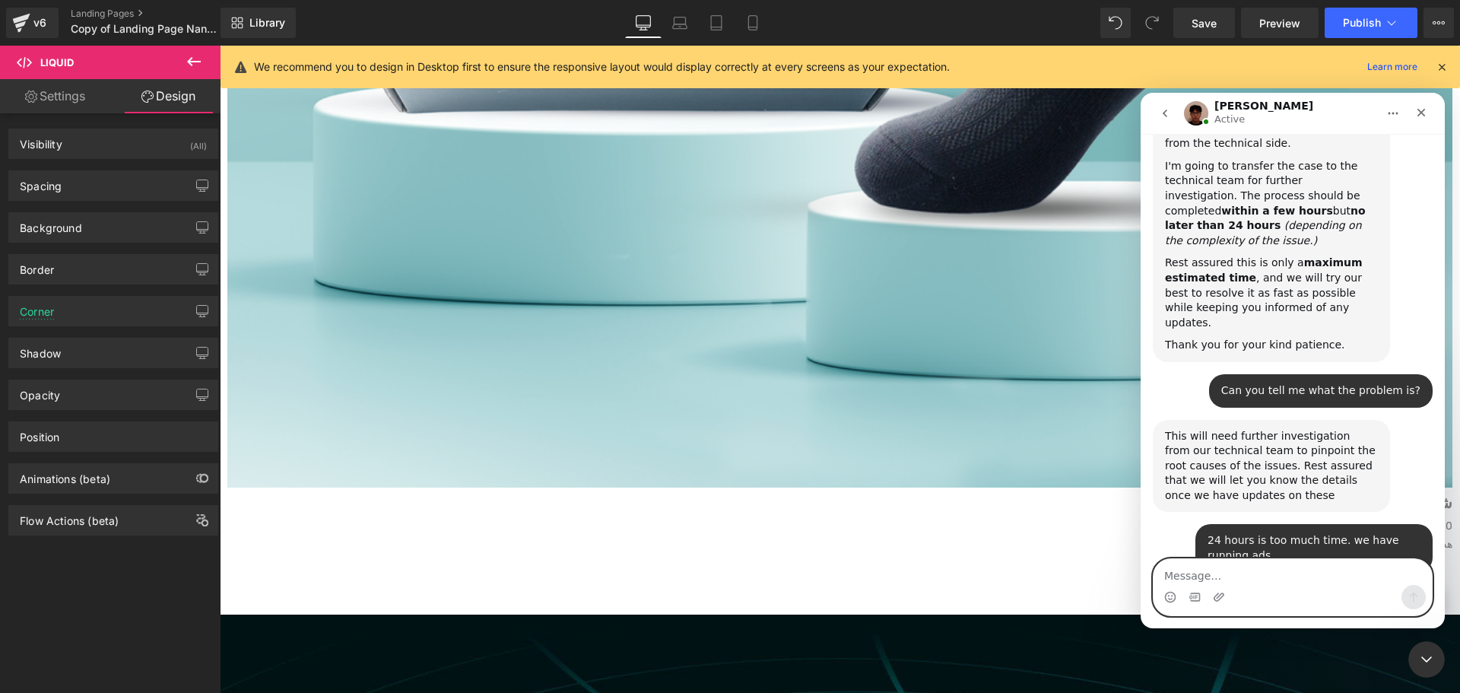
scroll to position [2014, 0]
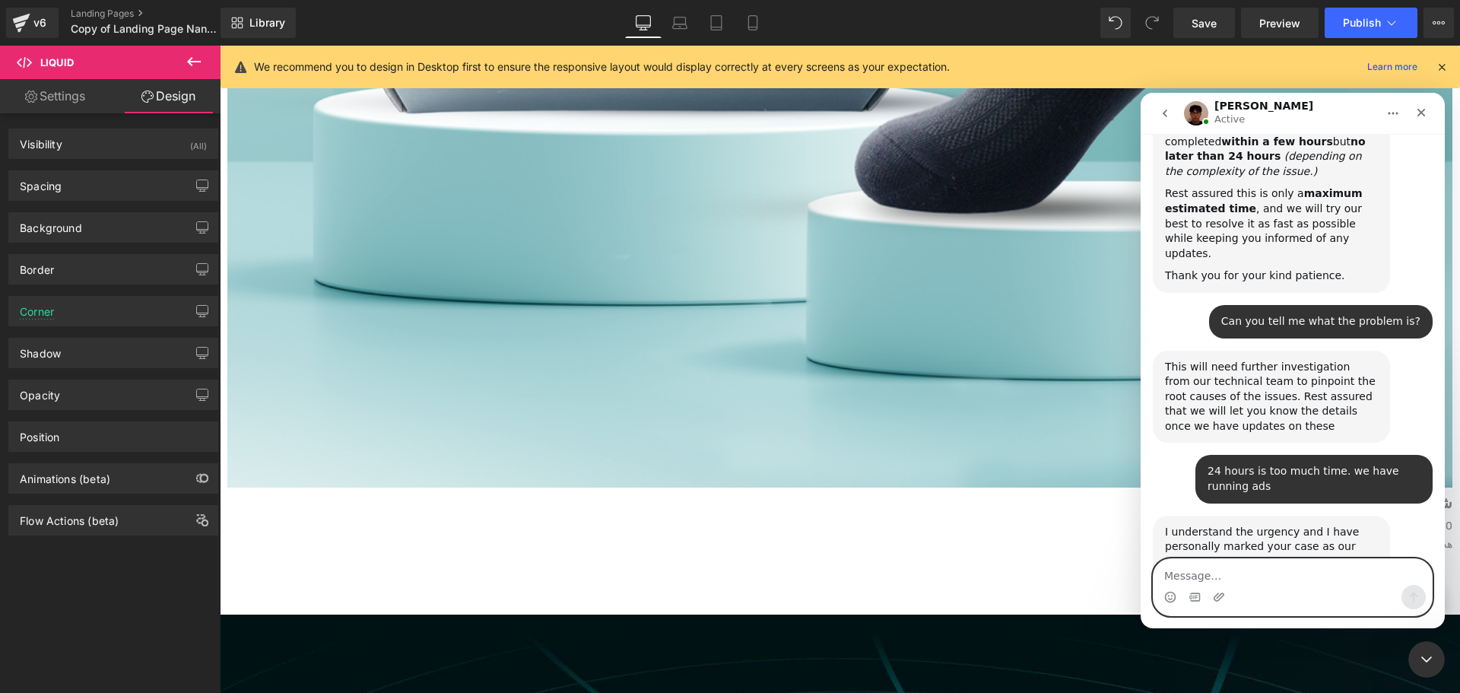
click at [1263, 578] on textarea "Message…" at bounding box center [1293, 572] width 278 height 26
type textarea "can you fix it now ?"
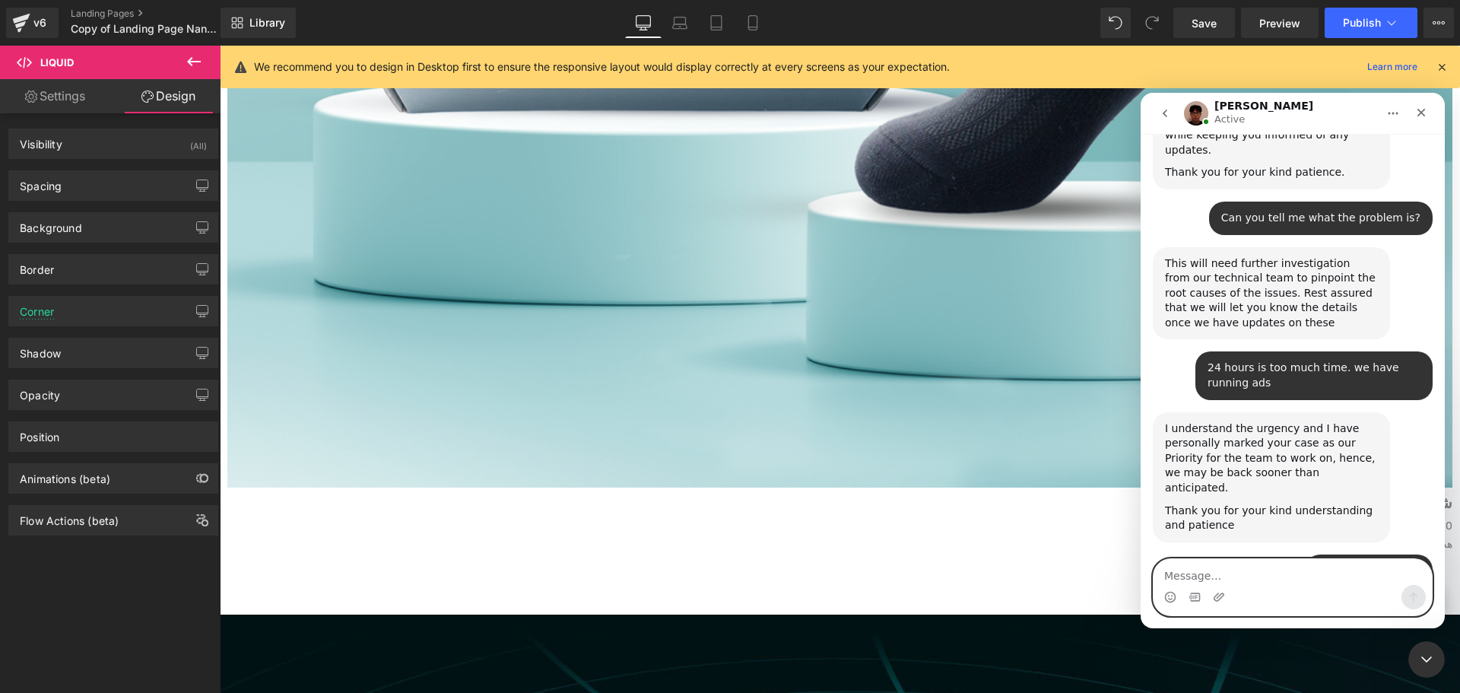
scroll to position [2164, 0]
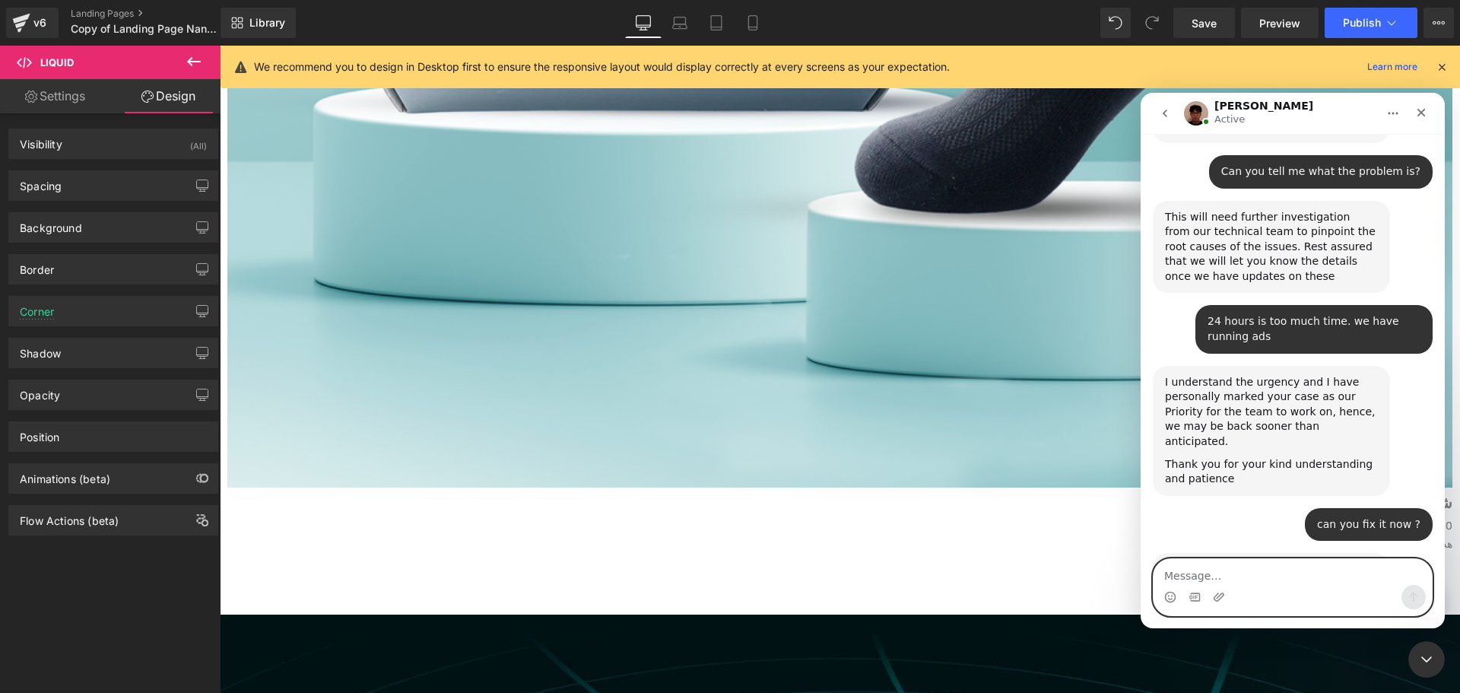
click at [1258, 580] on textarea "Message…" at bounding box center [1293, 572] width 278 height 26
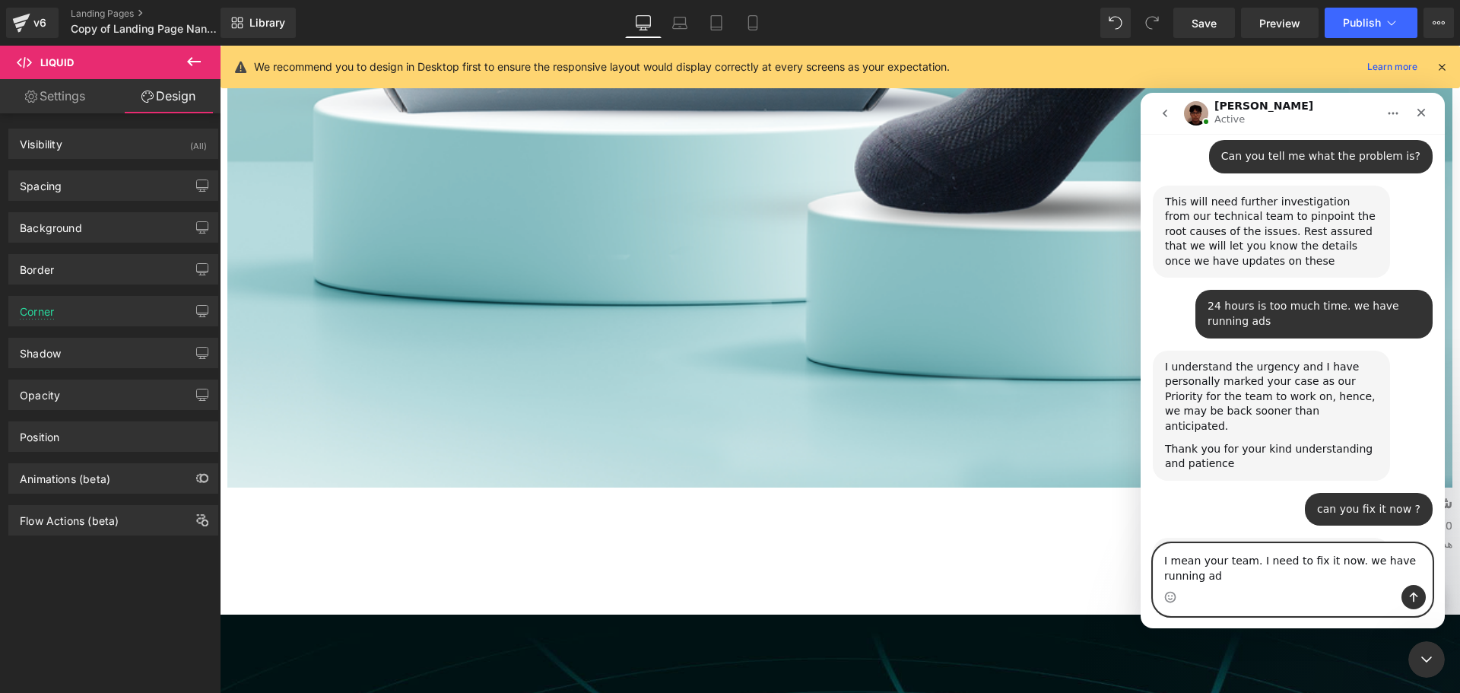
type textarea "I mean your team. I need to fix it now. we have running ads"
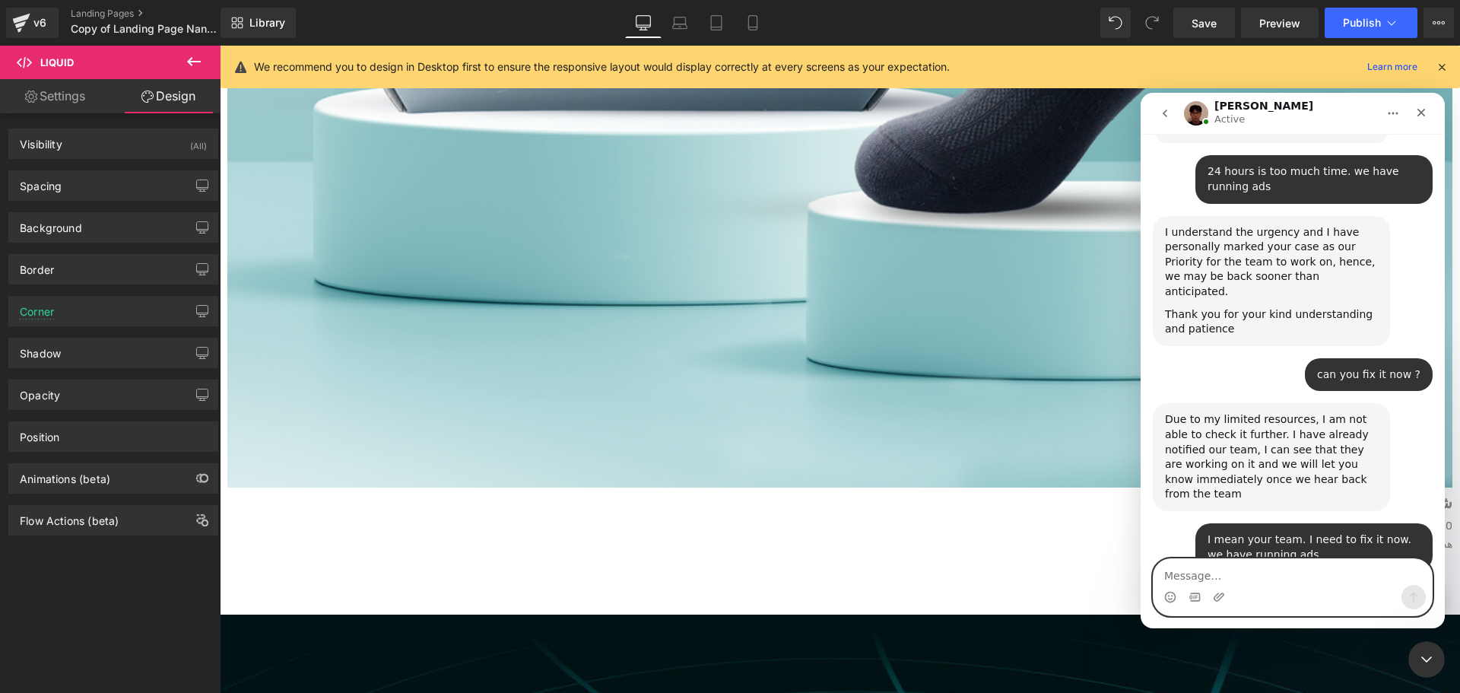
scroll to position [2314, 0]
click at [1269, 574] on textarea "Message…" at bounding box center [1293, 572] width 278 height 26
type textarea "ok waiting"
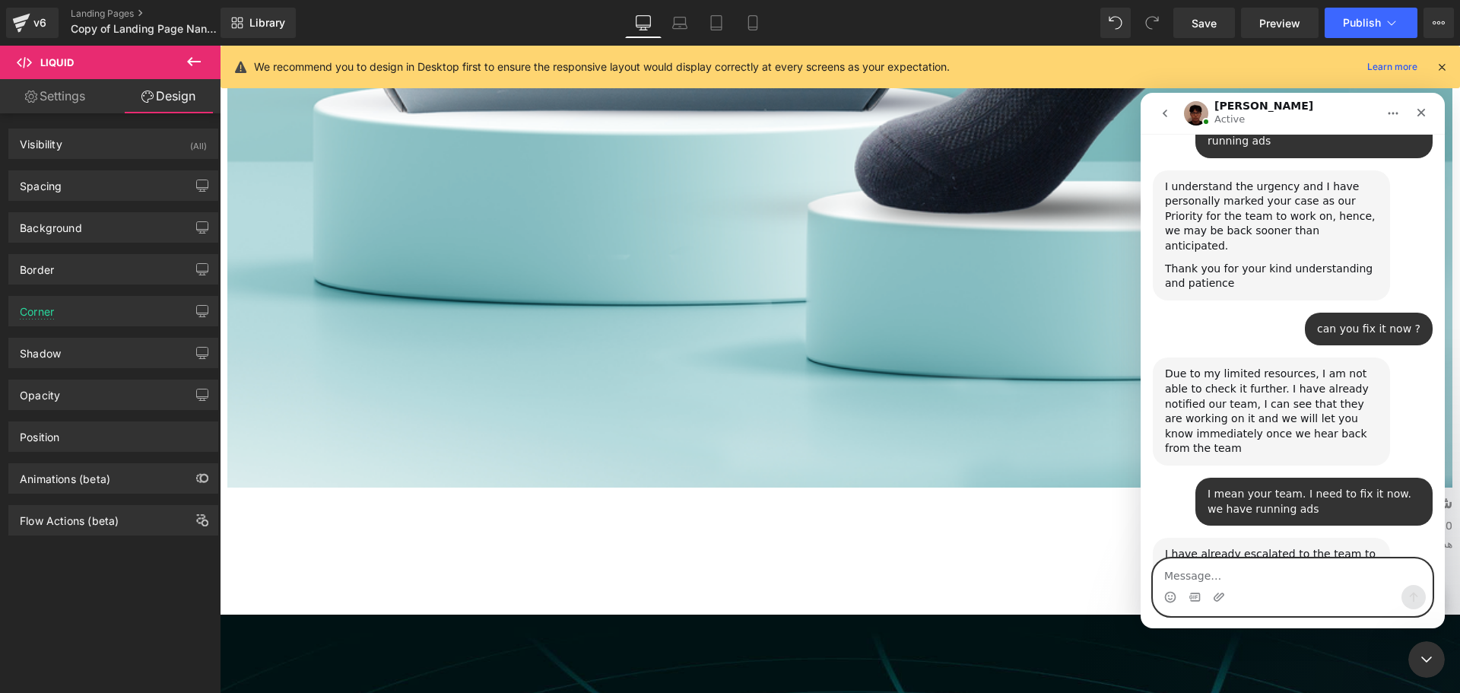
scroll to position [2405, 0]
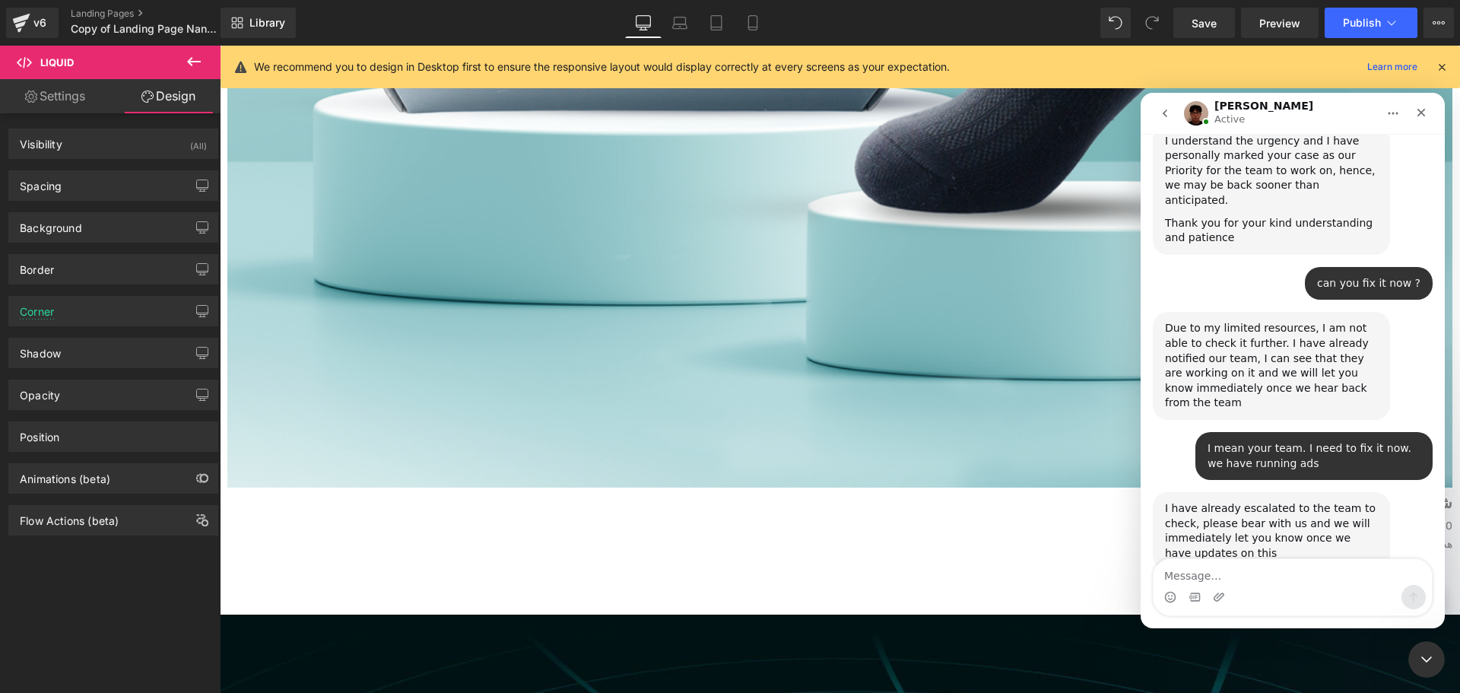
click at [303, 237] on div at bounding box center [730, 323] width 1460 height 647
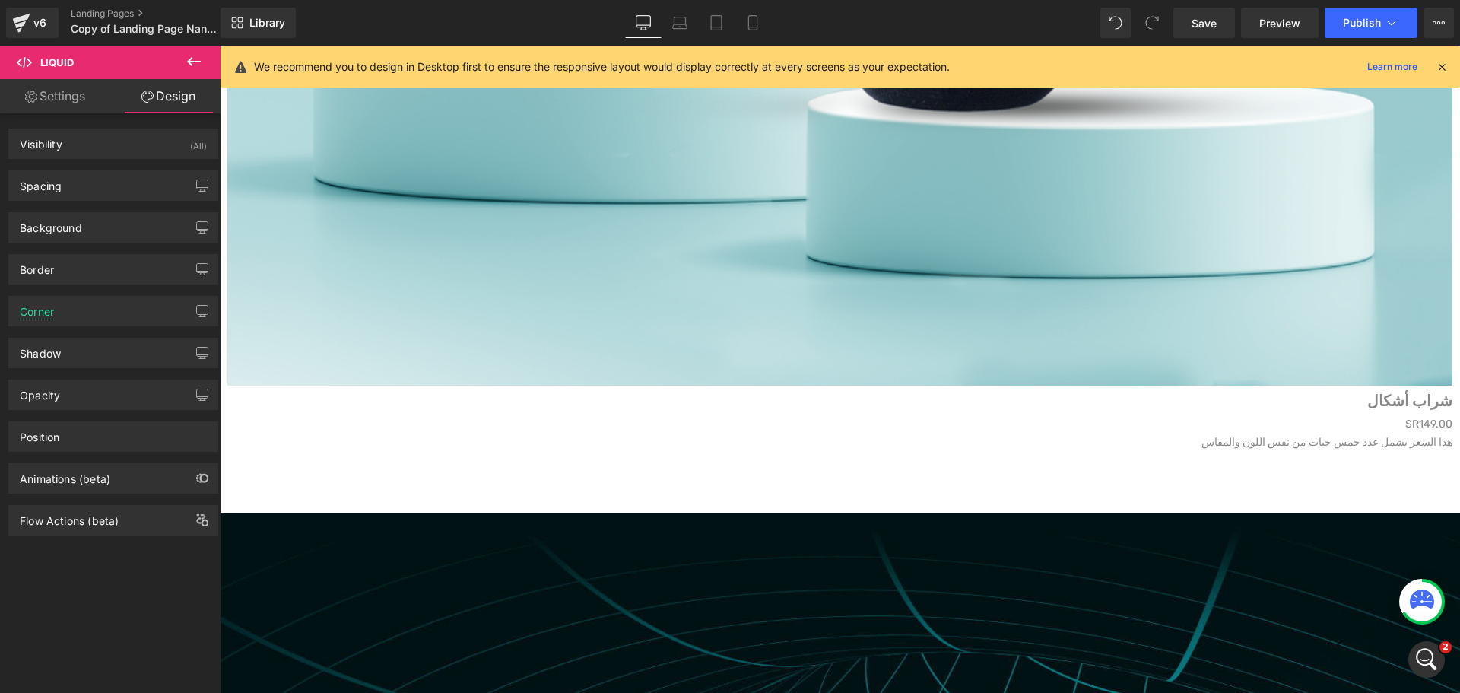
scroll to position [6289, 0]
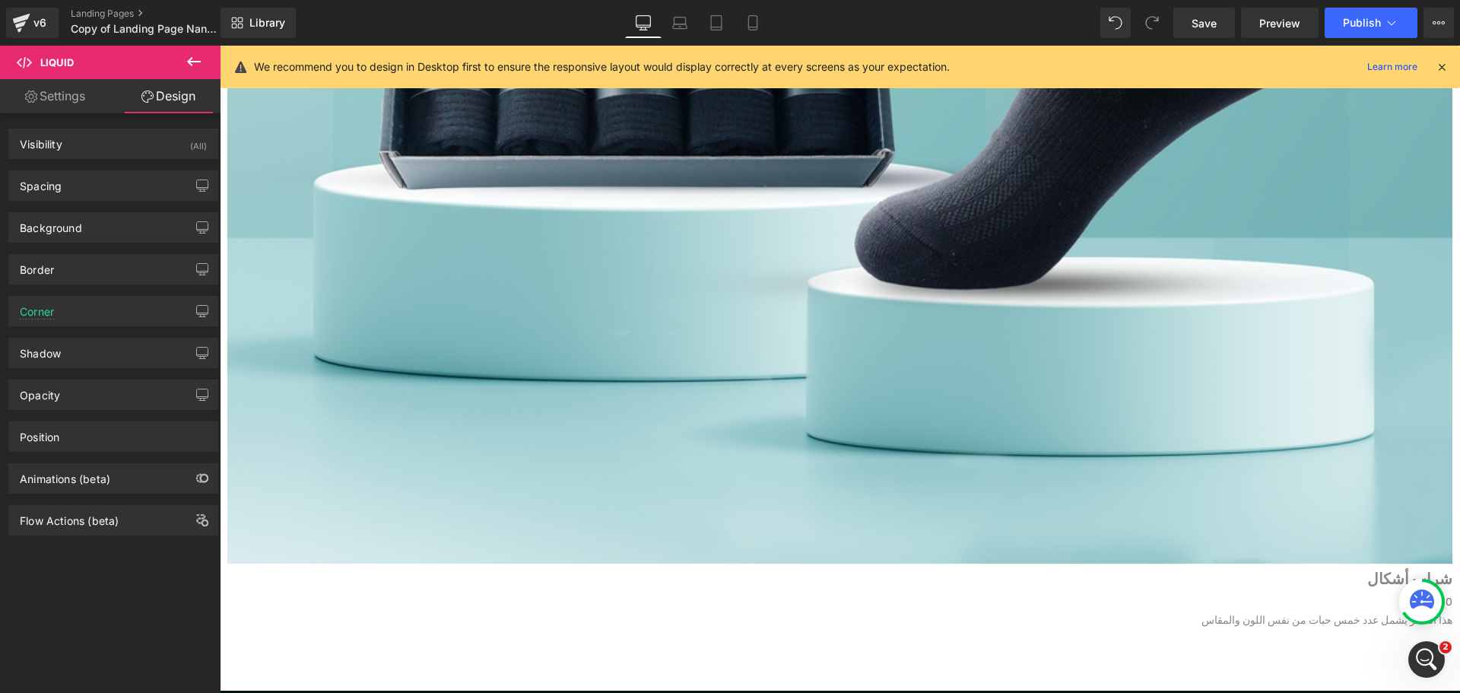
click at [220, 46] on span "Liquid" at bounding box center [220, 46] width 0 height 0
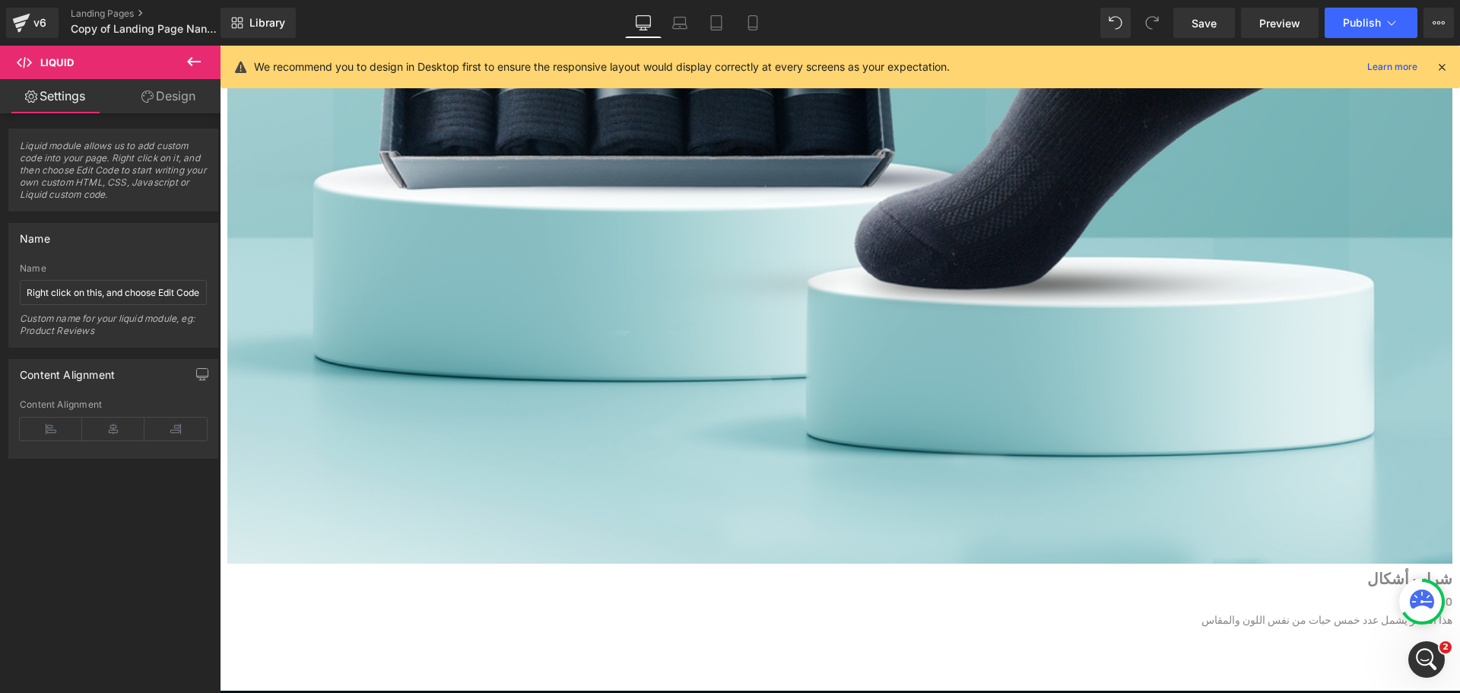
click at [220, 46] on span "Liquid" at bounding box center [220, 46] width 0 height 0
click at [220, 46] on icon at bounding box center [220, 46] width 0 height 0
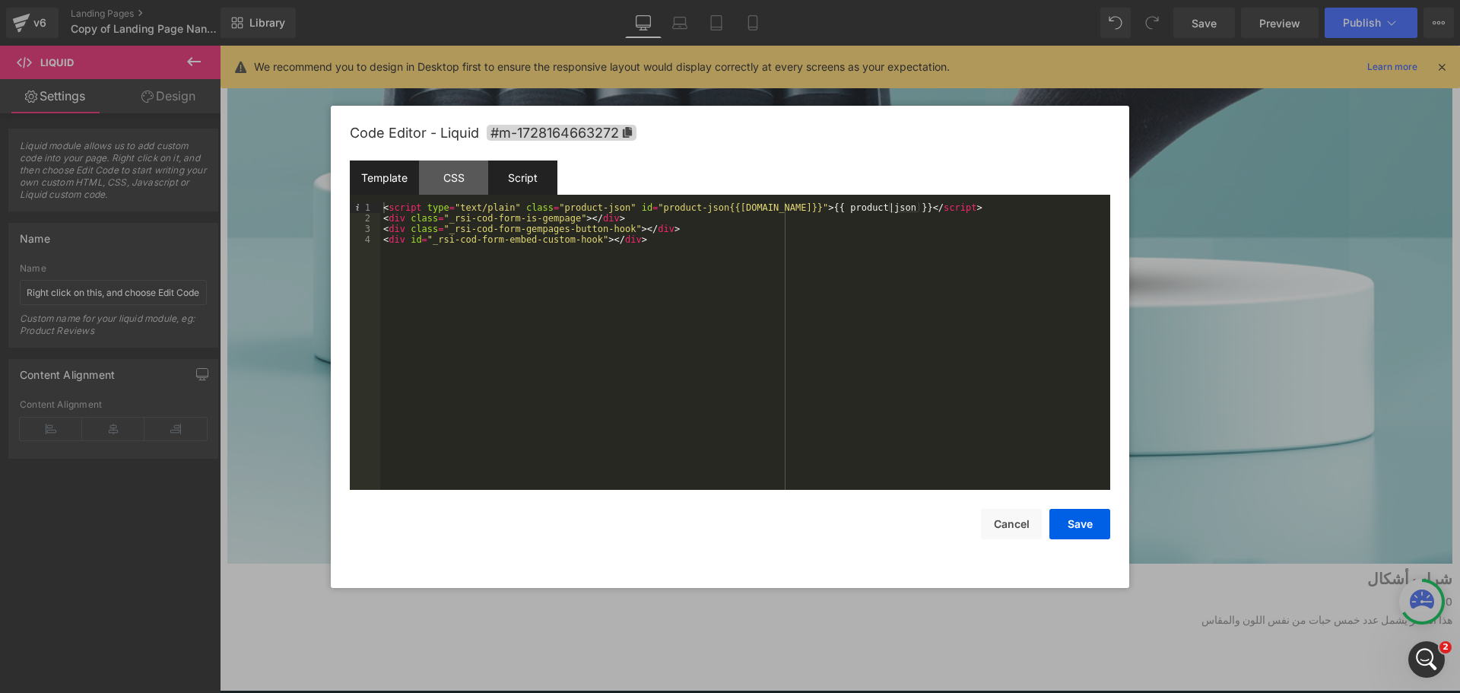
click at [524, 184] on div "Script" at bounding box center [522, 177] width 69 height 34
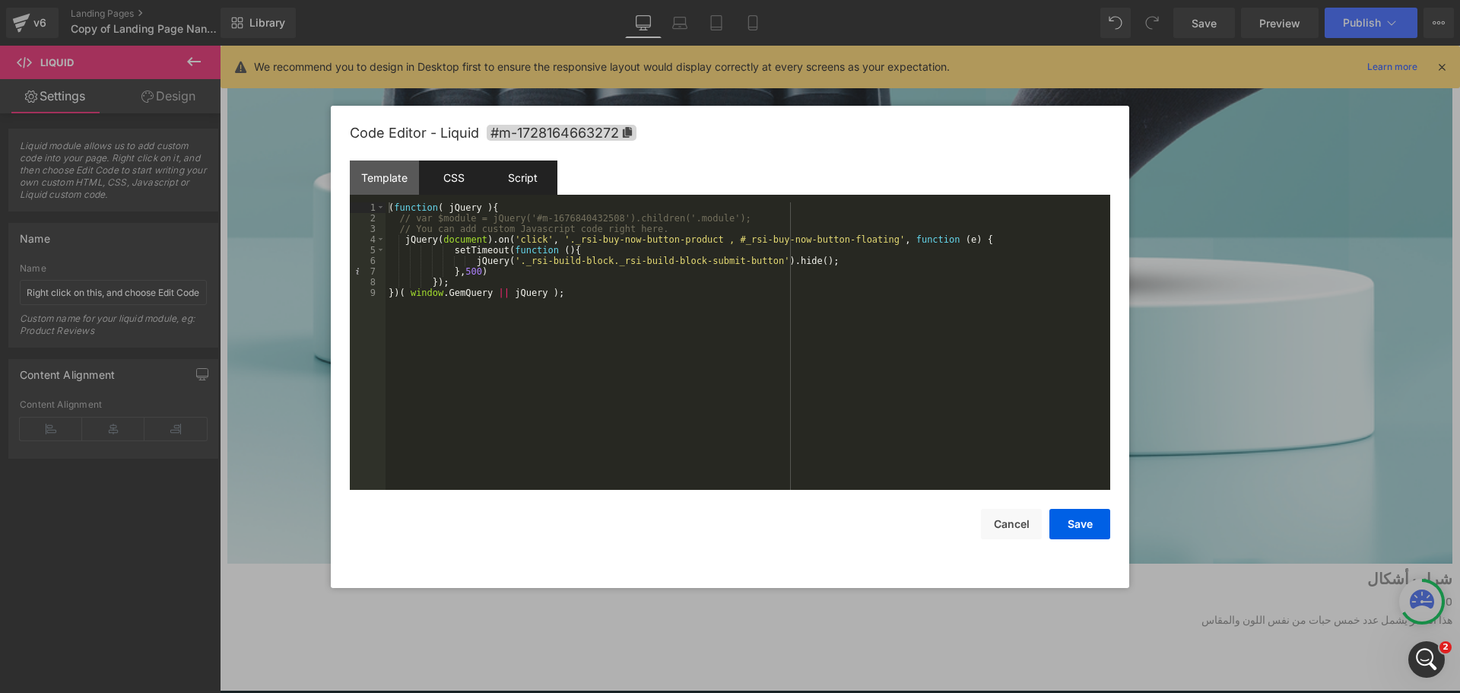
click at [480, 173] on div "CSS" at bounding box center [453, 177] width 69 height 34
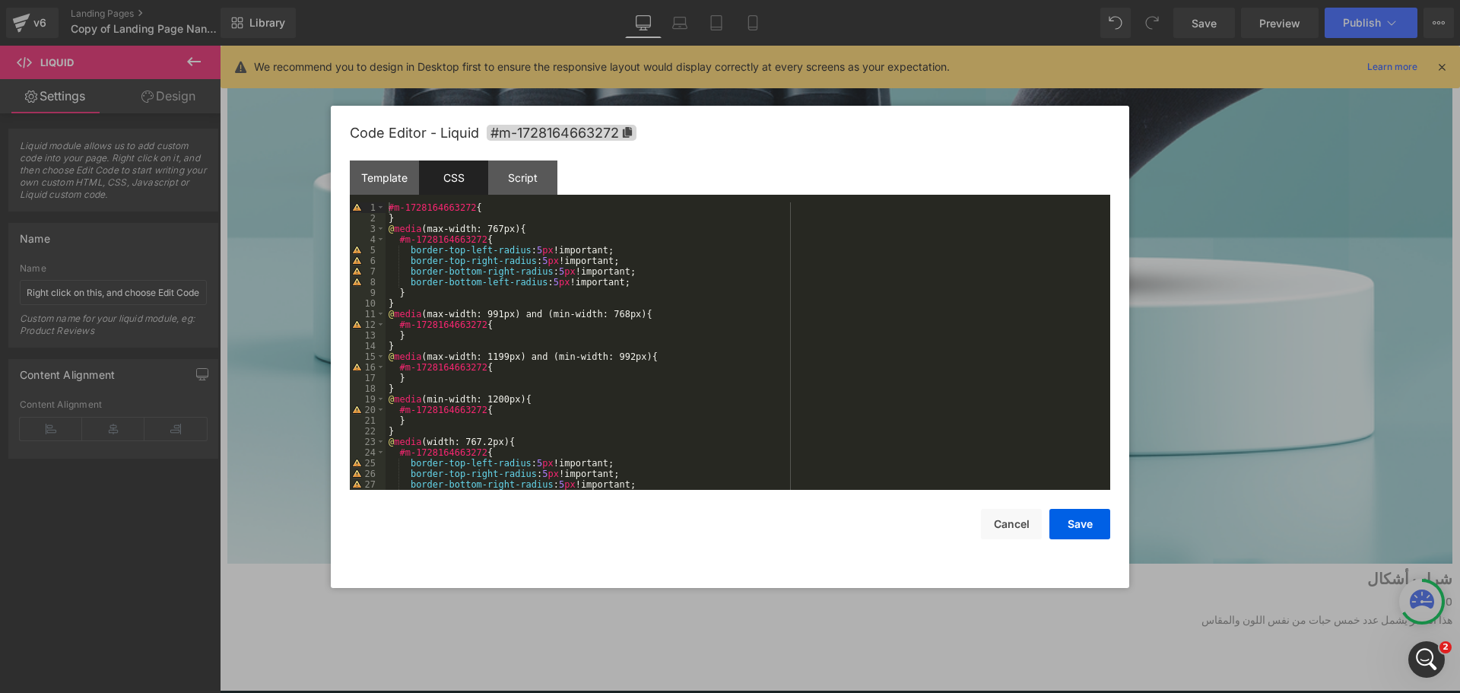
scroll to position [0, 0]
click at [378, 176] on div "Template" at bounding box center [384, 177] width 69 height 34
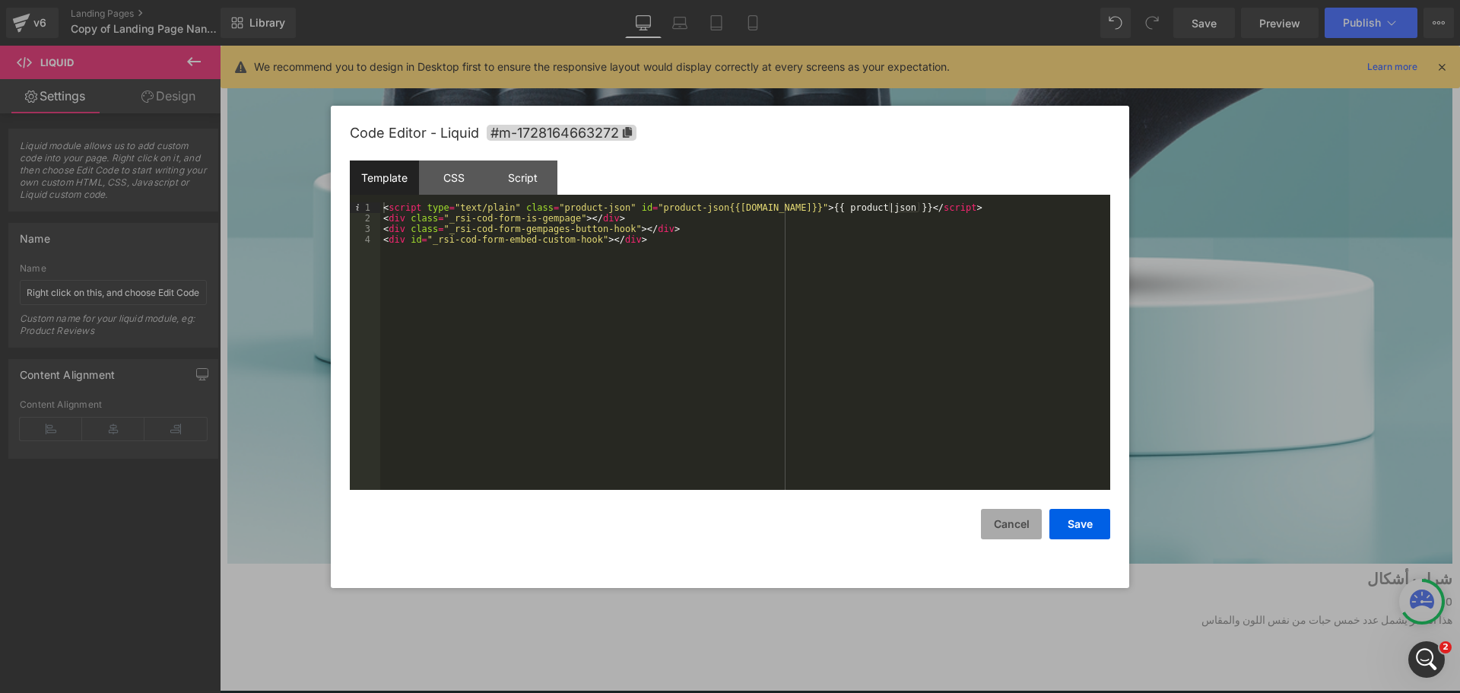
click at [1008, 525] on button "Cancel" at bounding box center [1011, 524] width 61 height 30
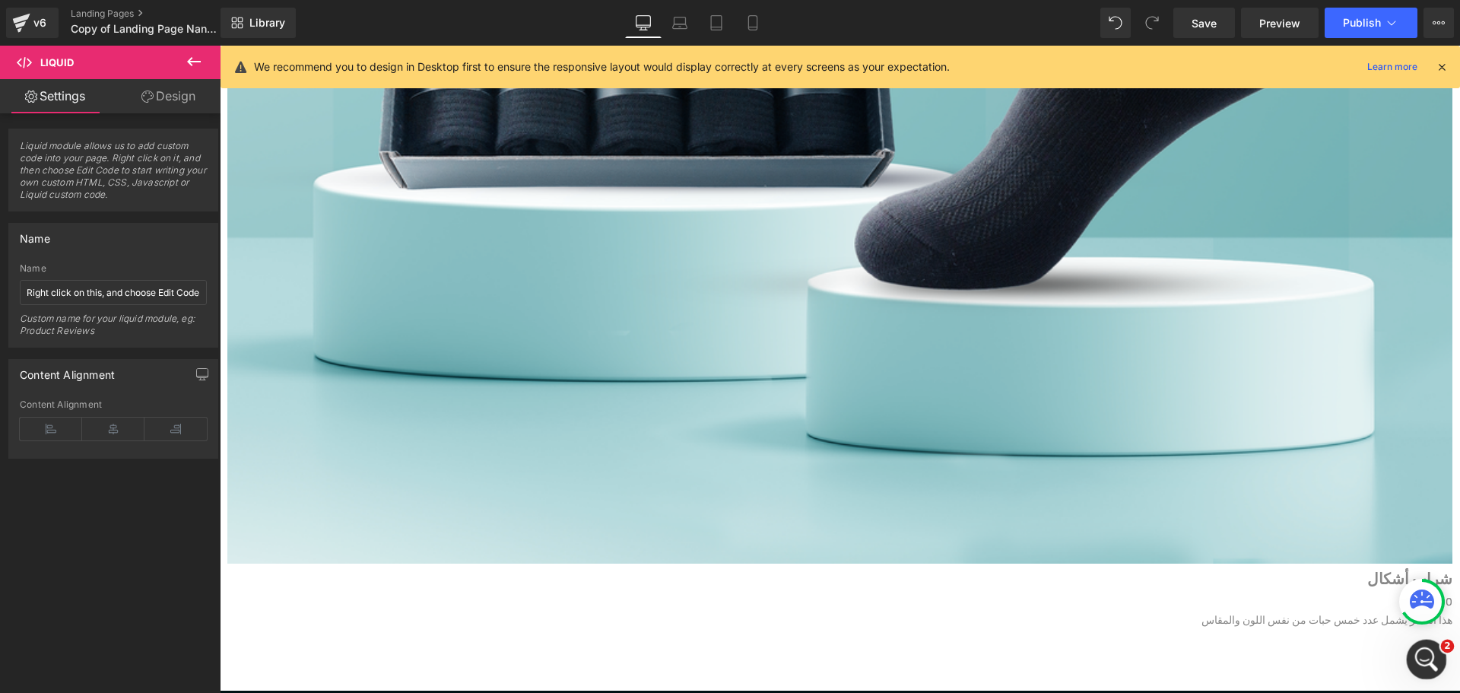
click at [1421, 665] on icon "Open Intercom Messenger" at bounding box center [1424, 657] width 25 height 25
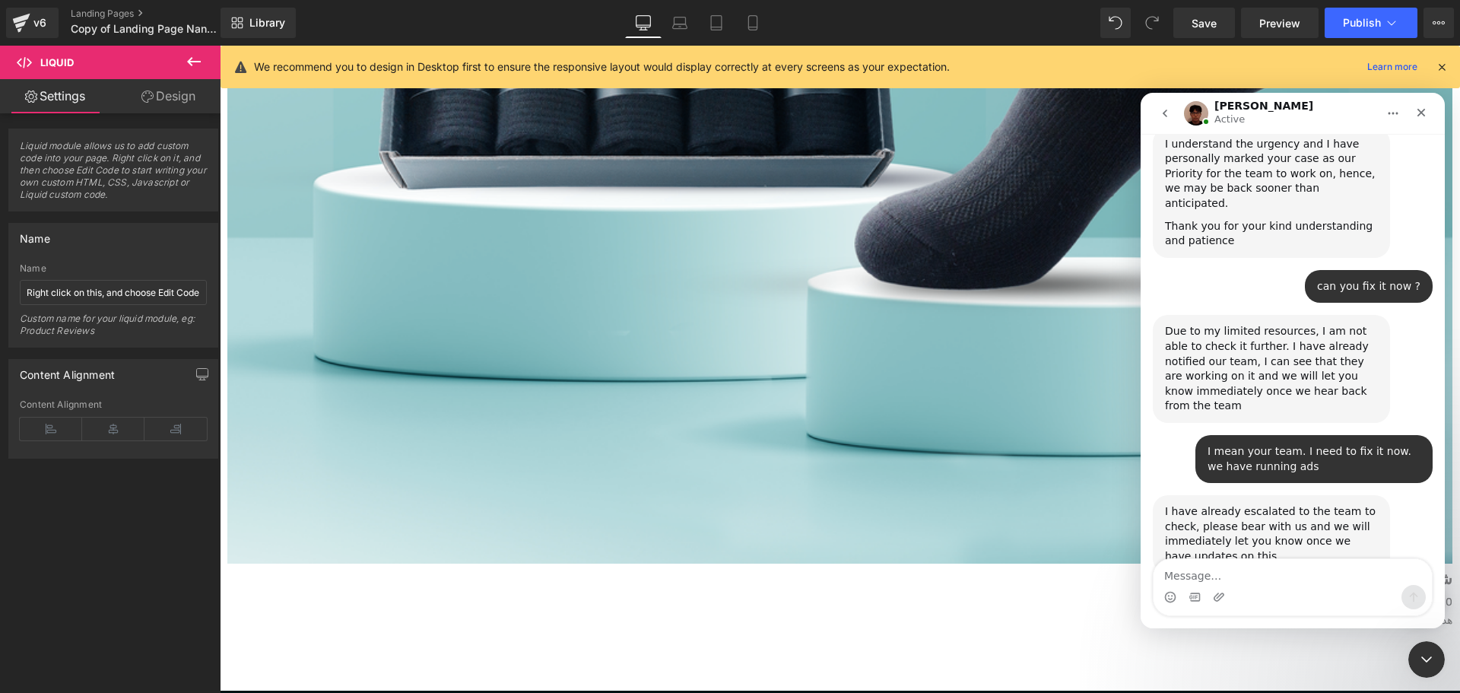
scroll to position [2405, 0]
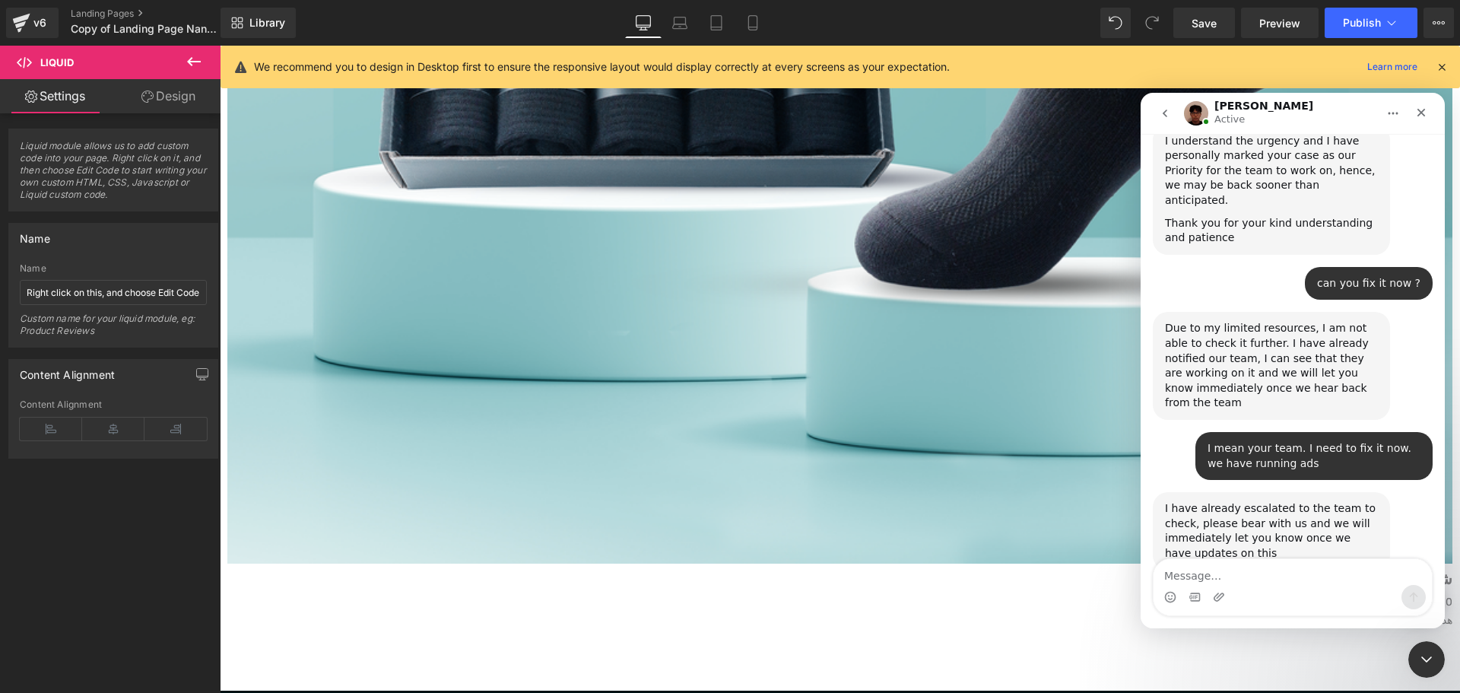
click at [570, 386] on div at bounding box center [730, 323] width 1460 height 647
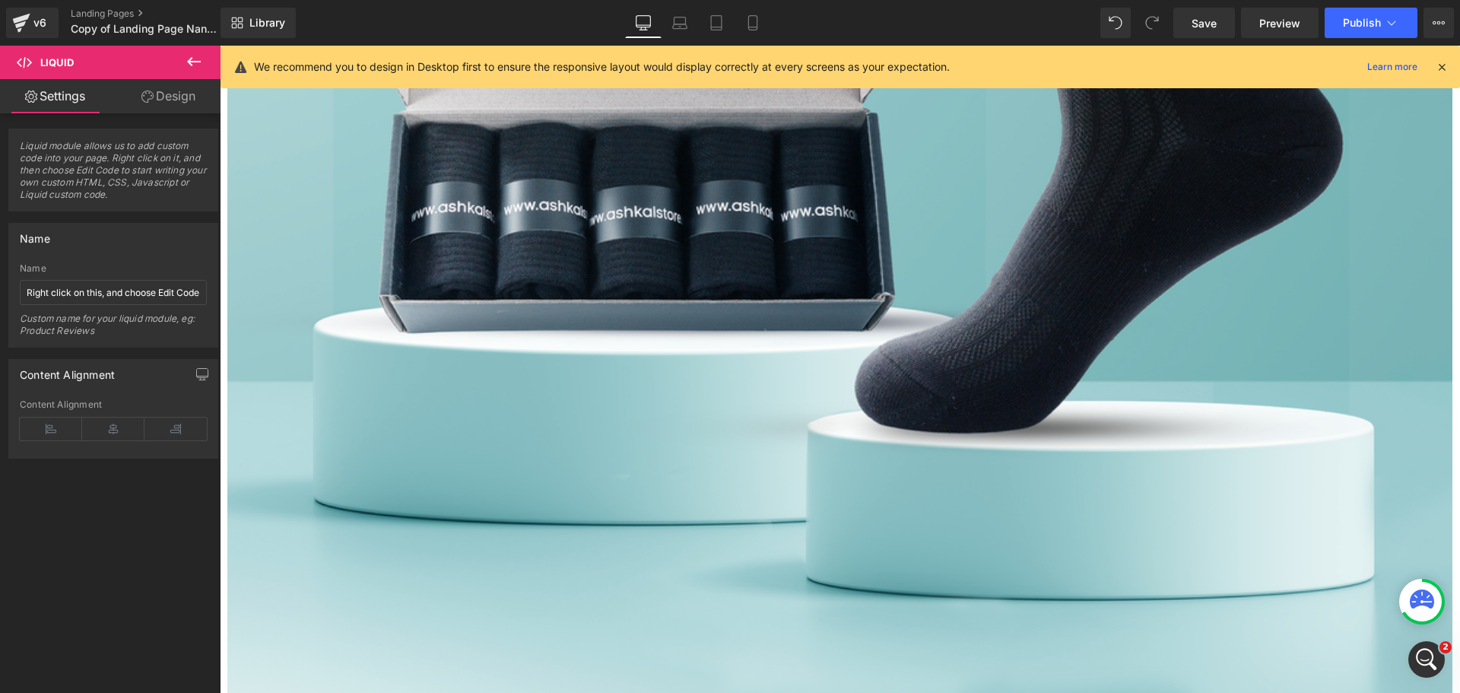
scroll to position [5985, 0]
